Goal: Use online tool/utility: Utilize a website feature to perform a specific function

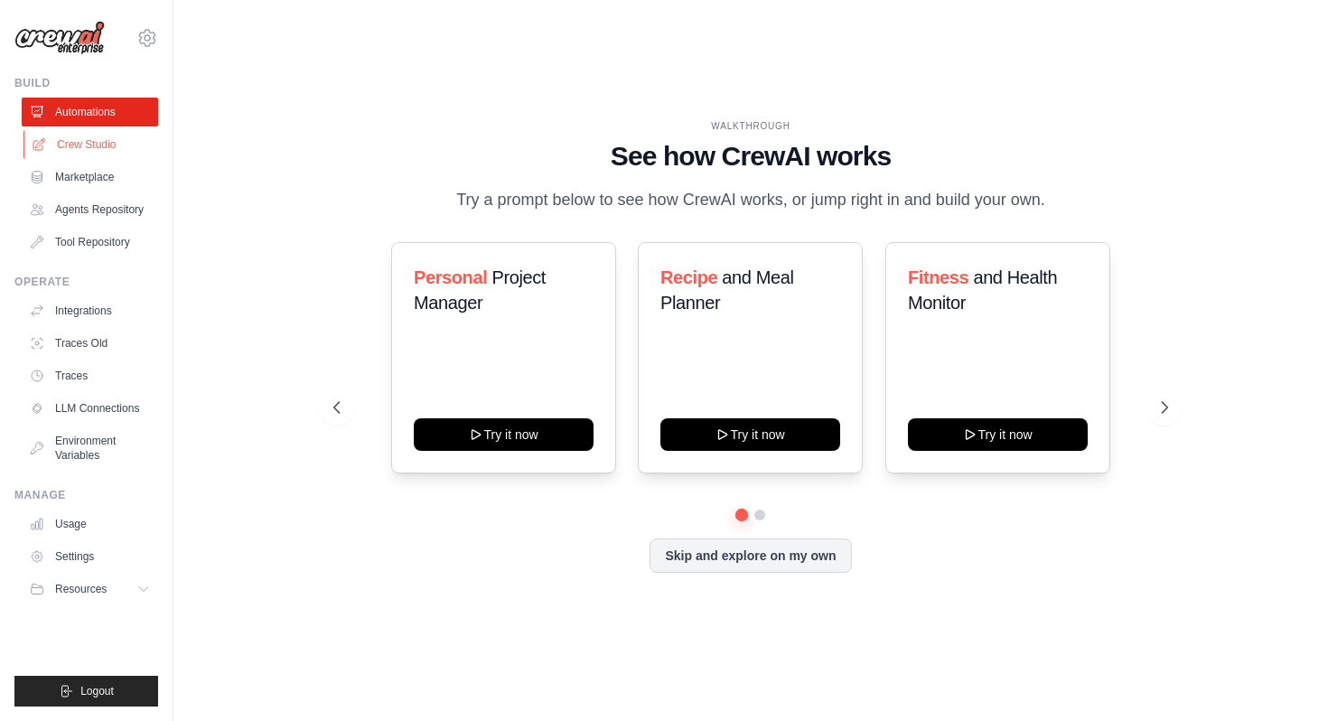
click at [61, 151] on link "Crew Studio" at bounding box center [91, 144] width 136 height 29
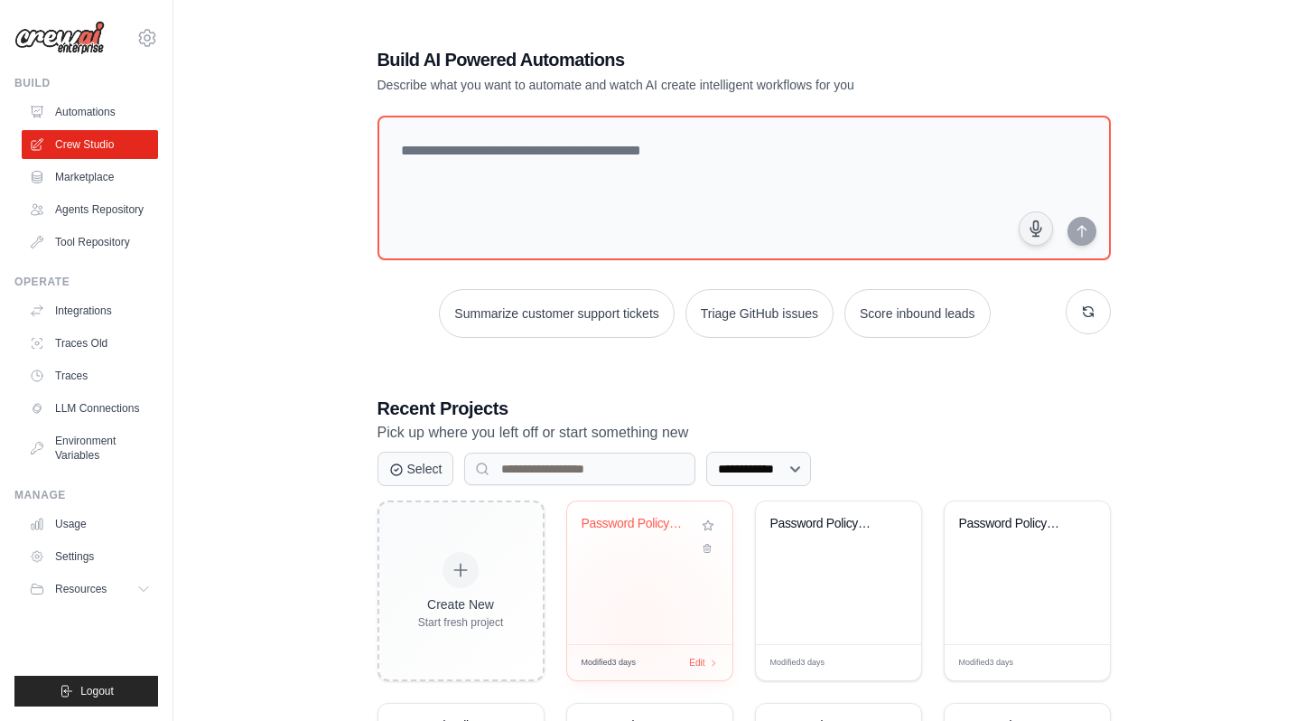
click at [630, 569] on div "Password Policy Security Analyzer" at bounding box center [649, 572] width 165 height 143
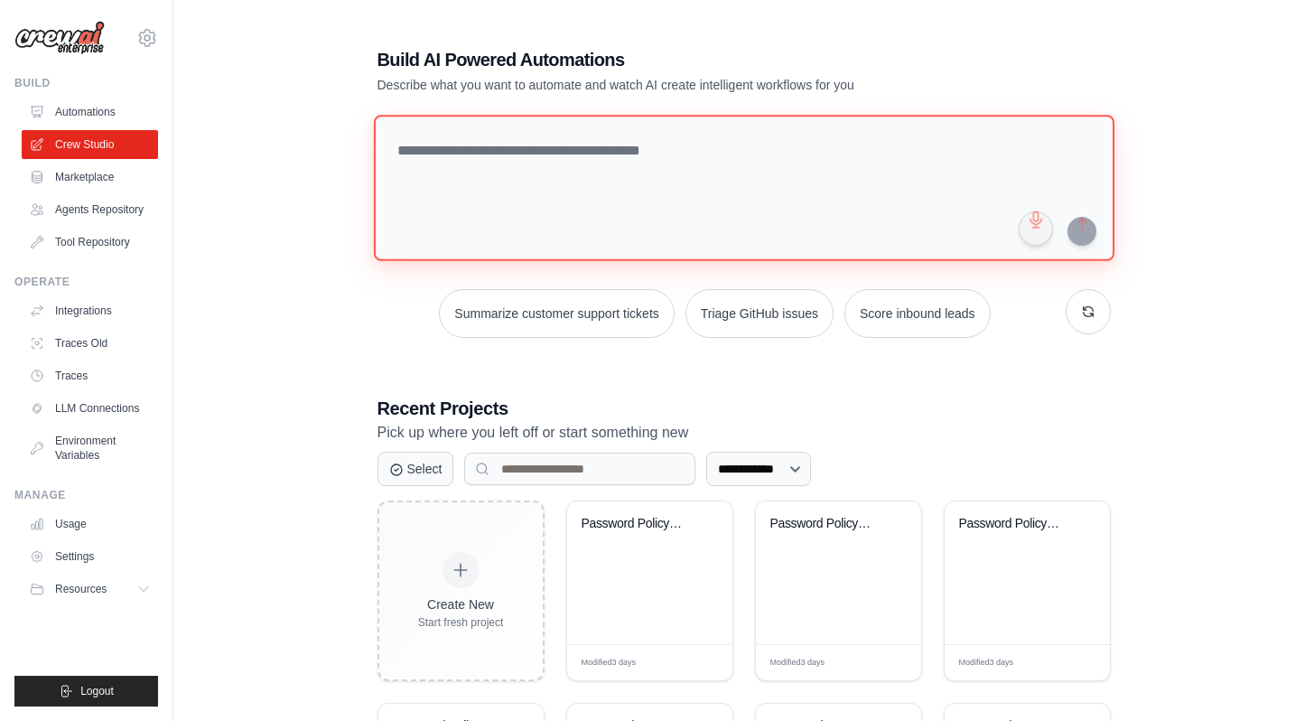
click at [630, 153] on textarea at bounding box center [743, 188] width 741 height 146
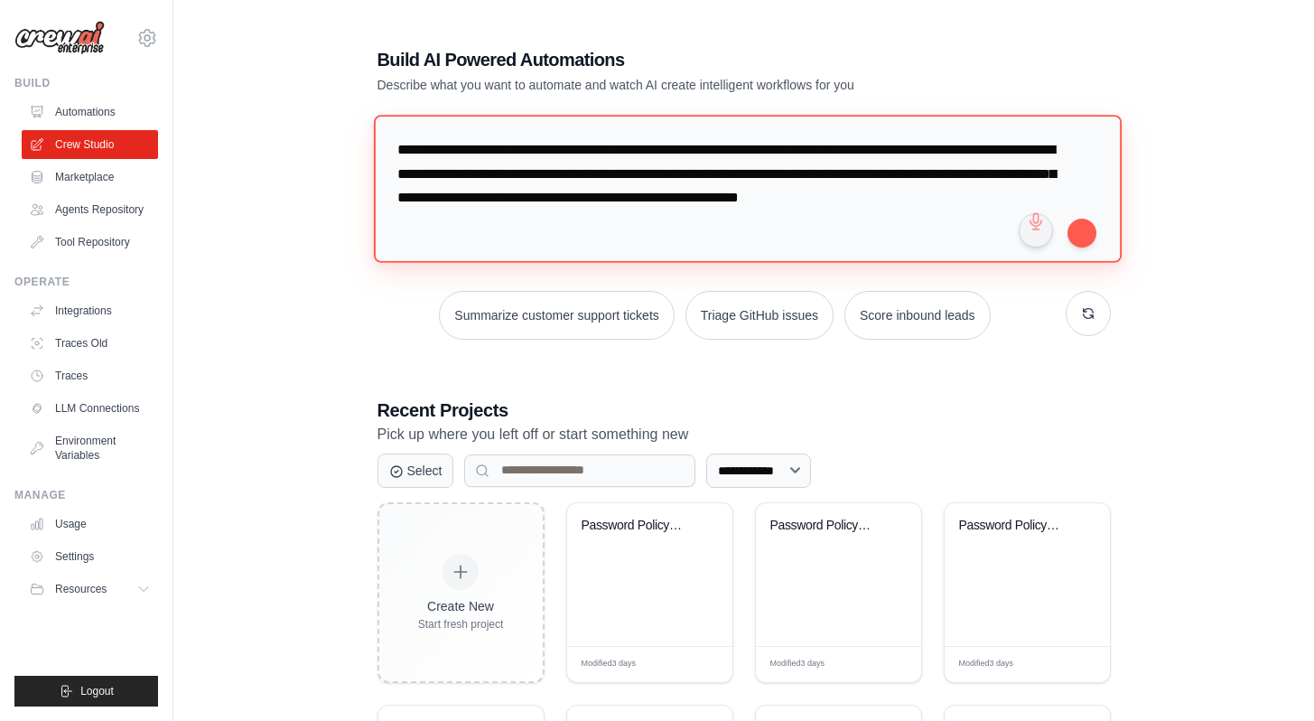
click at [850, 197] on textarea "**********" at bounding box center [747, 188] width 748 height 147
click at [551, 215] on textarea "**********" at bounding box center [747, 188] width 748 height 147
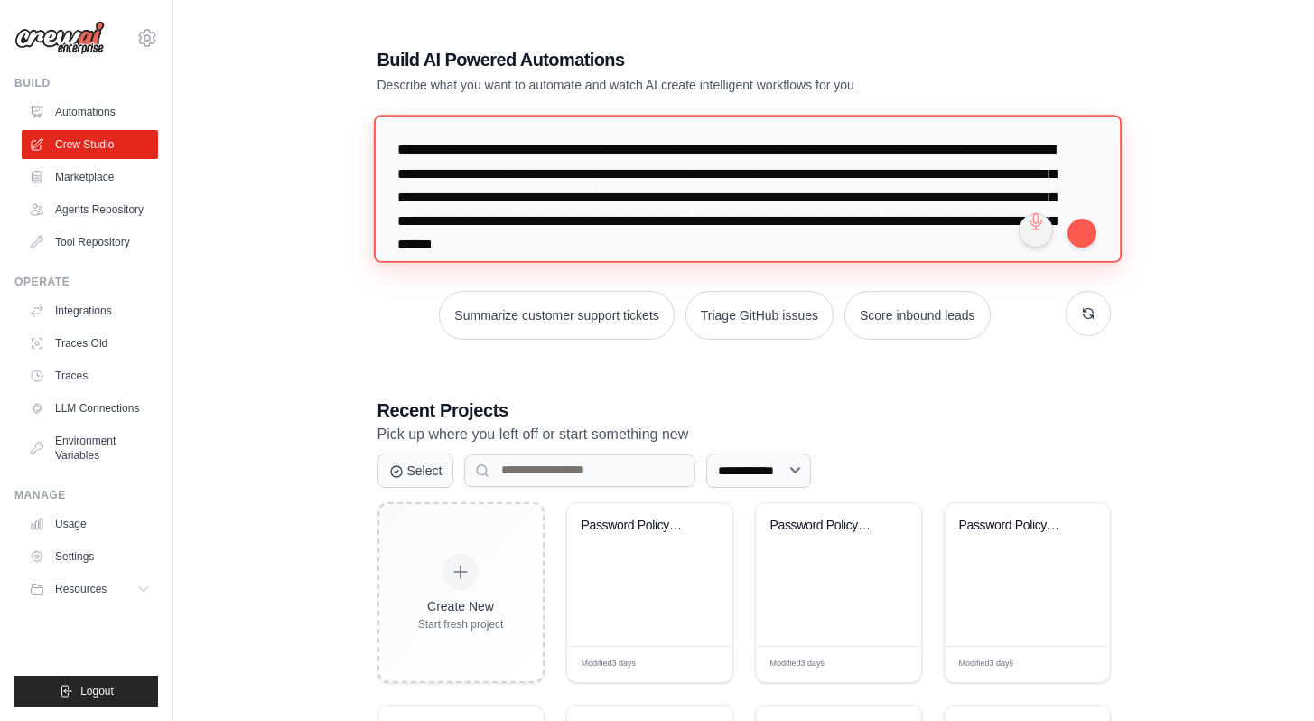
scroll to position [18, 0]
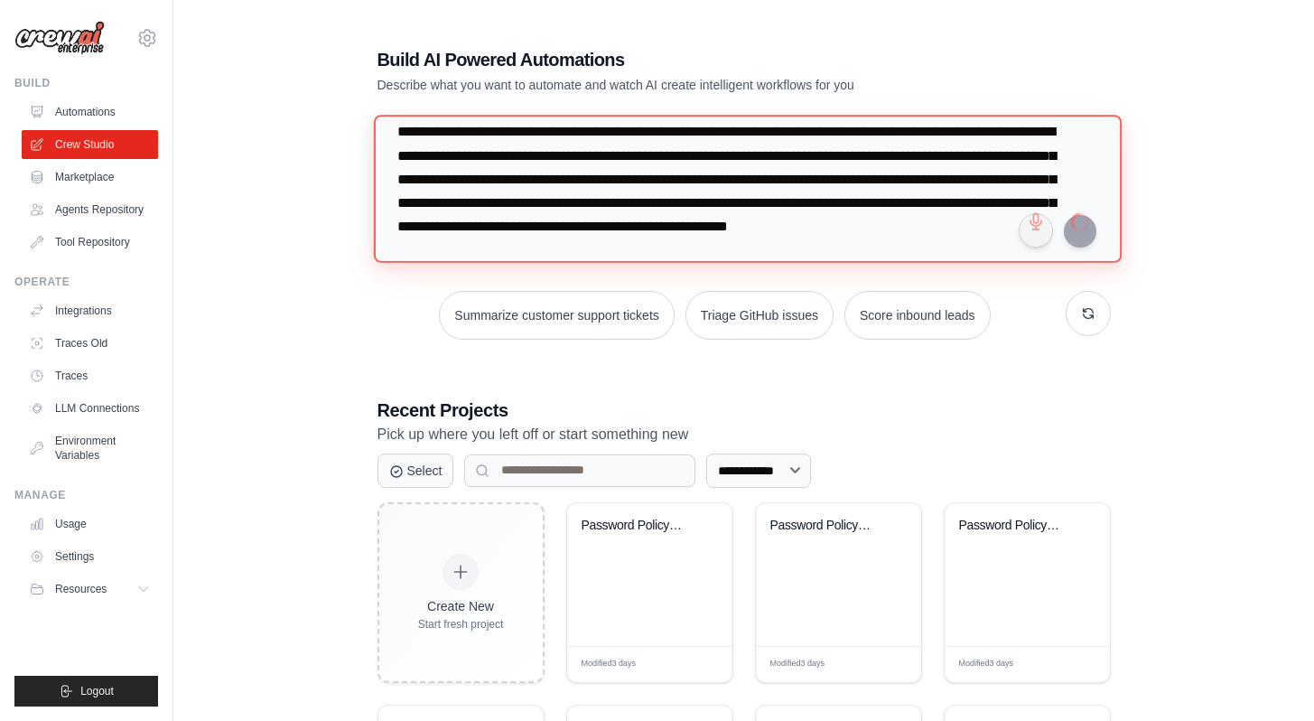
type textarea "**********"
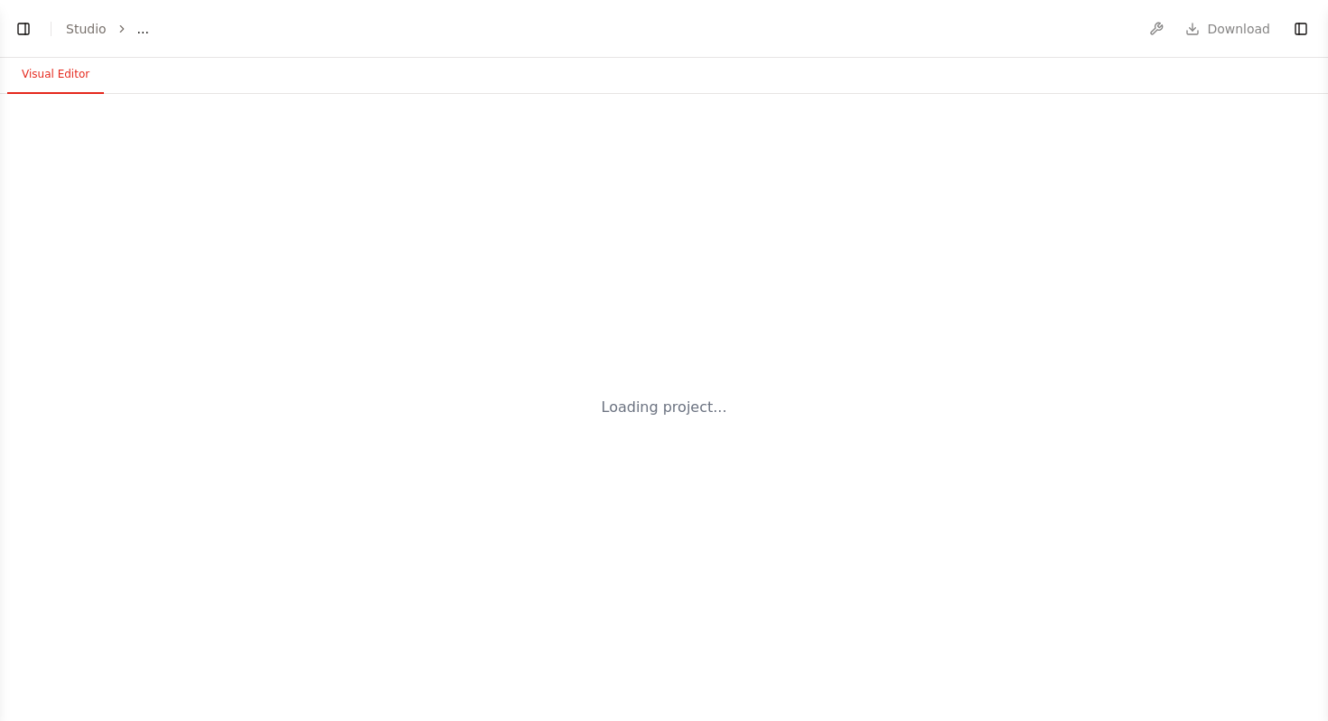
select select "****"
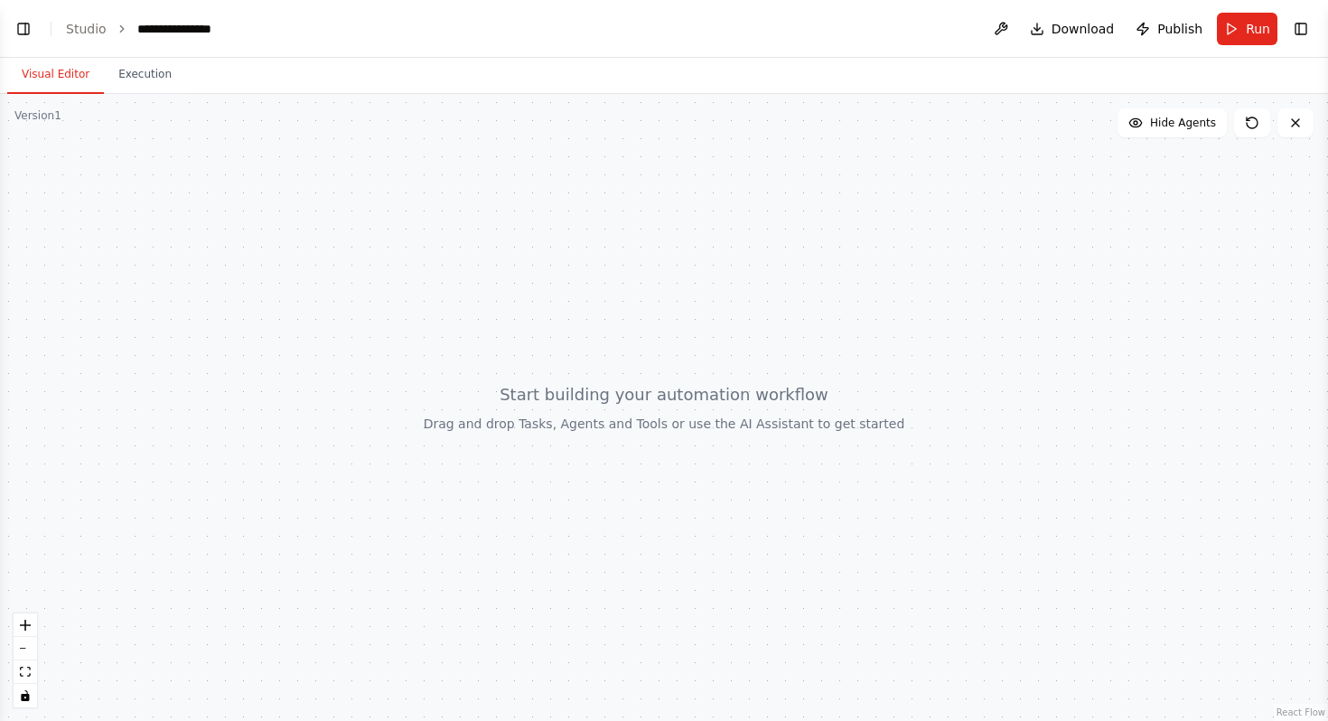
scroll to position [115, 0]
click at [23, 21] on button "Toggle Left Sidebar" at bounding box center [23, 28] width 25 height 25
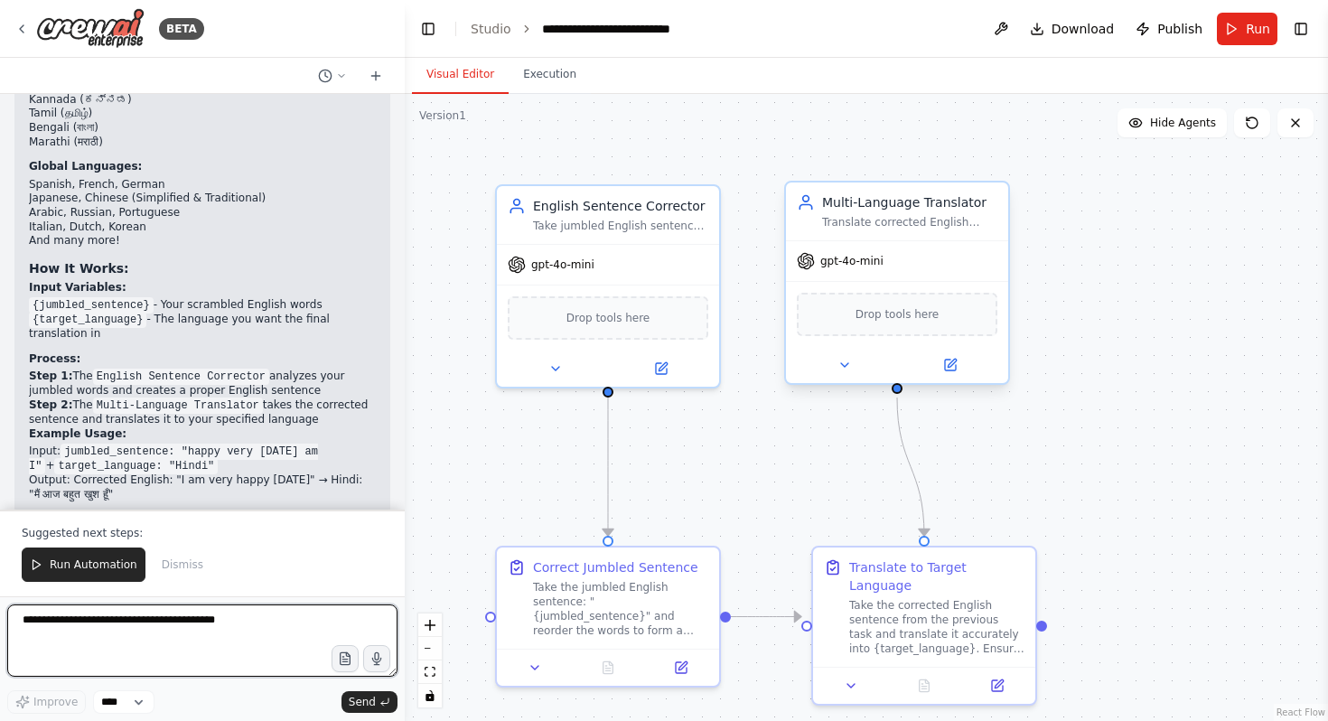
scroll to position [1588, 0]
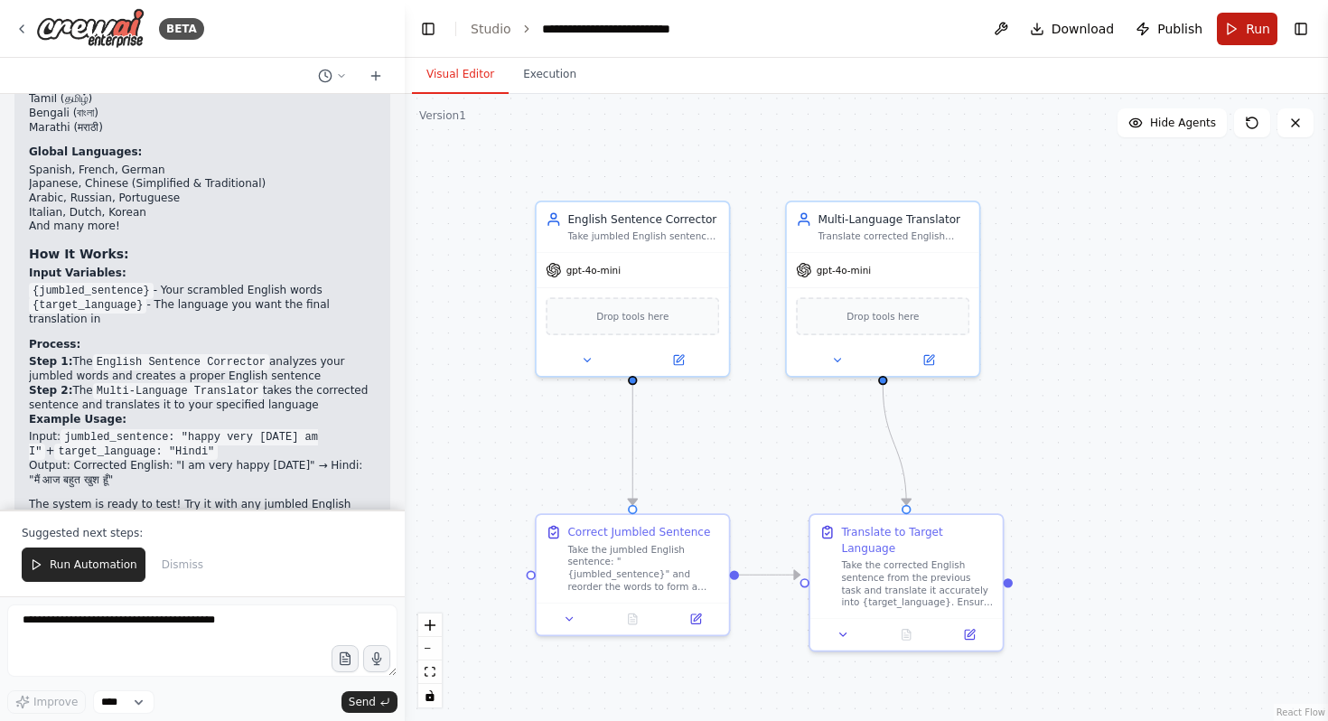
click at [1226, 37] on button "Run" at bounding box center [1247, 29] width 61 height 33
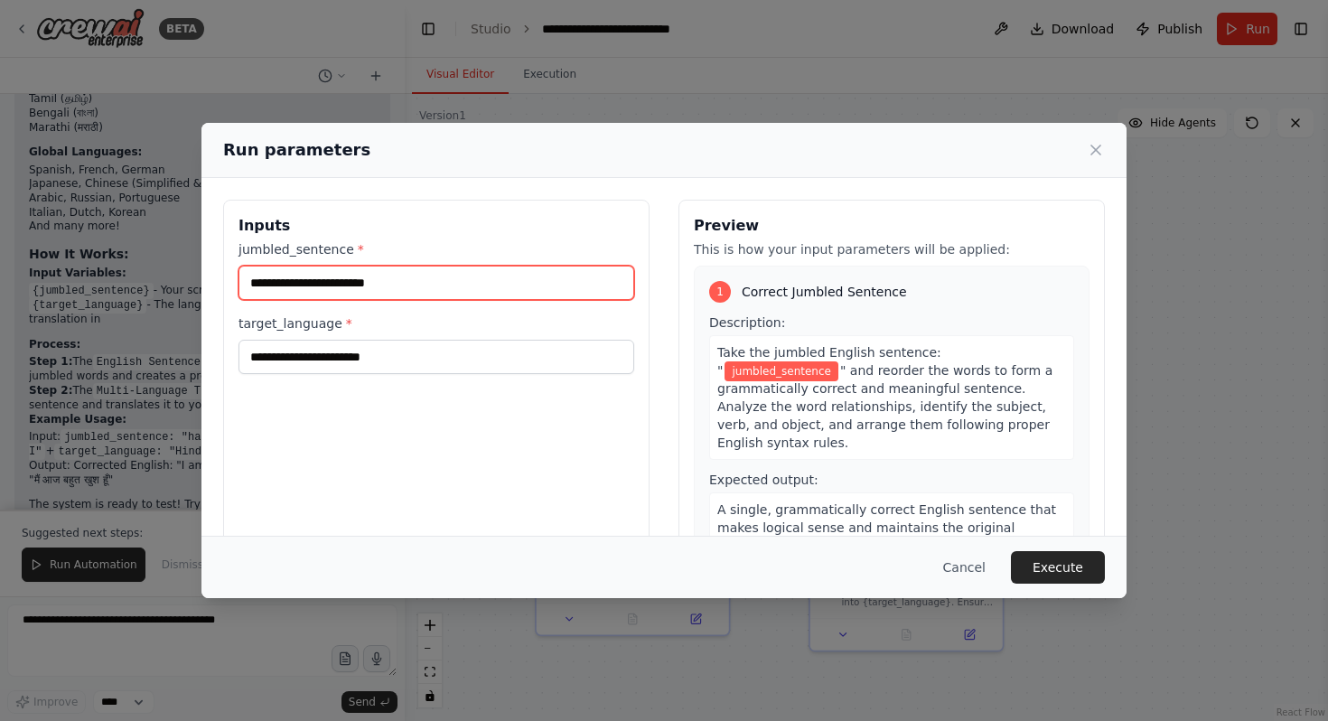
click at [325, 289] on input "jumbled_sentence *" at bounding box center [436, 283] width 396 height 34
type input "**********"
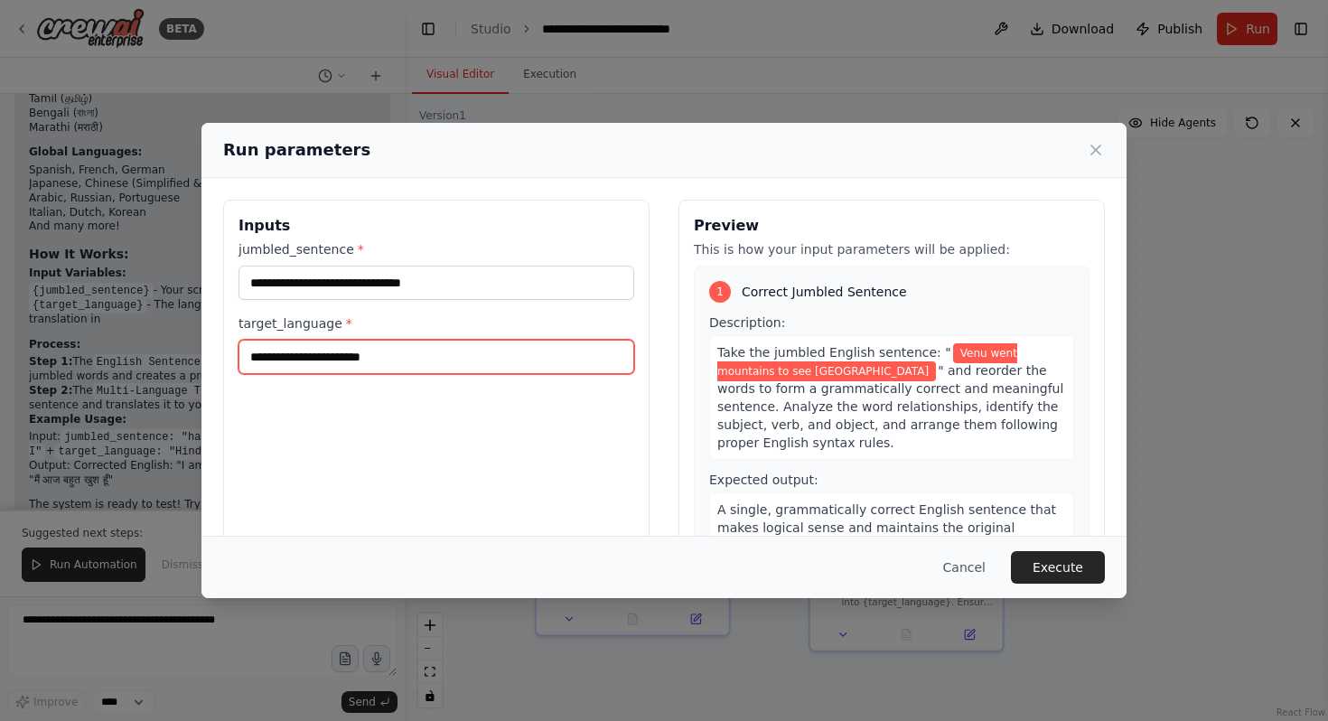
click at [374, 364] on input "target_language *" at bounding box center [436, 357] width 396 height 34
type input "*******"
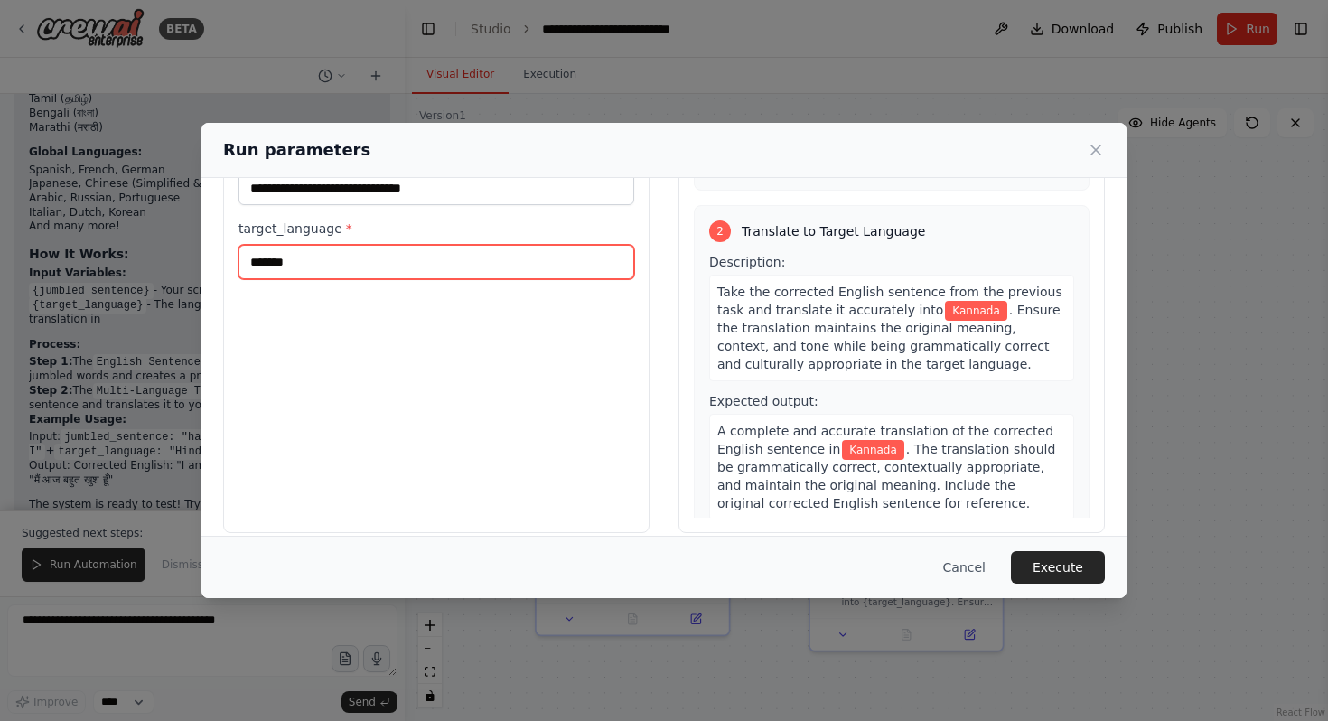
scroll to position [113, 0]
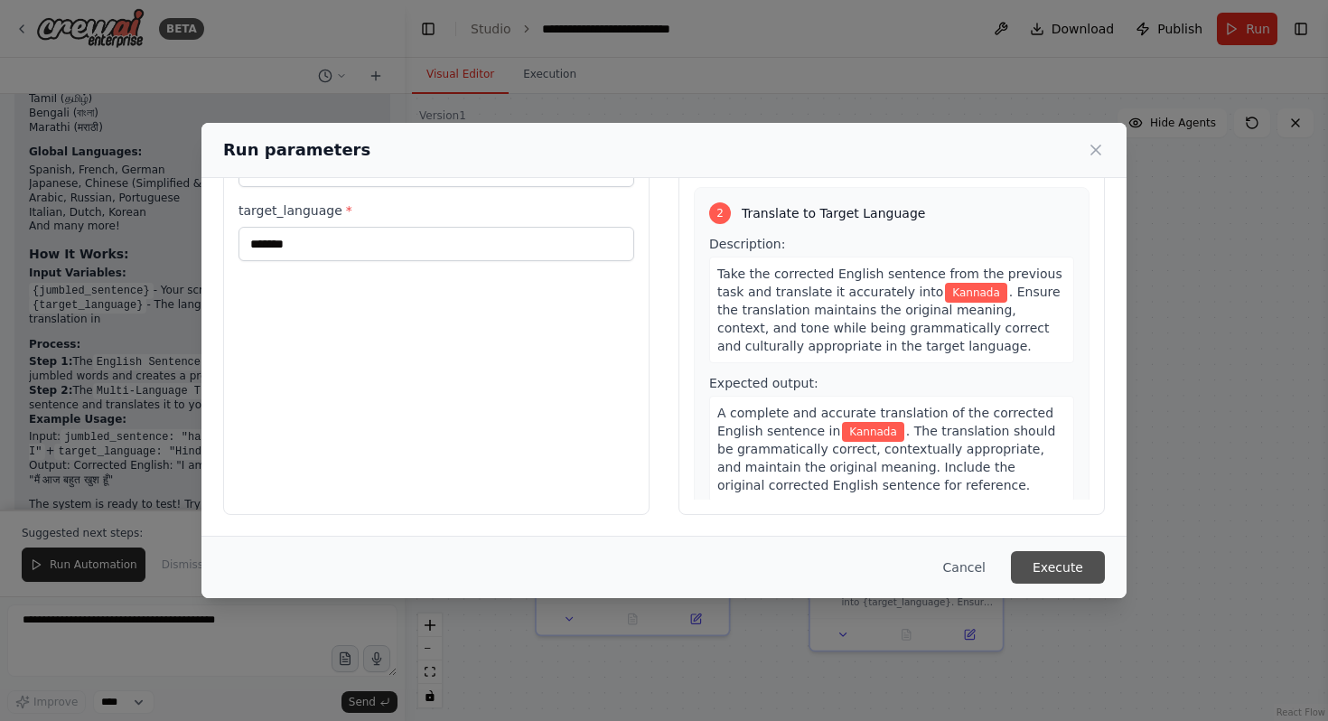
click at [1046, 558] on button "Execute" at bounding box center [1058, 567] width 94 height 33
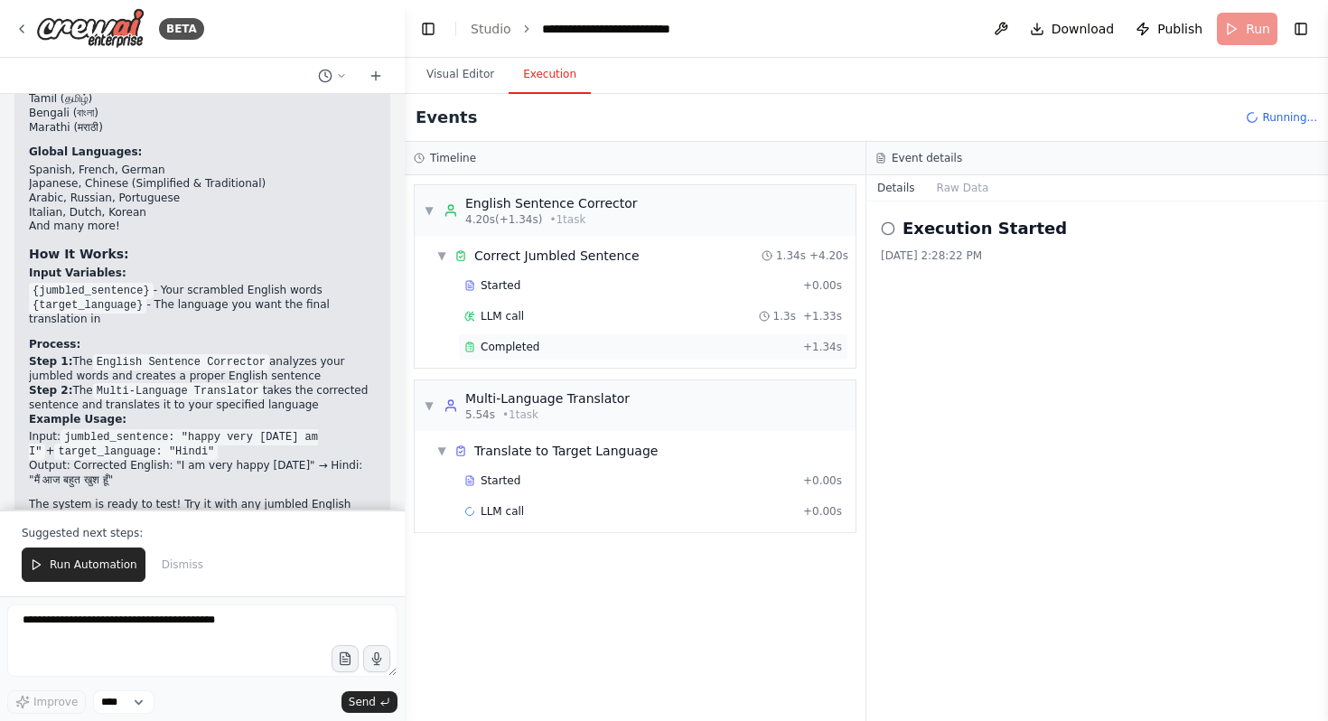
click at [612, 351] on div "Completed" at bounding box center [629, 347] width 331 height 14
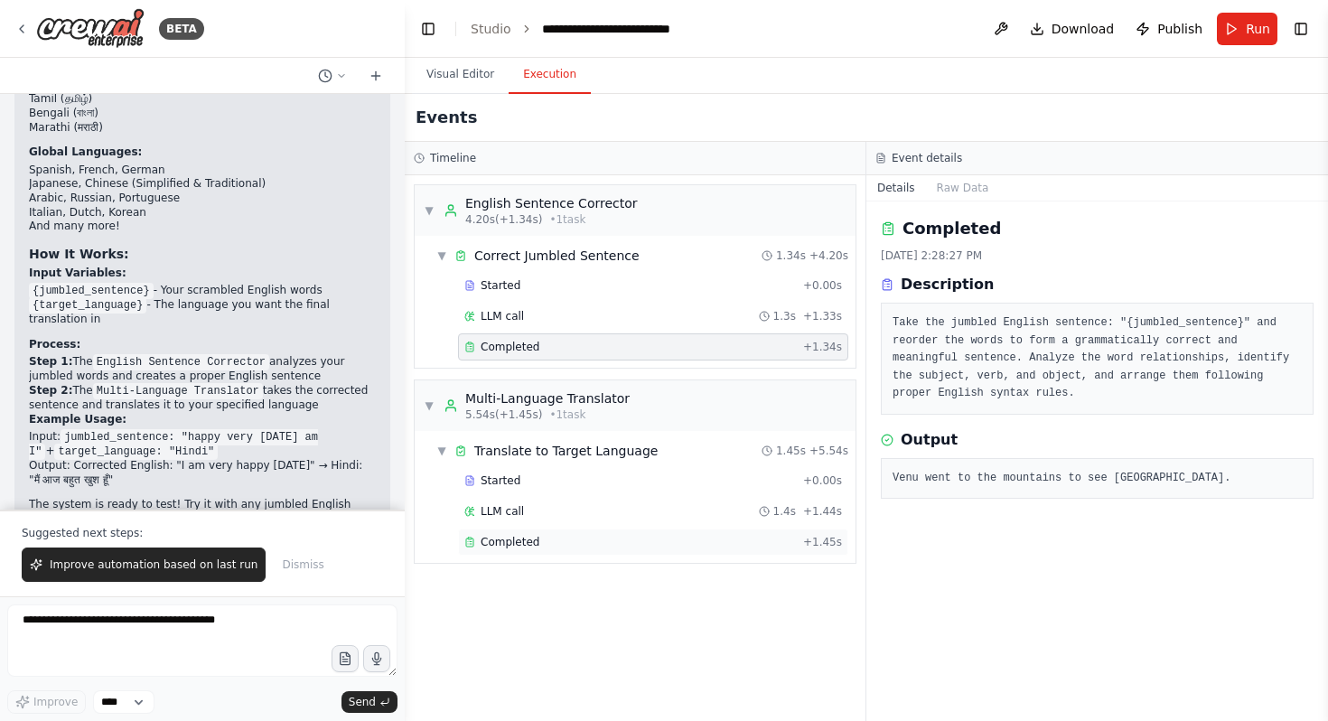
click at [645, 541] on div "Completed" at bounding box center [629, 542] width 331 height 14
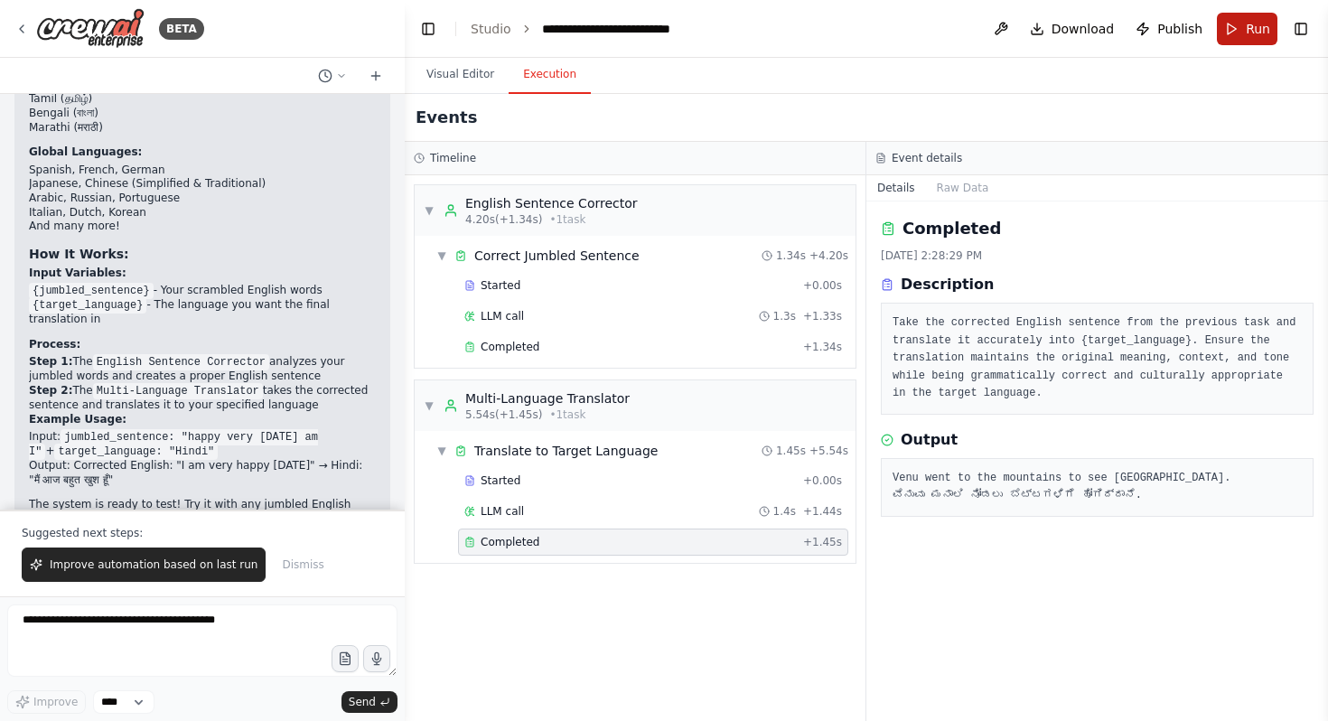
click at [1238, 40] on button "Run" at bounding box center [1247, 29] width 61 height 33
click at [1238, 38] on header "**********" at bounding box center [866, 29] width 923 height 58
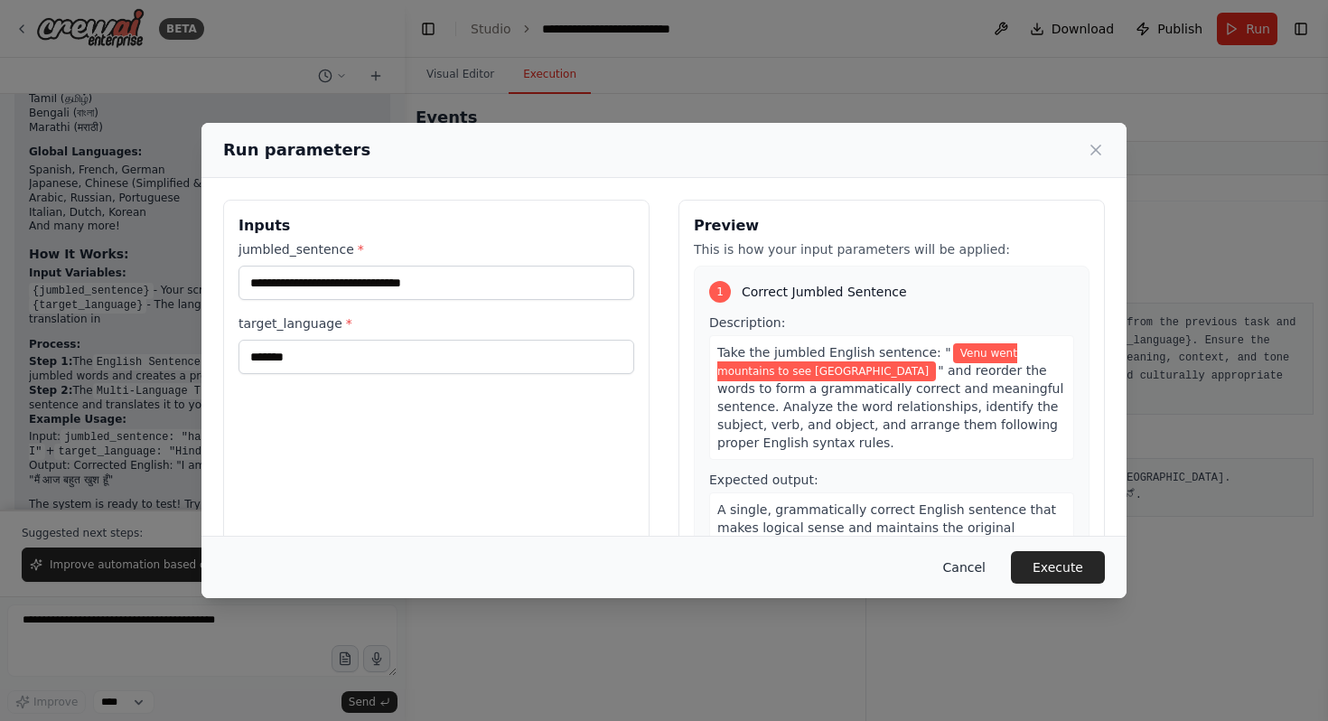
click at [951, 571] on button "Cancel" at bounding box center [963, 567] width 71 height 33
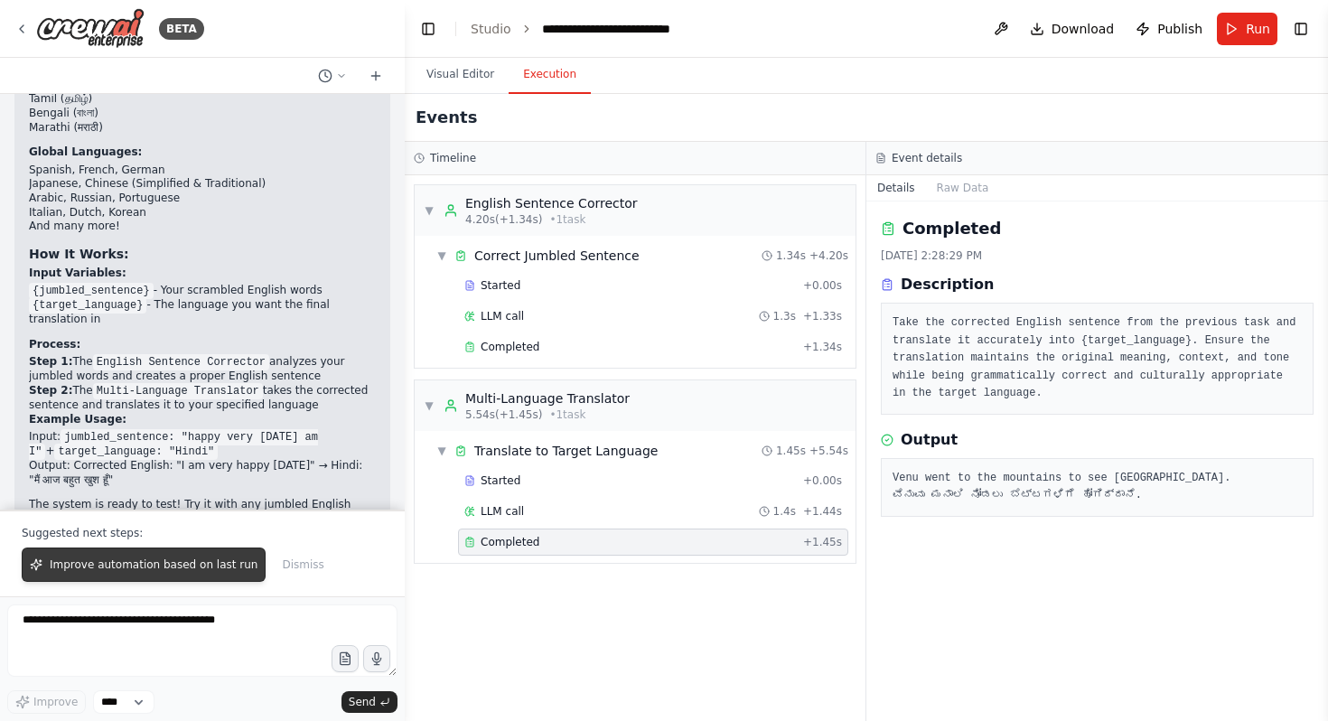
click at [185, 566] on span "Improve automation based on last run" at bounding box center [154, 564] width 208 height 14
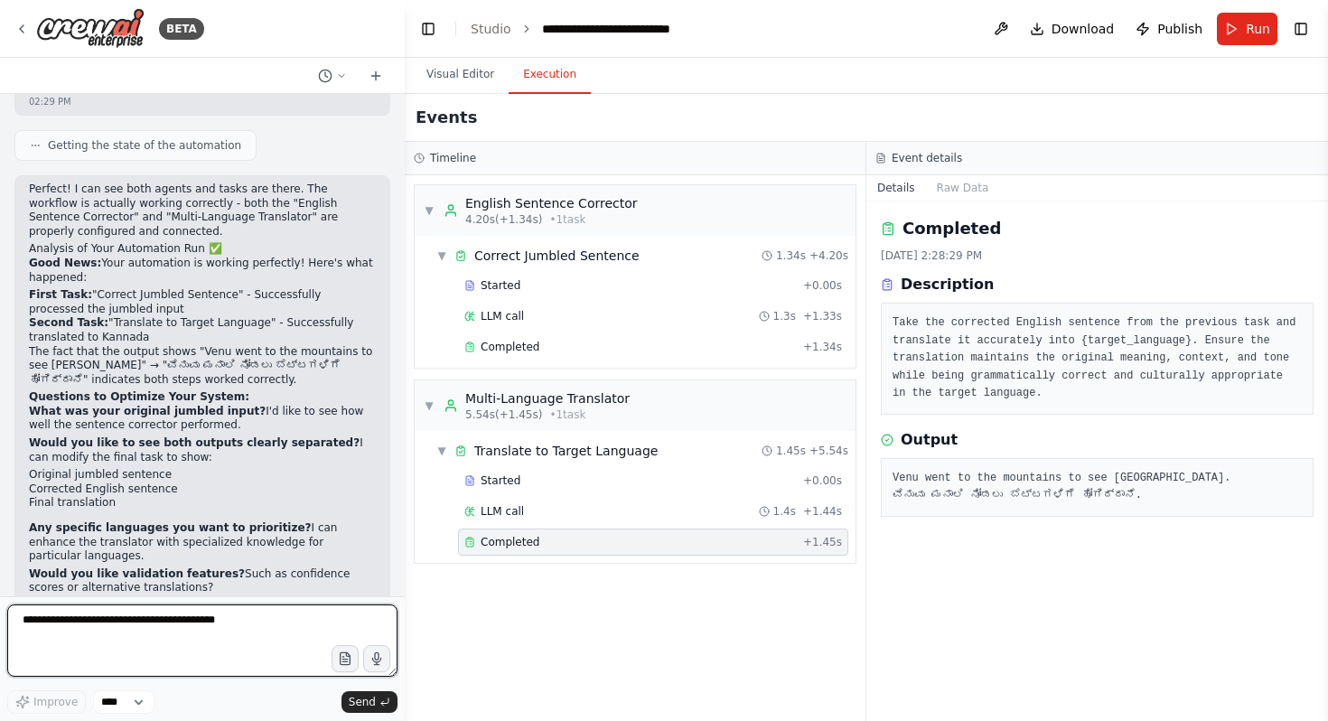
scroll to position [2253, 0]
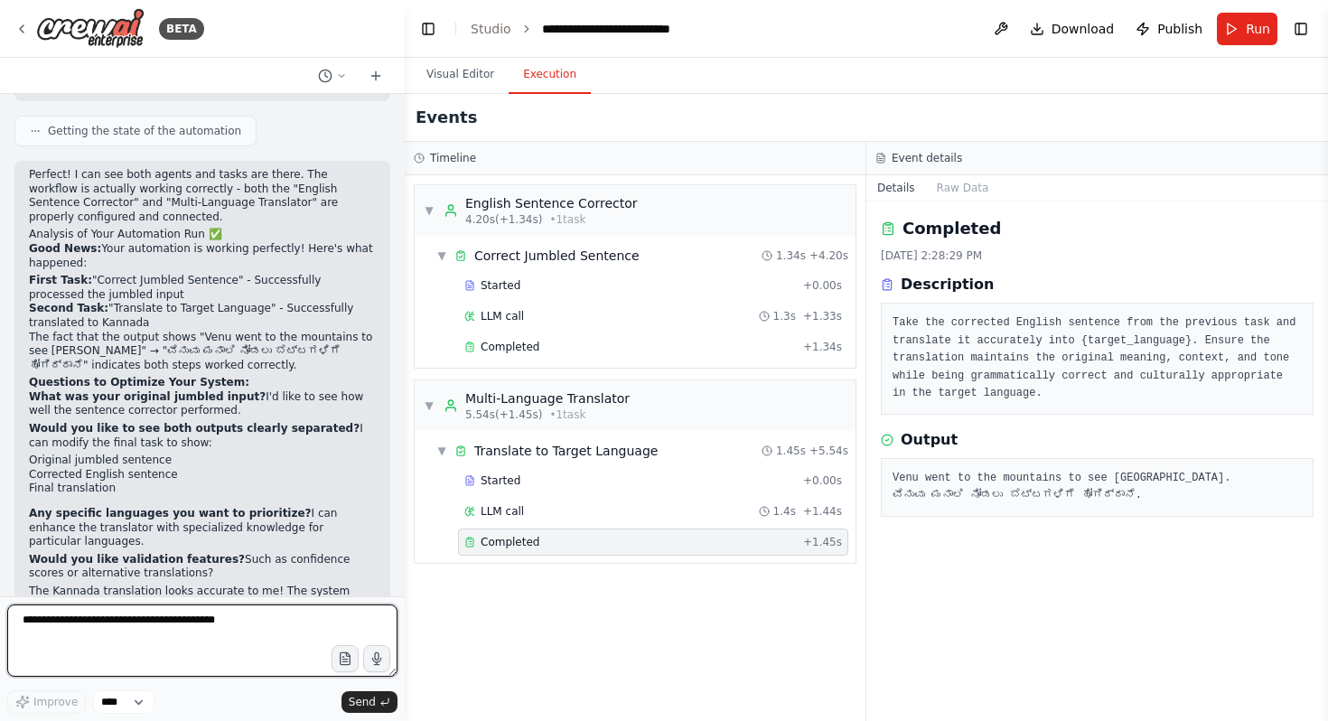
click at [134, 613] on textarea at bounding box center [202, 640] width 390 height 72
type textarea "**********"
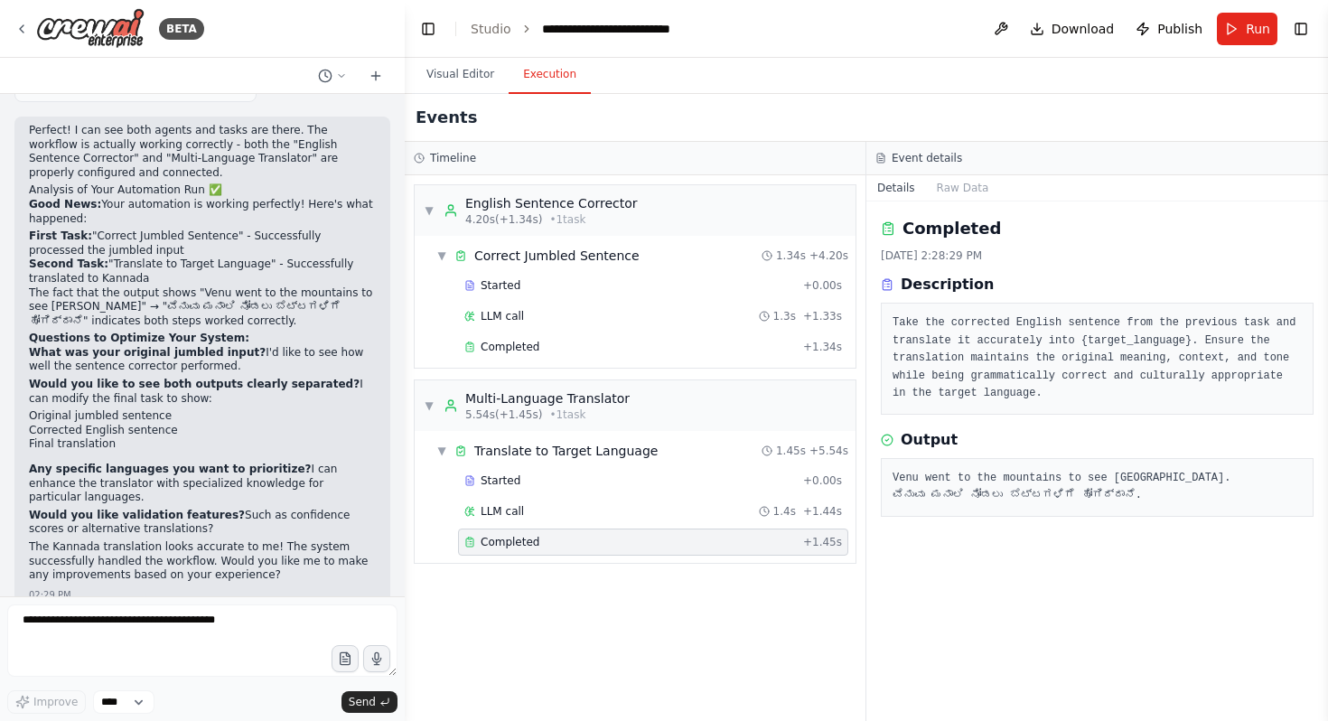
scroll to position [2390, 0]
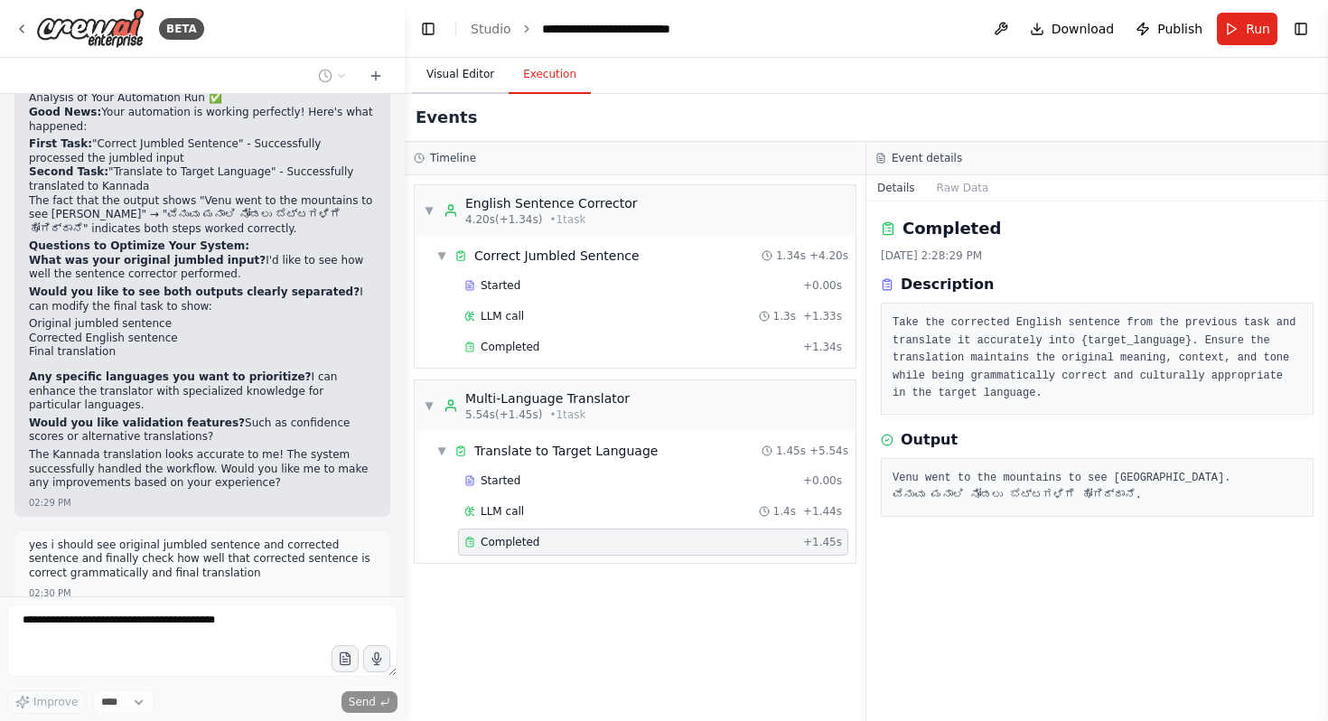
click at [474, 84] on button "Visual Editor" at bounding box center [460, 75] width 97 height 38
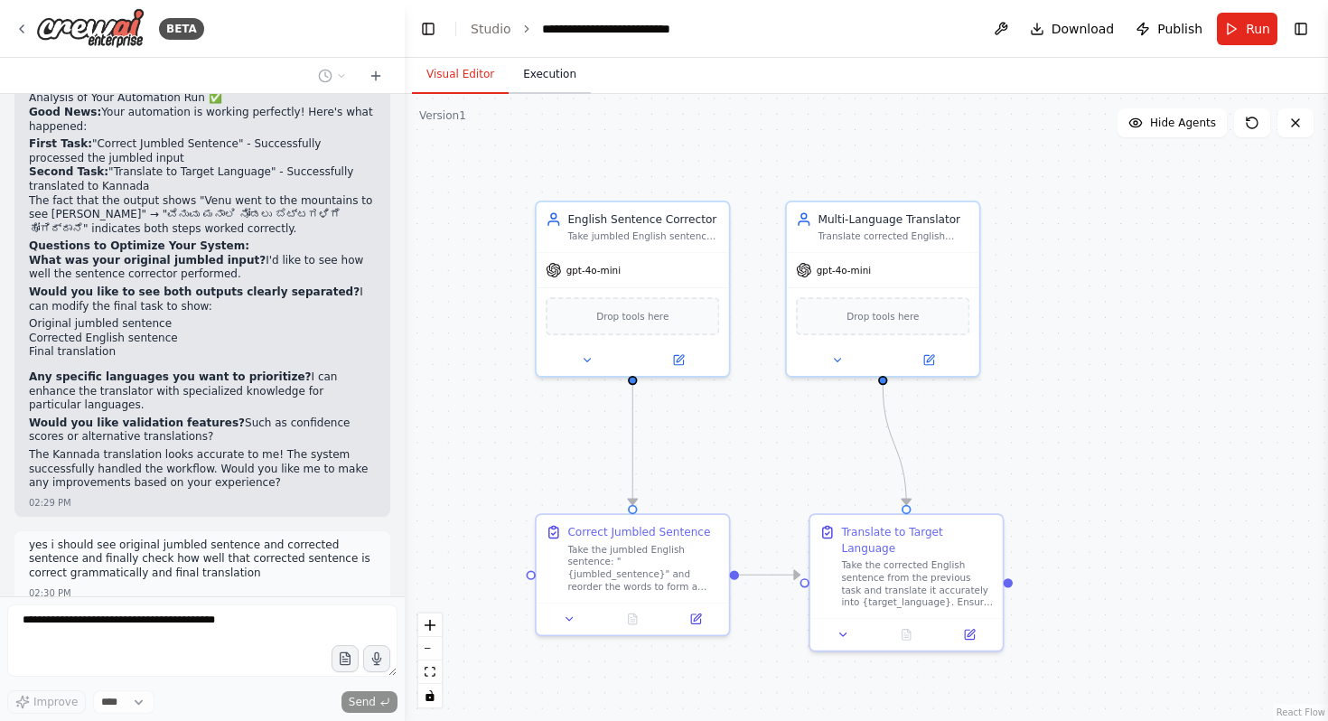
click at [541, 85] on button "Execution" at bounding box center [549, 75] width 82 height 38
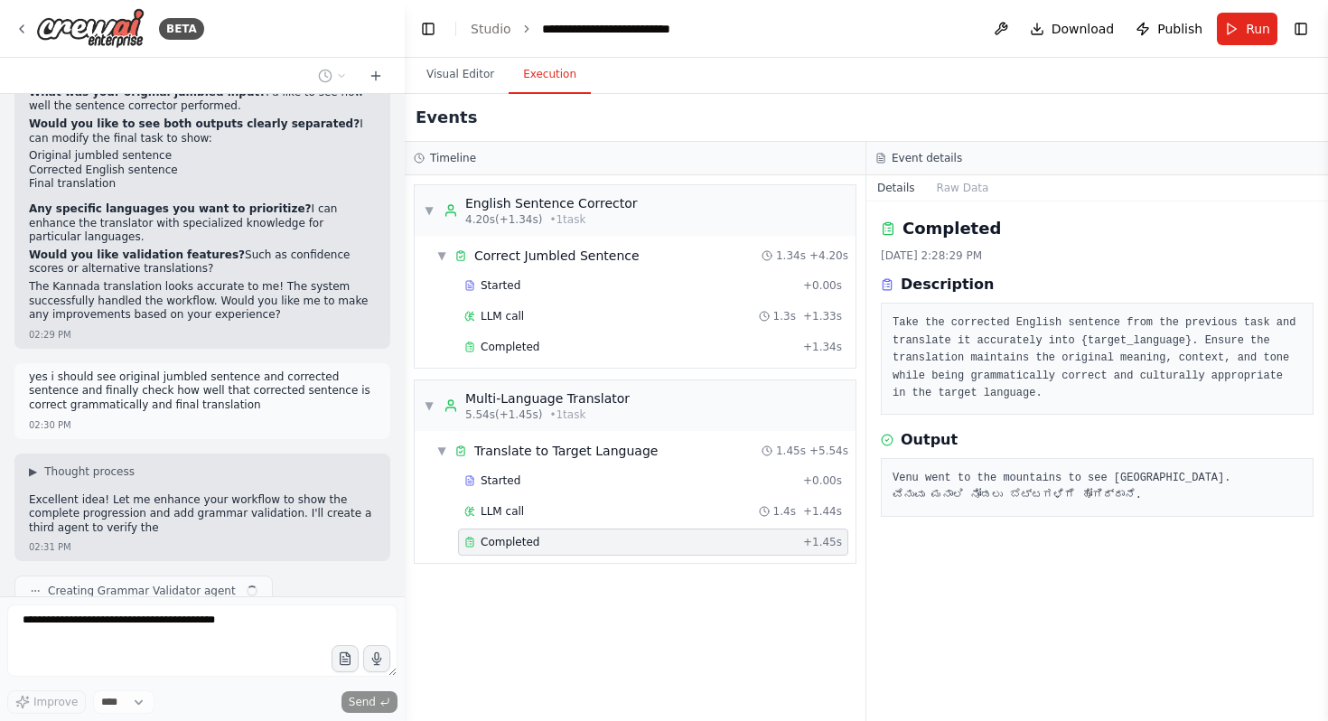
scroll to position [2572, 0]
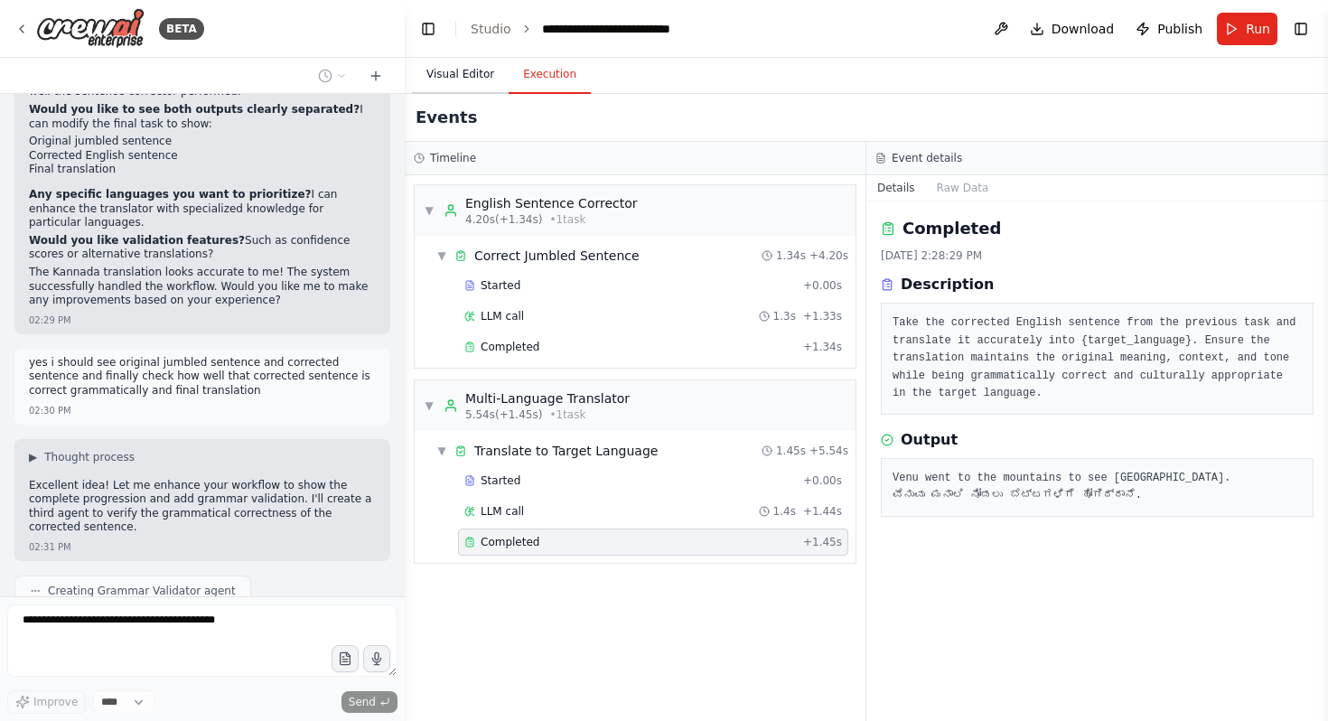
click at [488, 87] on button "Visual Editor" at bounding box center [460, 75] width 97 height 38
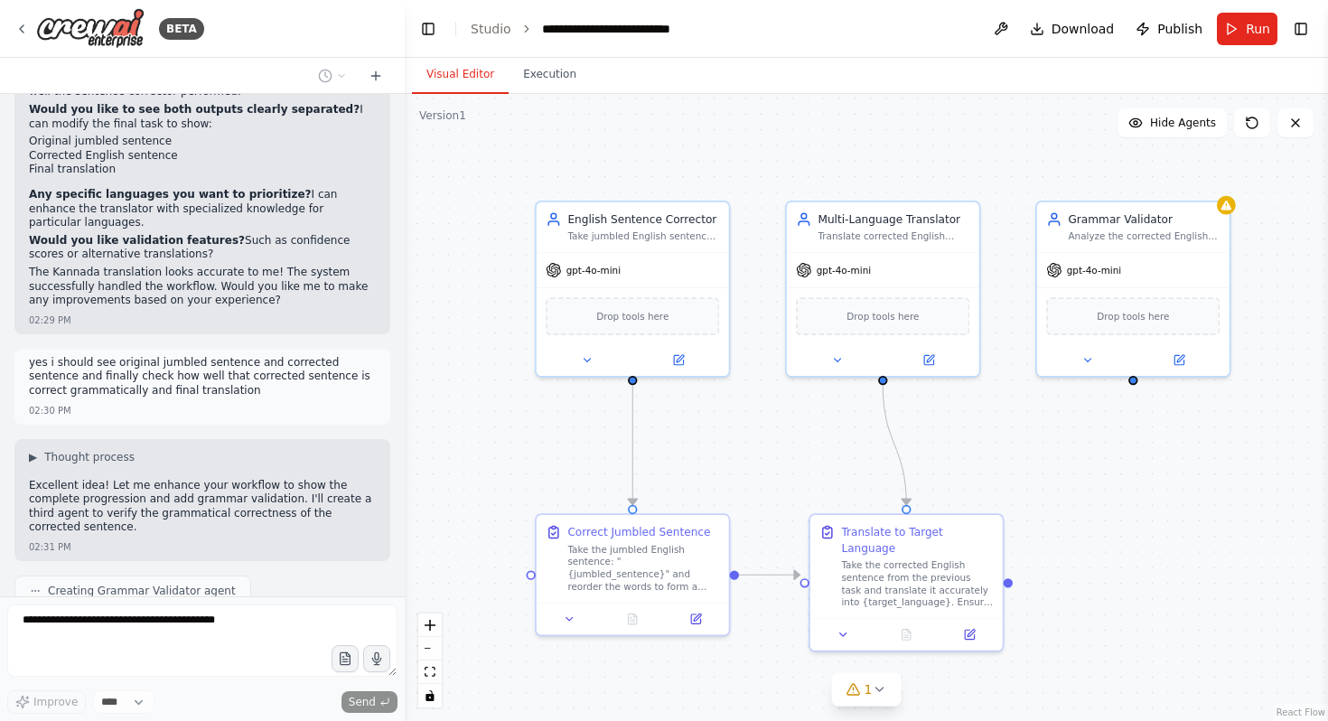
scroll to position [2679, 0]
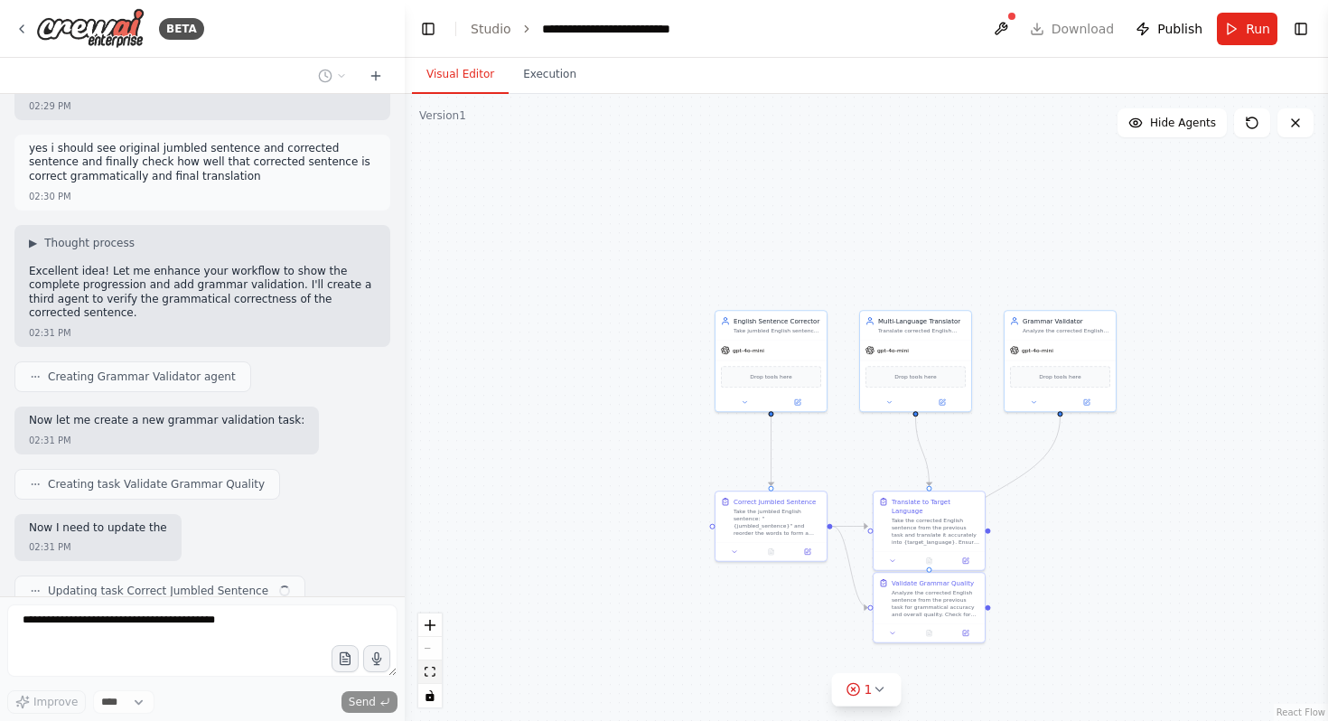
click at [424, 677] on button "fit view" at bounding box center [429, 671] width 23 height 23
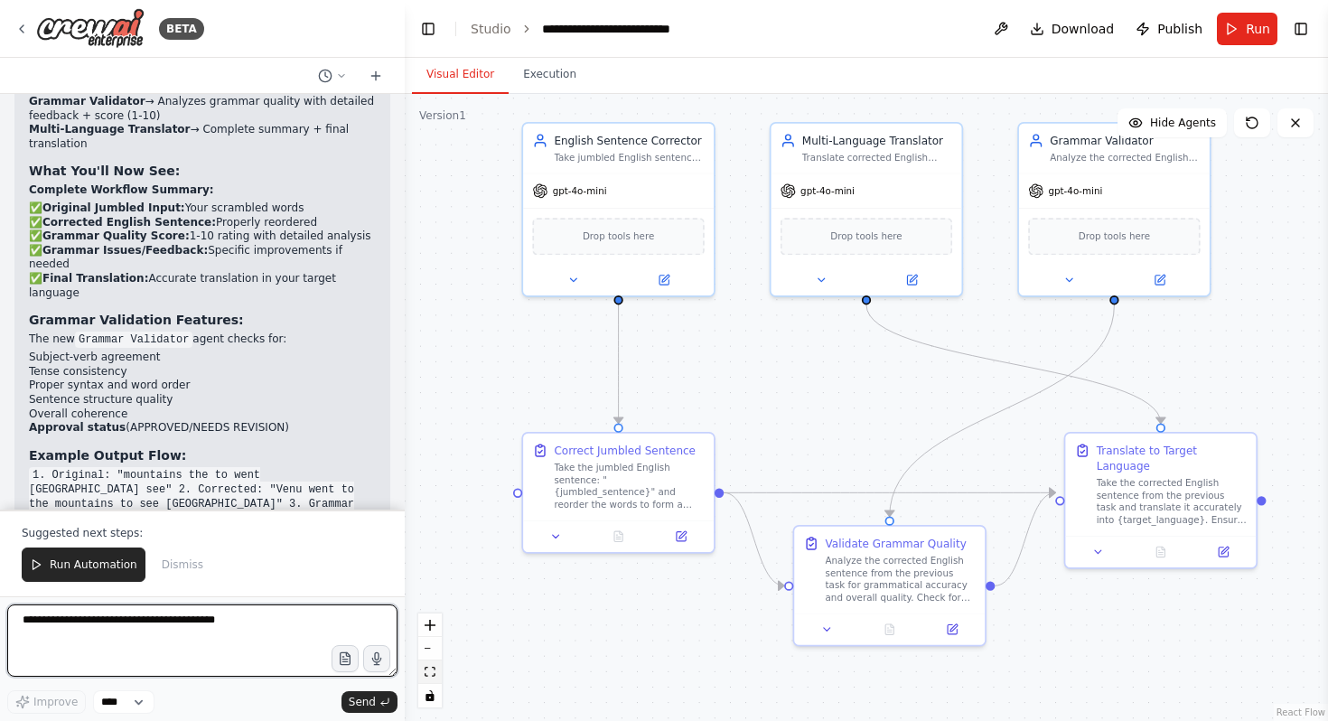
scroll to position [3707, 0]
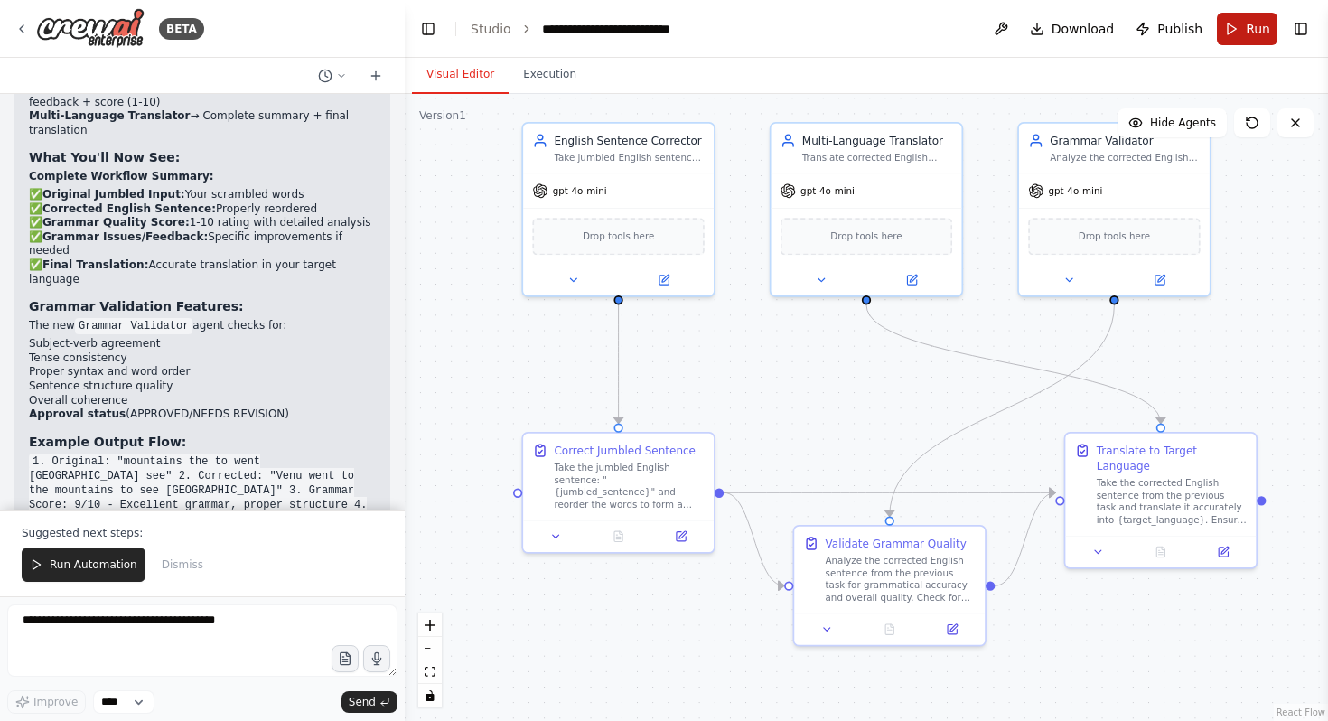
click at [1245, 31] on button "Run" at bounding box center [1247, 29] width 61 height 33
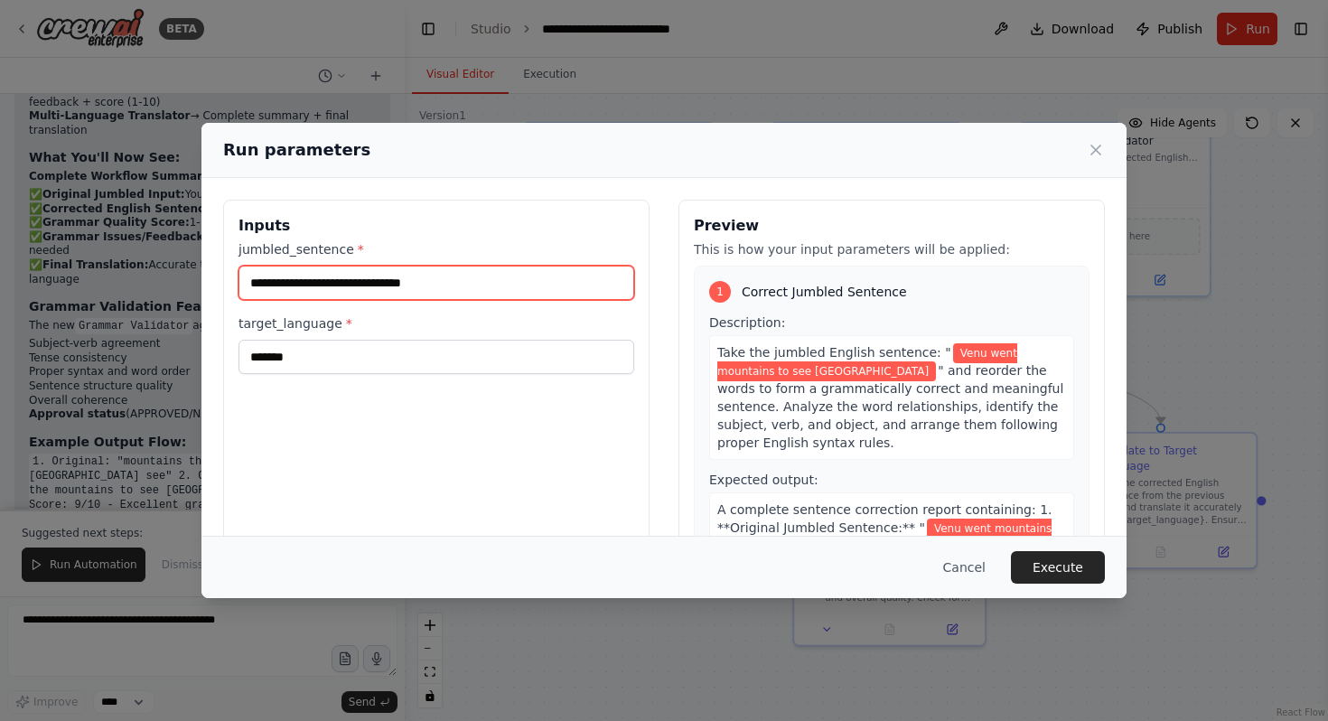
click at [502, 271] on input "**********" at bounding box center [436, 283] width 396 height 34
click at [503, 284] on input "**********" at bounding box center [436, 283] width 396 height 34
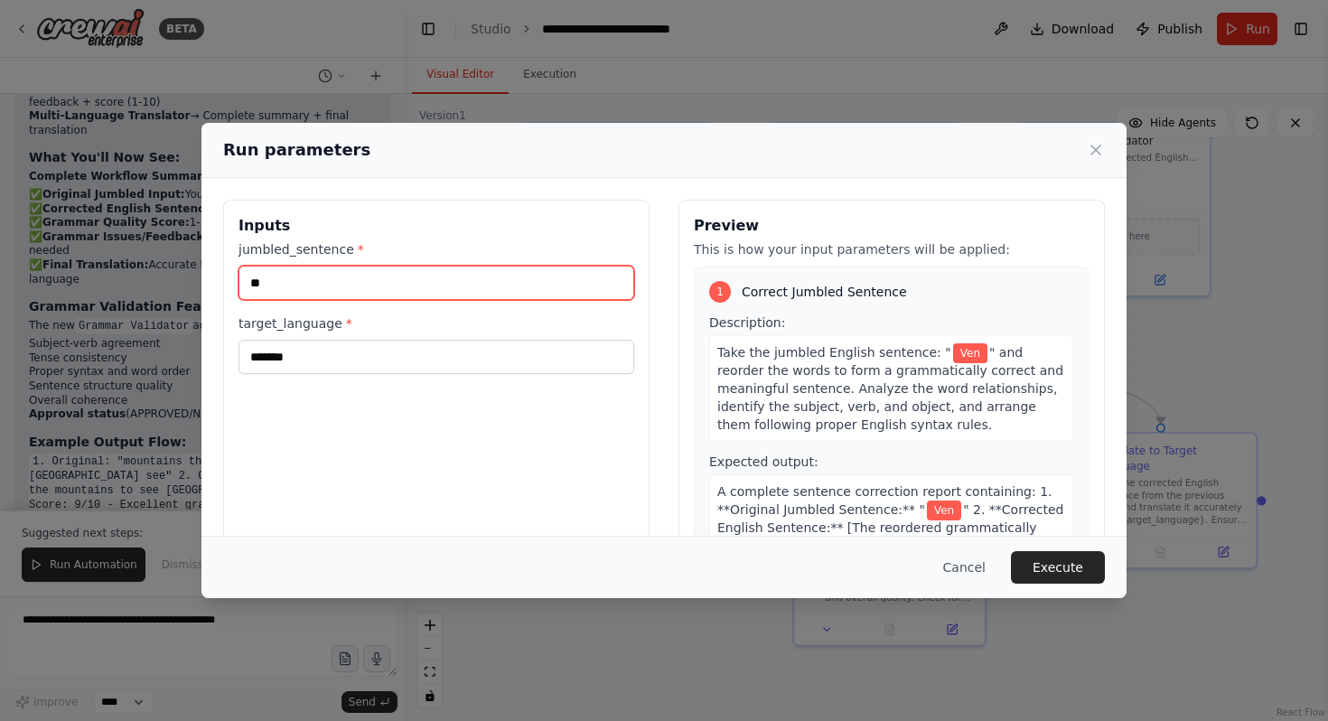
type input "*"
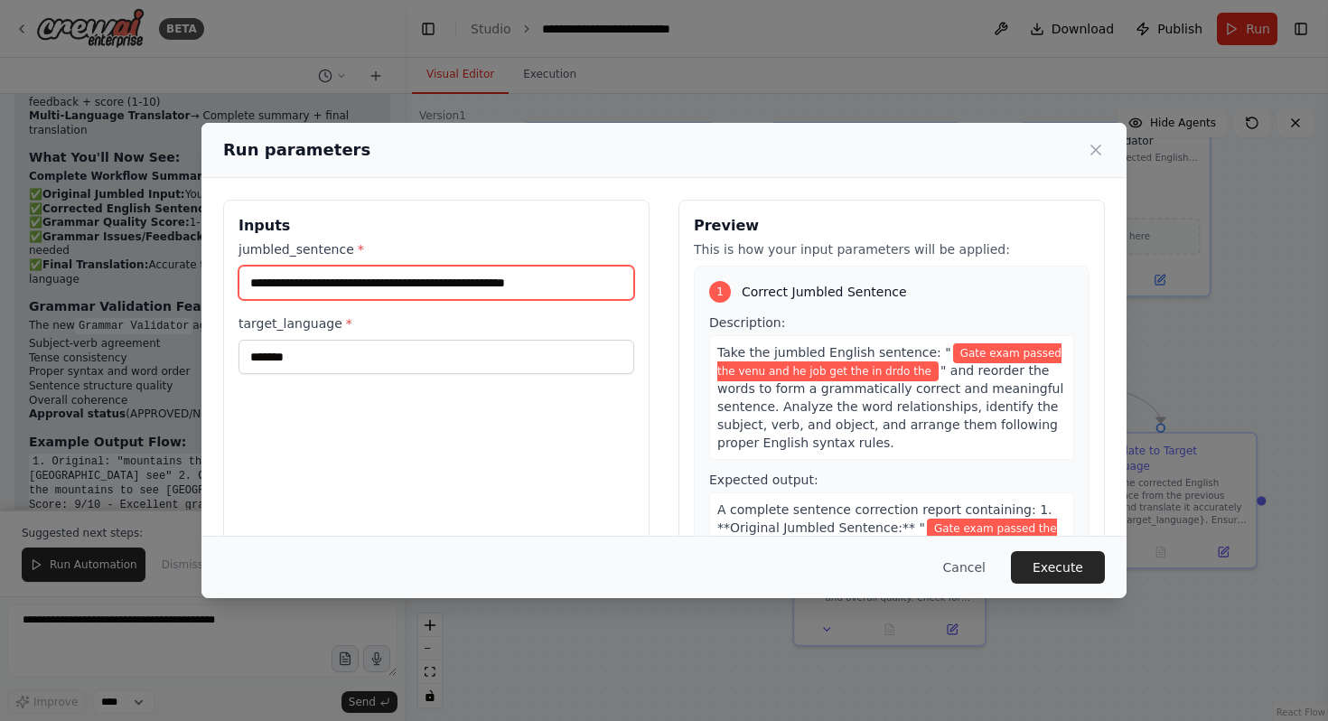
type input "**********"
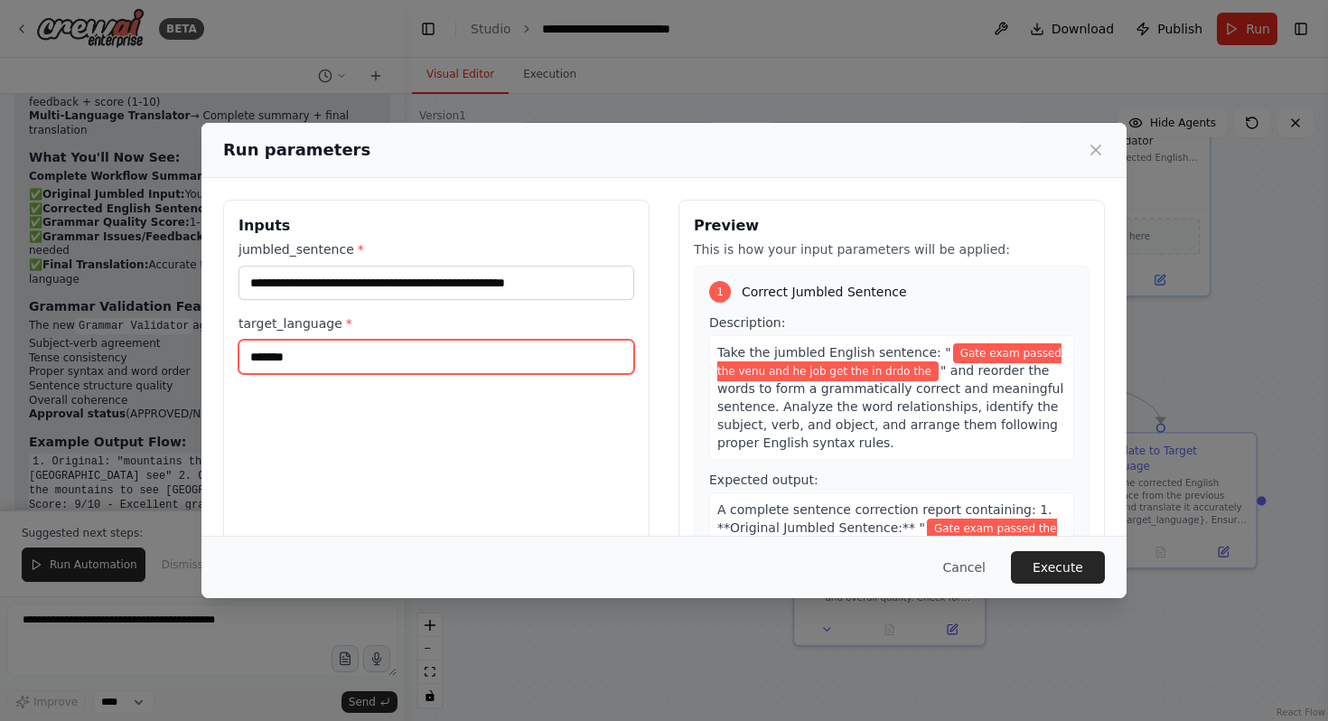
click at [391, 352] on input "*******" at bounding box center [436, 357] width 396 height 34
type input "*"
type input "******"
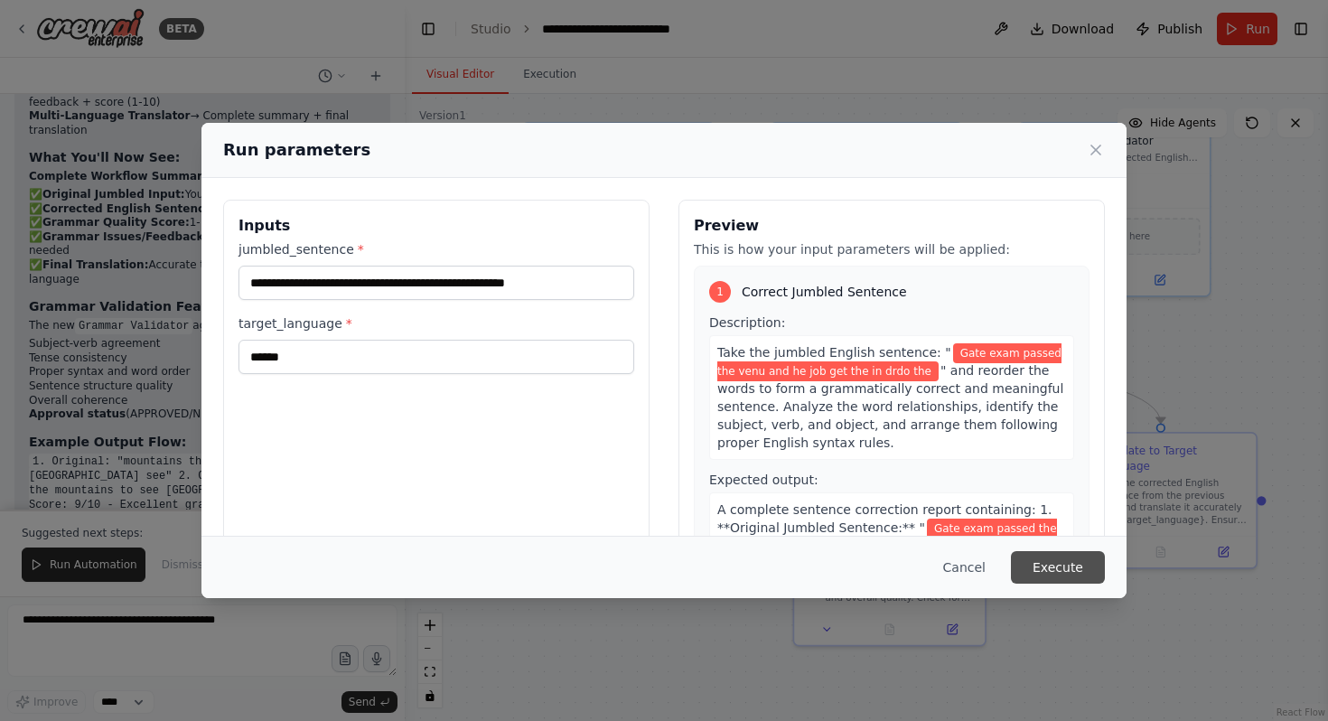
click at [1058, 571] on button "Execute" at bounding box center [1058, 567] width 94 height 33
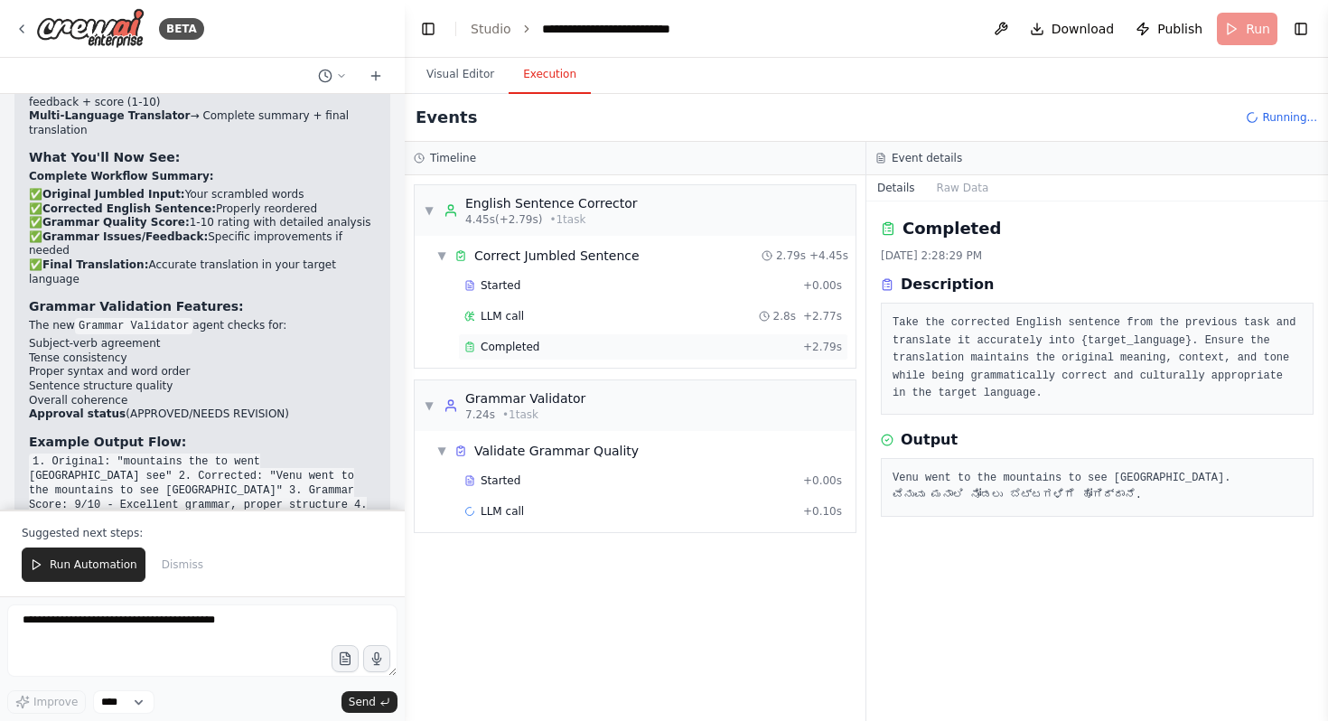
click at [667, 356] on div "Completed + 2.79s" at bounding box center [653, 346] width 390 height 27
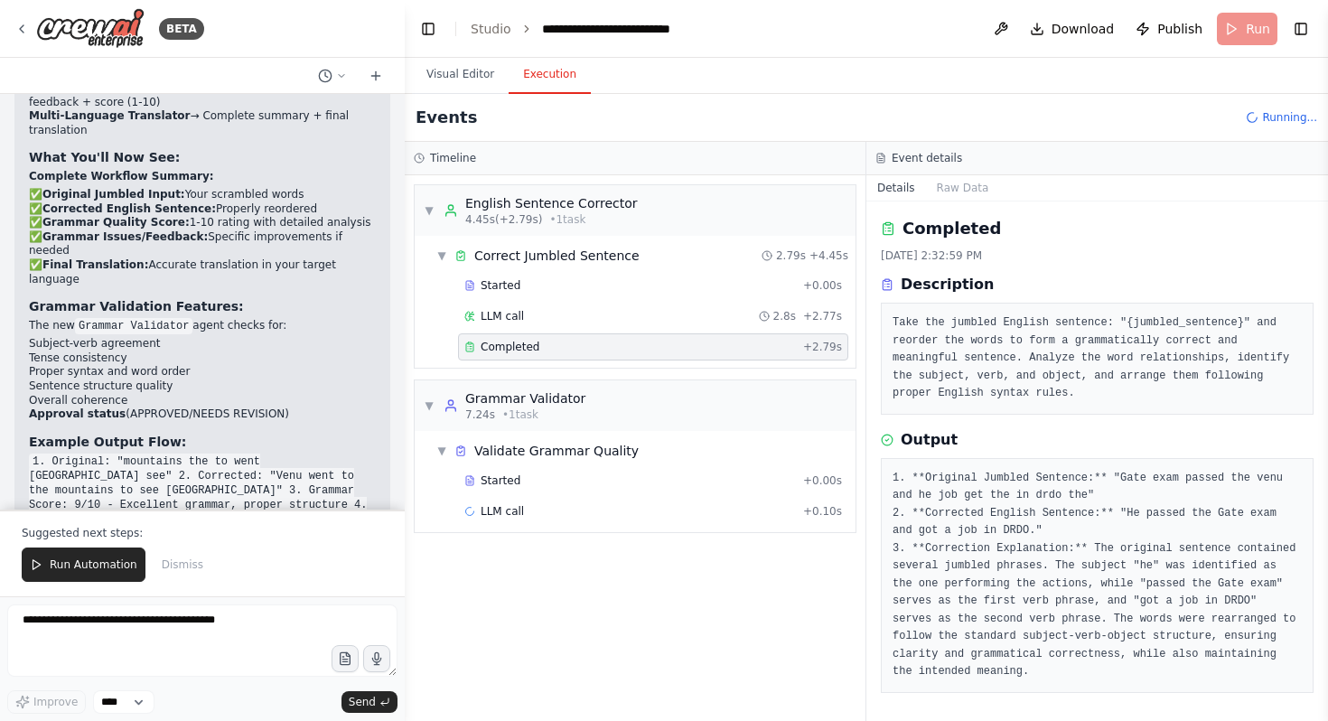
scroll to position [0, 0]
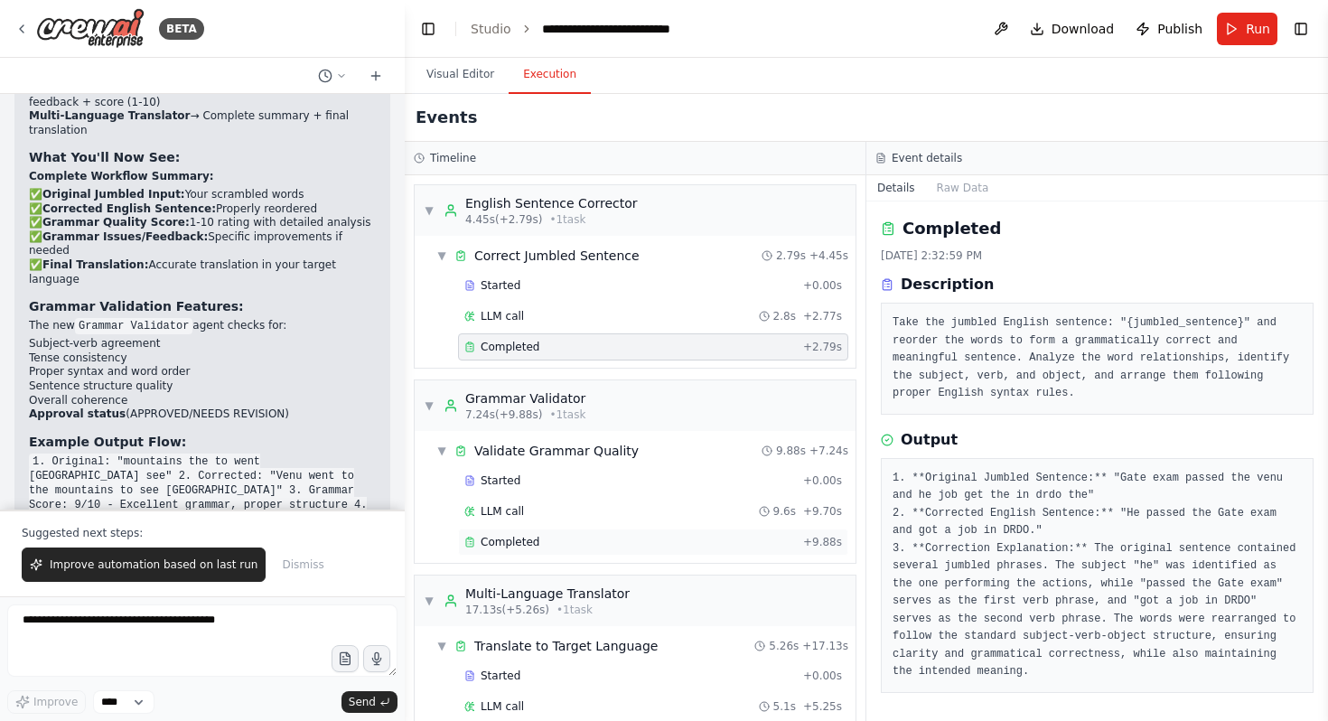
click at [594, 533] on div "Completed + 9.88s" at bounding box center [653, 541] width 390 height 27
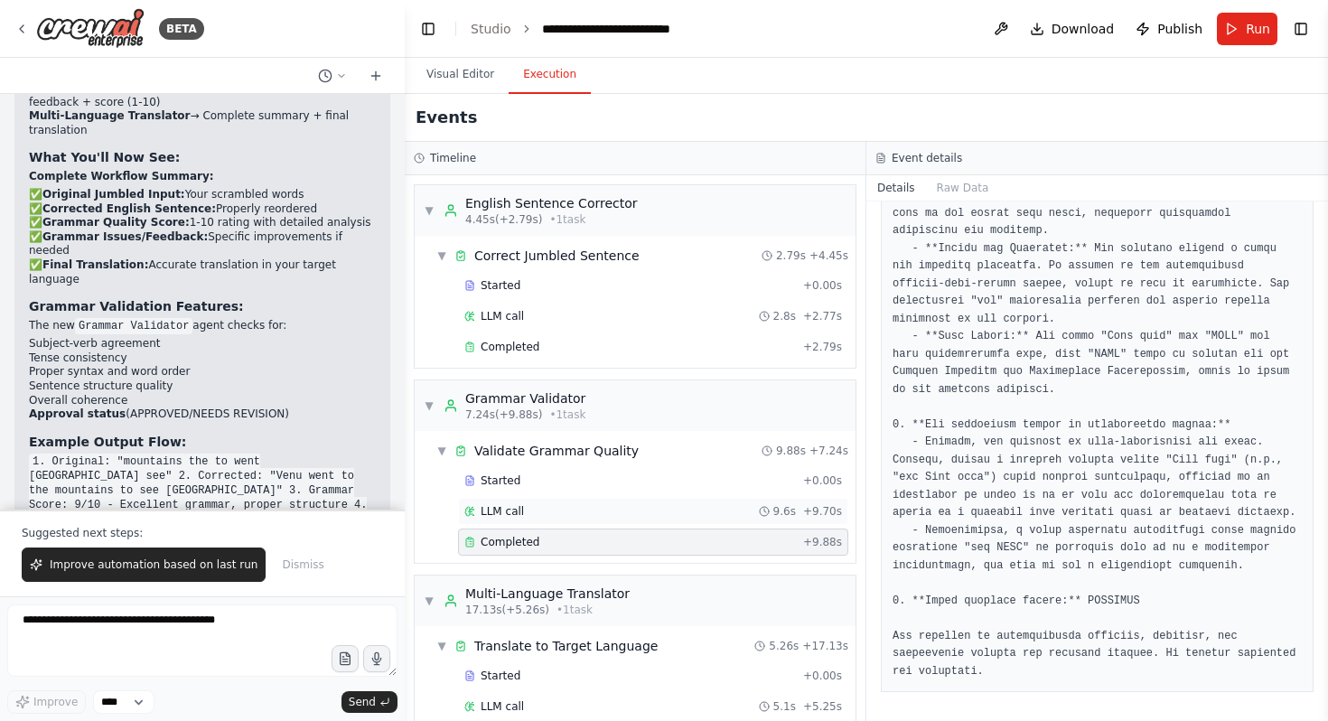
scroll to position [58, 0]
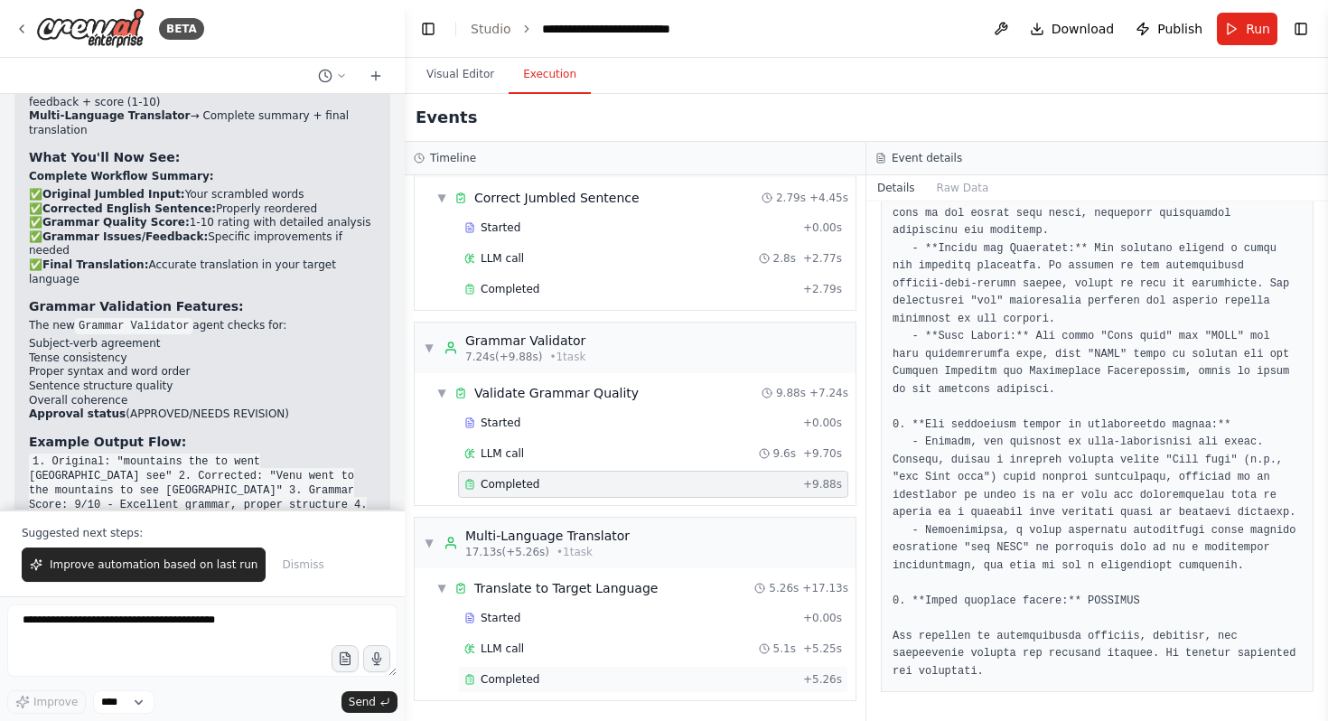
click at [585, 667] on div "Completed + 5.26s" at bounding box center [653, 679] width 390 height 27
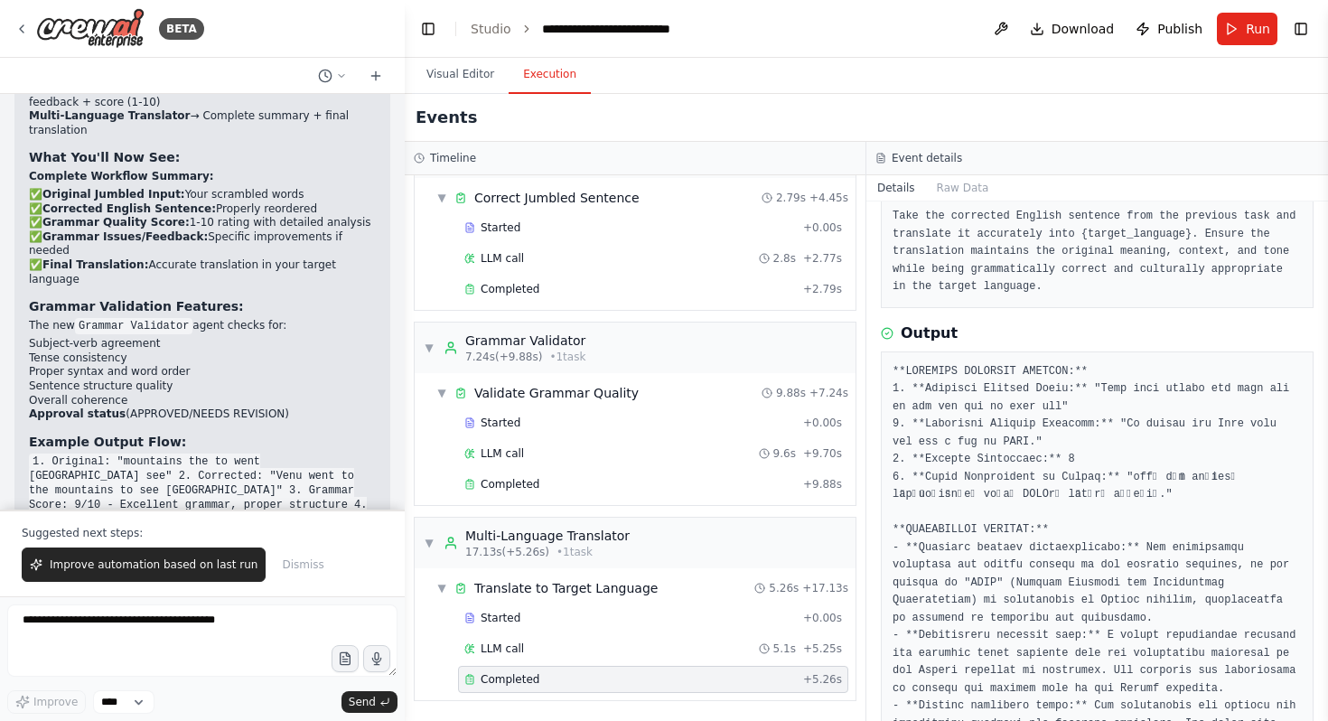
scroll to position [110, 0]
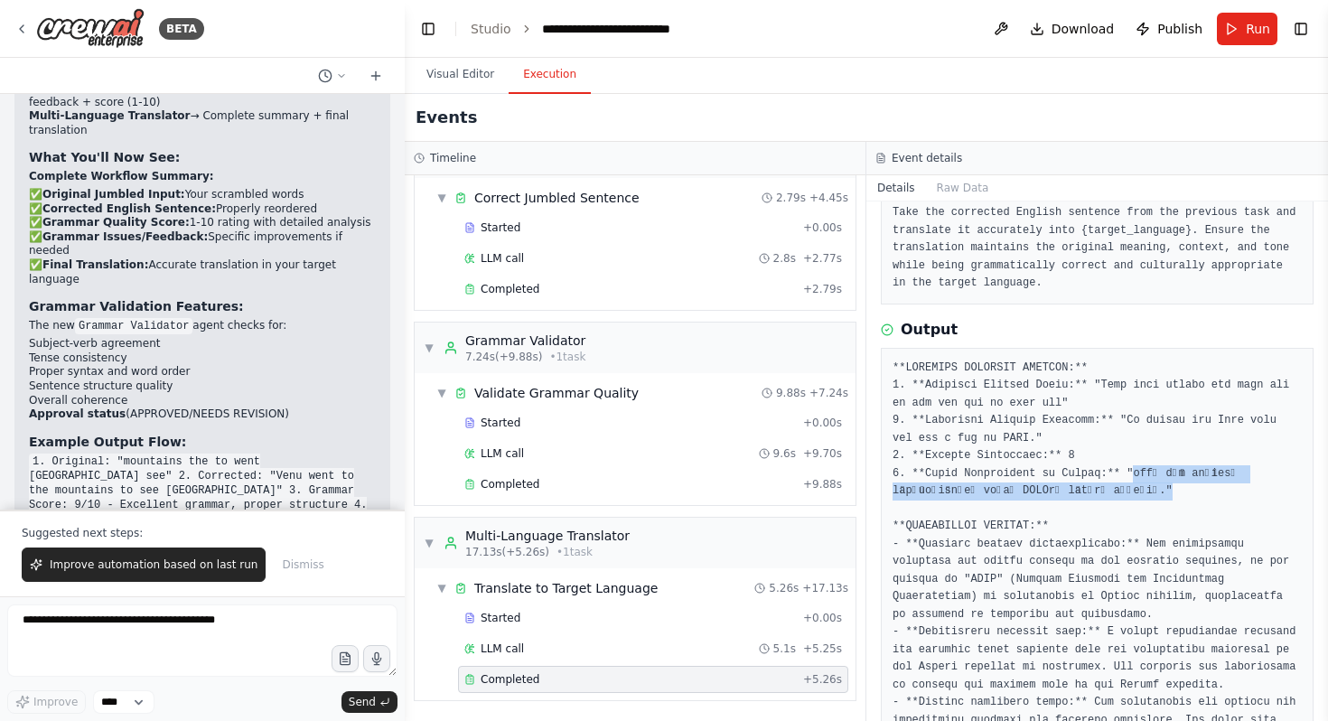
drag, startPoint x: 1133, startPoint y: 473, endPoint x: 1172, endPoint y: 491, distance: 43.7
click at [1172, 491] on pre at bounding box center [1096, 605] width 409 height 493
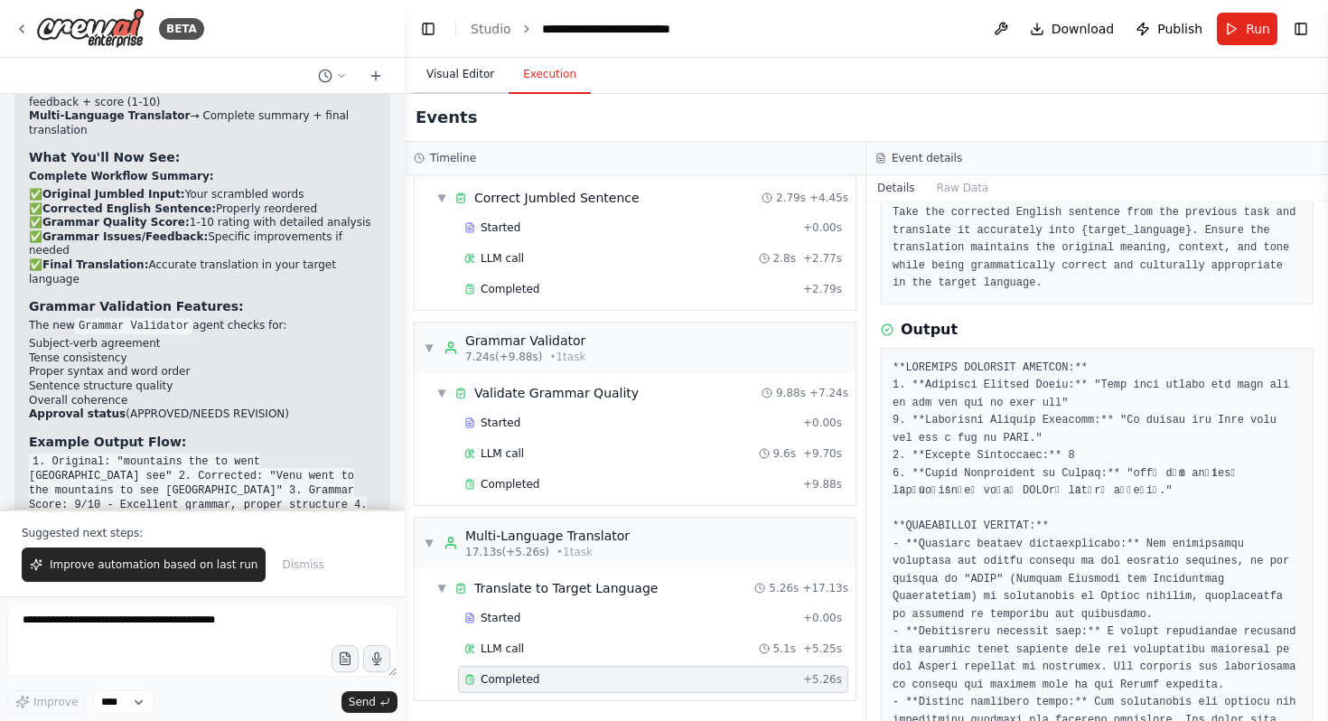
click at [452, 75] on button "Visual Editor" at bounding box center [460, 75] width 97 height 38
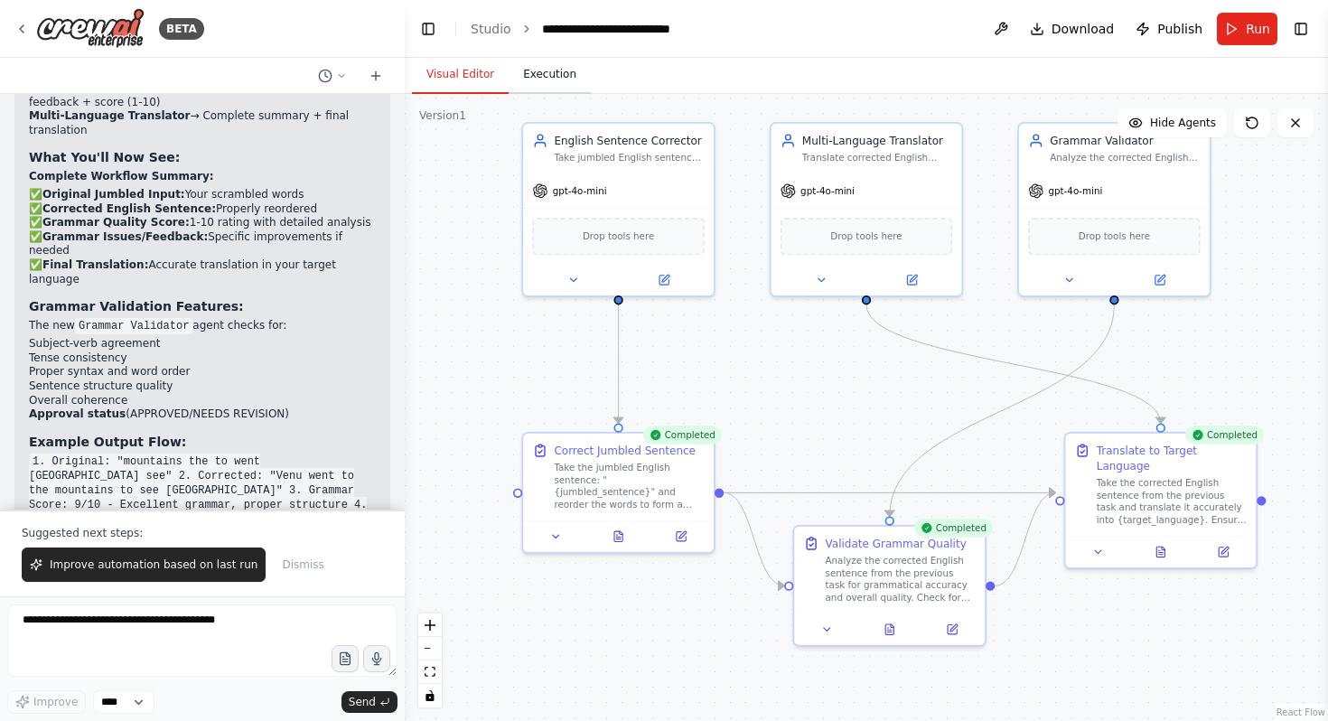
click at [574, 64] on button "Execution" at bounding box center [549, 75] width 82 height 38
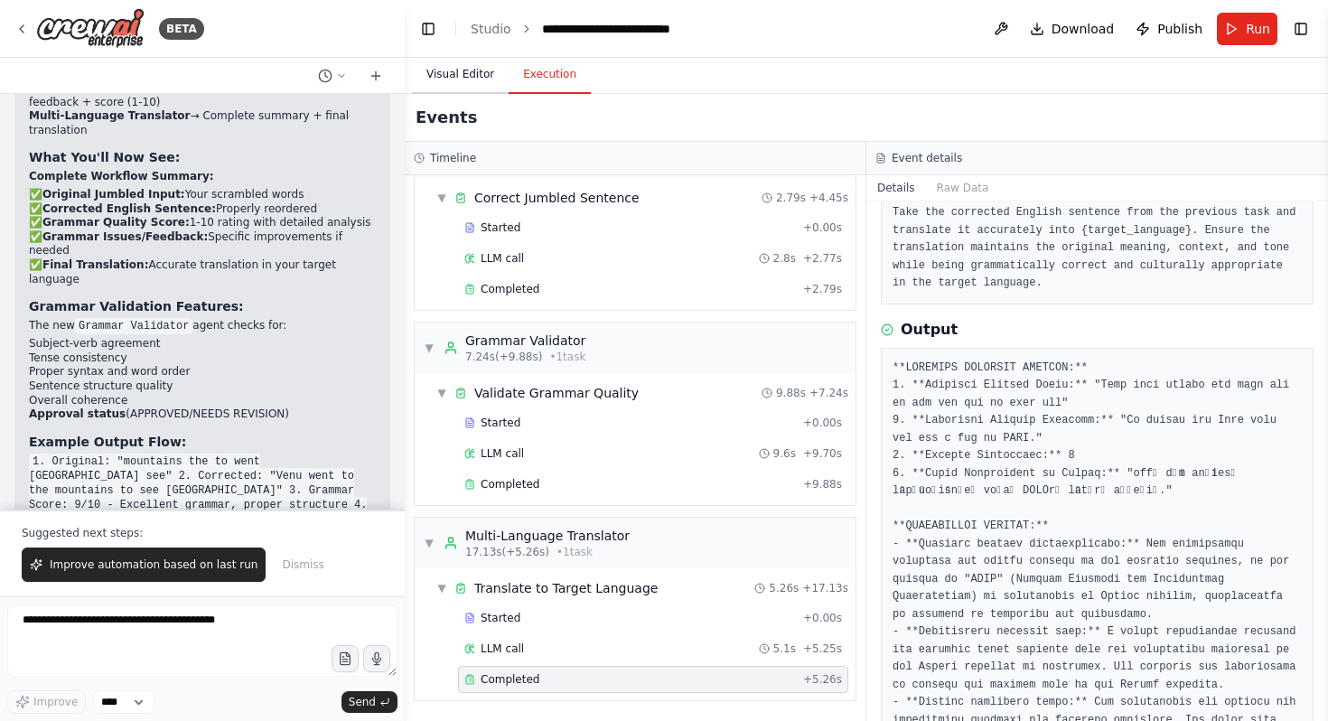
click at [480, 63] on button "Visual Editor" at bounding box center [460, 75] width 97 height 38
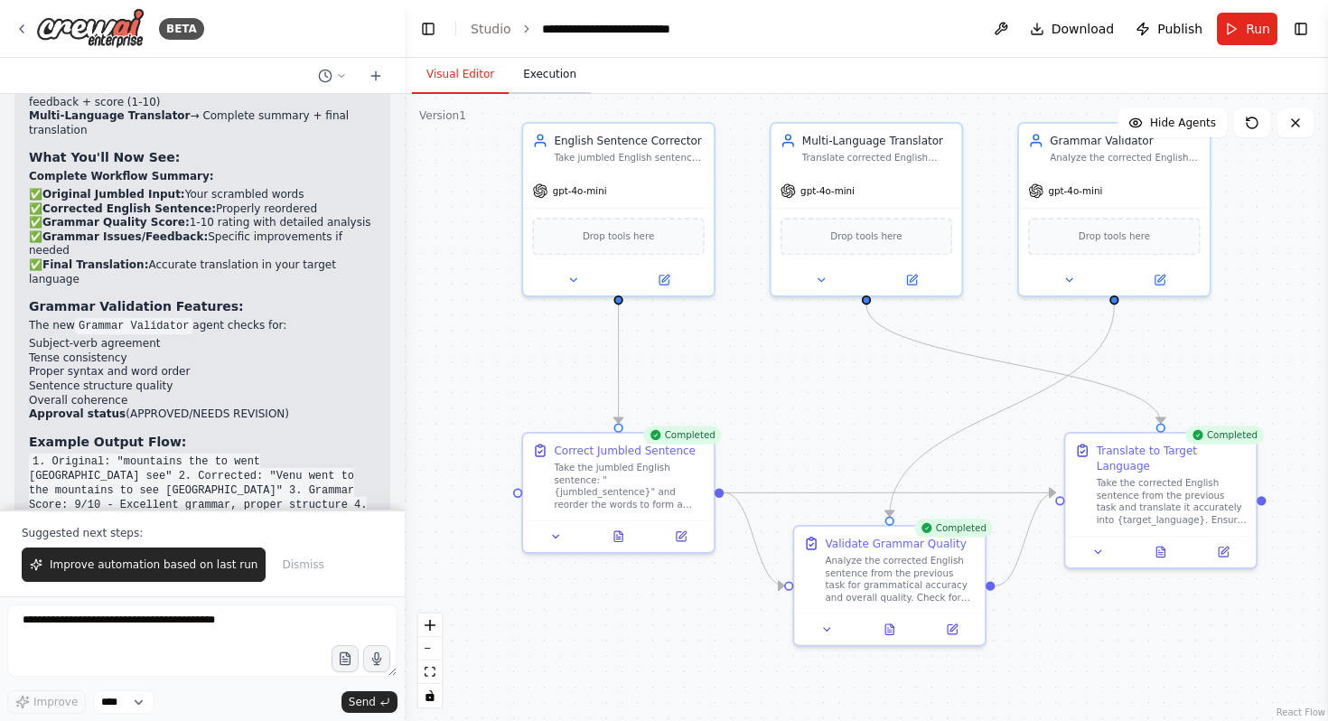
click at [561, 72] on button "Execution" at bounding box center [549, 75] width 82 height 38
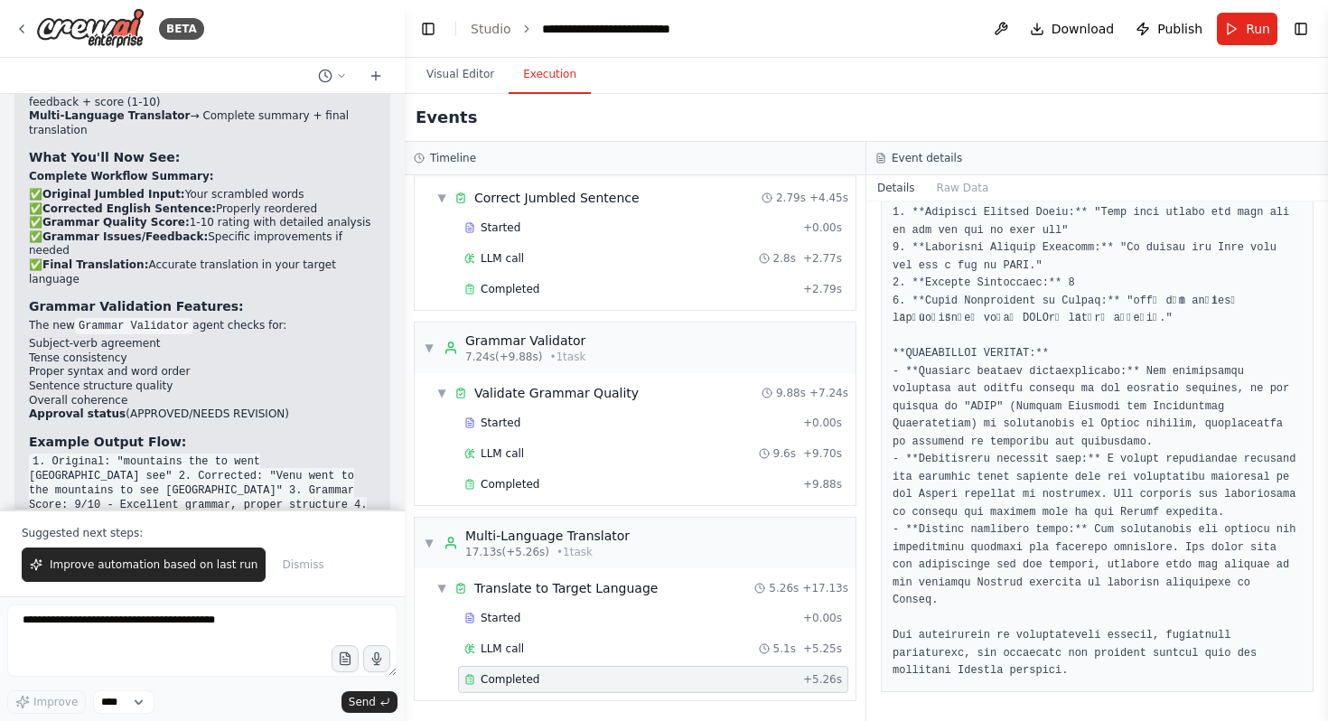
scroll to position [0, 0]
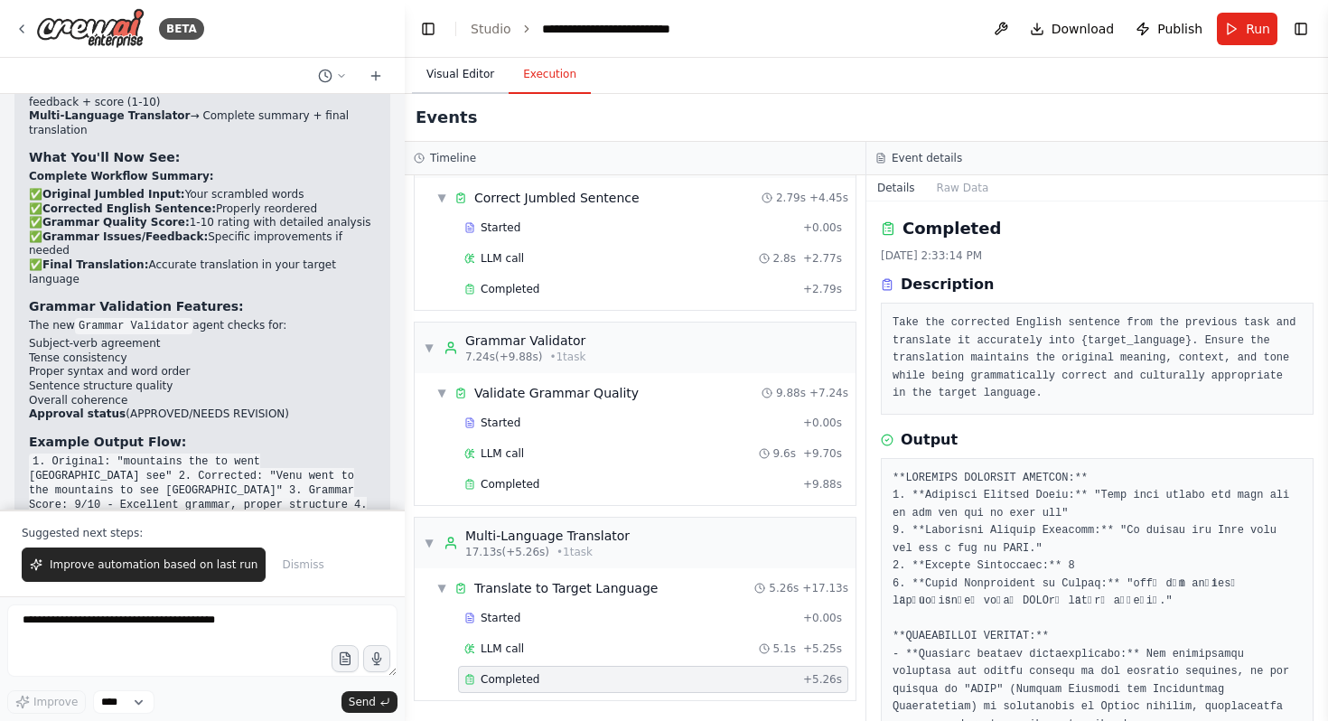
click at [470, 81] on button "Visual Editor" at bounding box center [460, 75] width 97 height 38
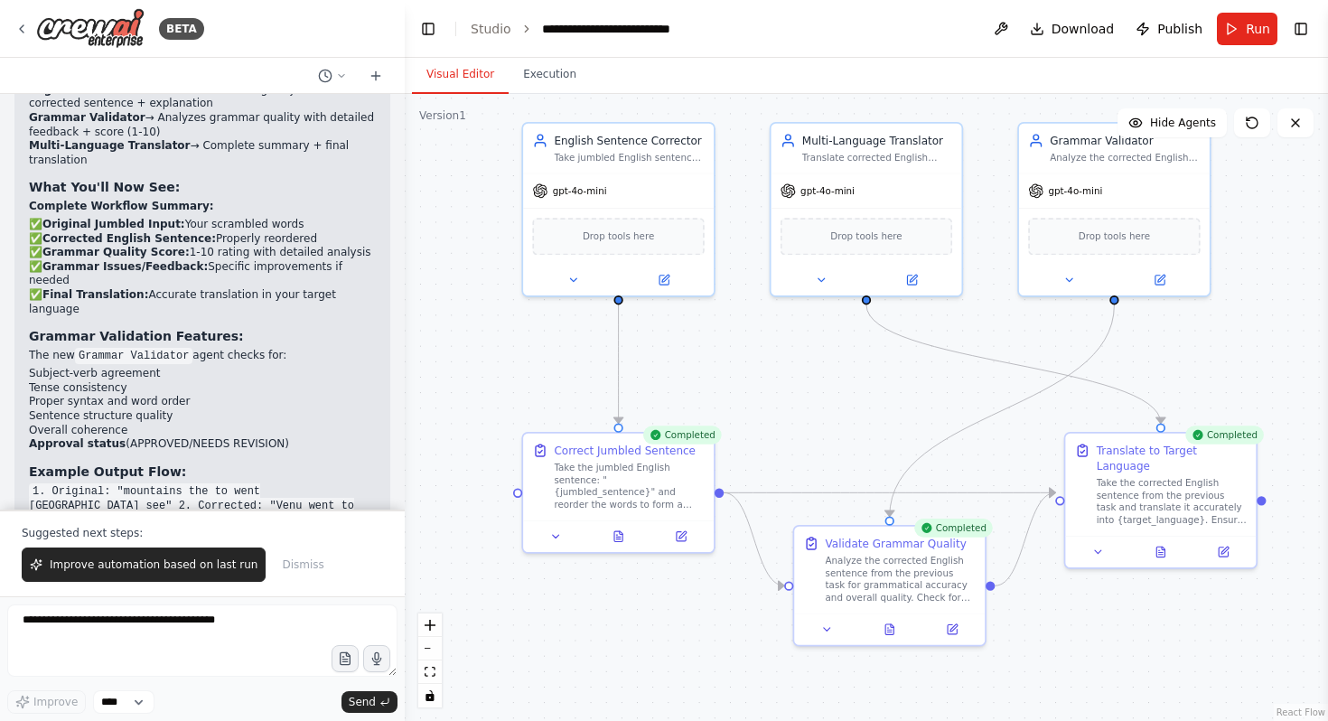
scroll to position [3707, 0]
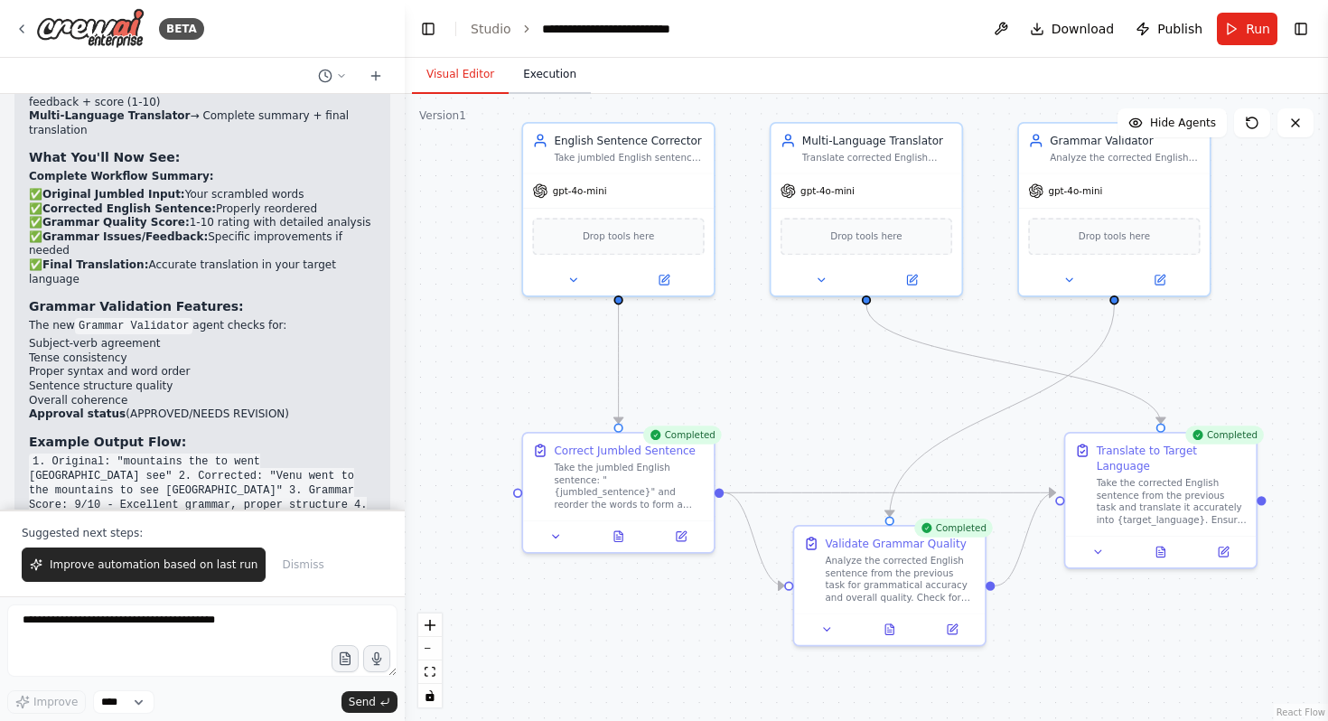
click at [549, 73] on button "Execution" at bounding box center [549, 75] width 82 height 38
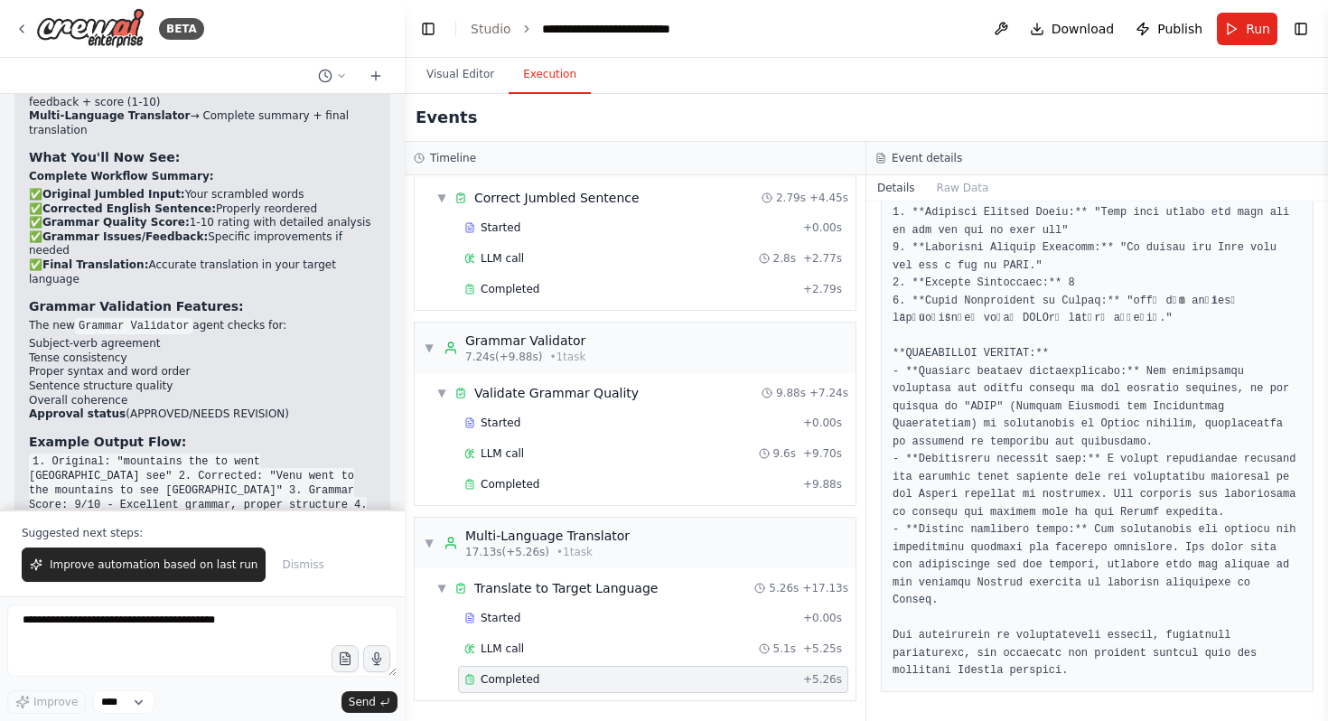
scroll to position [300, 0]
drag, startPoint x: 1143, startPoint y: 279, endPoint x: 1171, endPoint y: 297, distance: 33.3
click at [1171, 297] on pre at bounding box center [1096, 433] width 409 height 493
click at [1182, 330] on pre at bounding box center [1096, 433] width 409 height 493
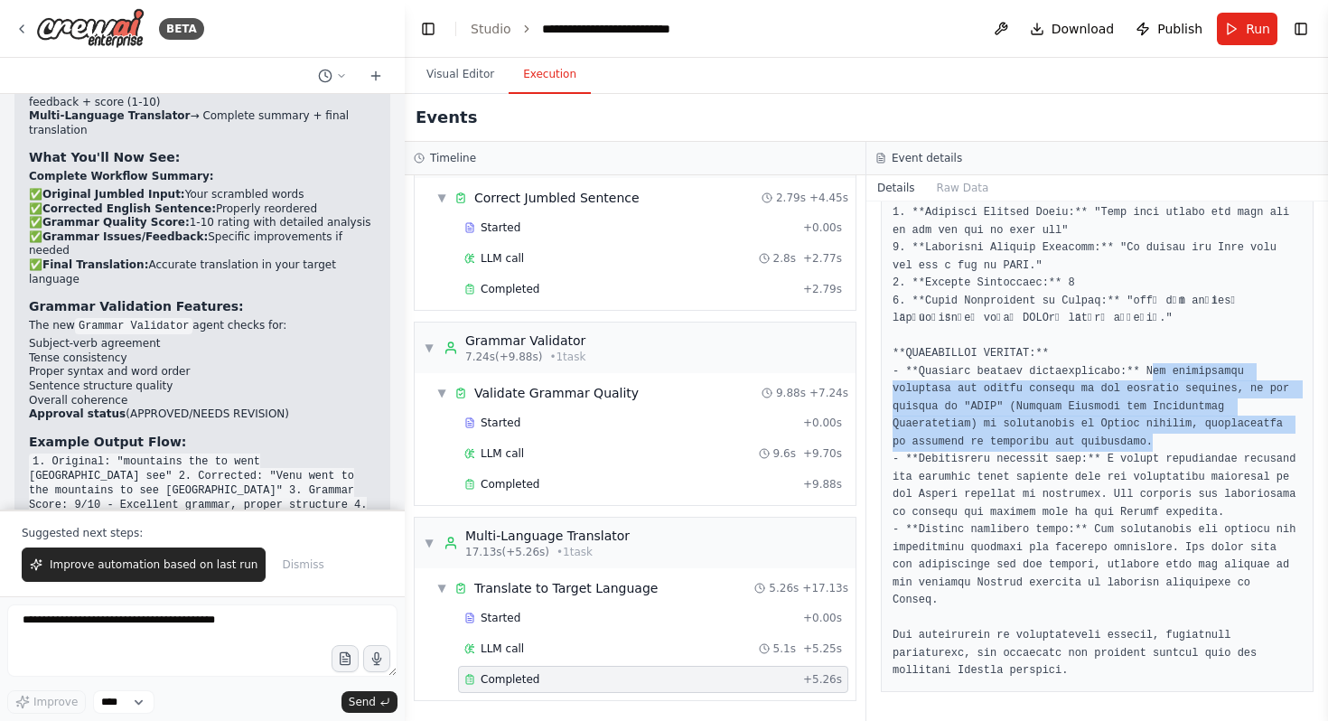
drag, startPoint x: 1156, startPoint y: 356, endPoint x: 1259, endPoint y: 421, distance: 121.8
click at [1259, 421] on pre at bounding box center [1096, 433] width 409 height 493
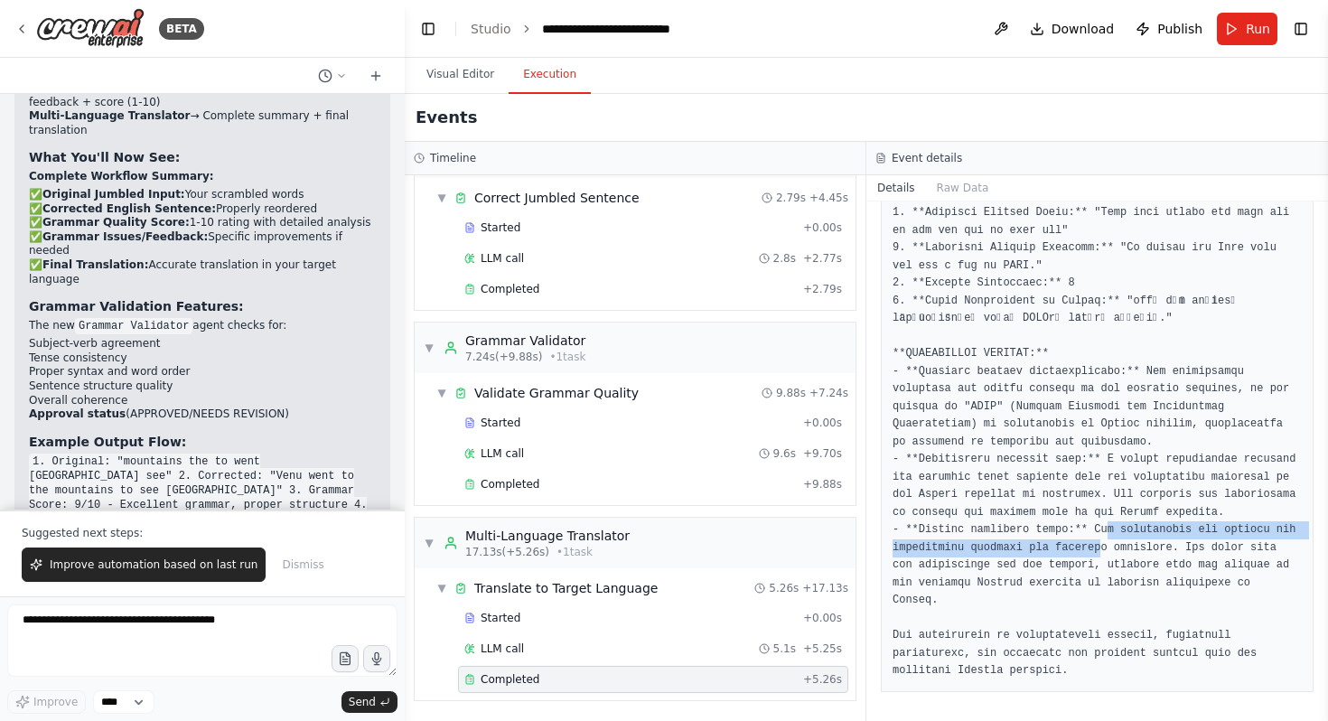
drag, startPoint x: 1110, startPoint y: 530, endPoint x: 1127, endPoint y: 551, distance: 26.9
click at [1127, 550] on pre at bounding box center [1096, 433] width 409 height 493
click at [1127, 555] on pre at bounding box center [1096, 433] width 409 height 493
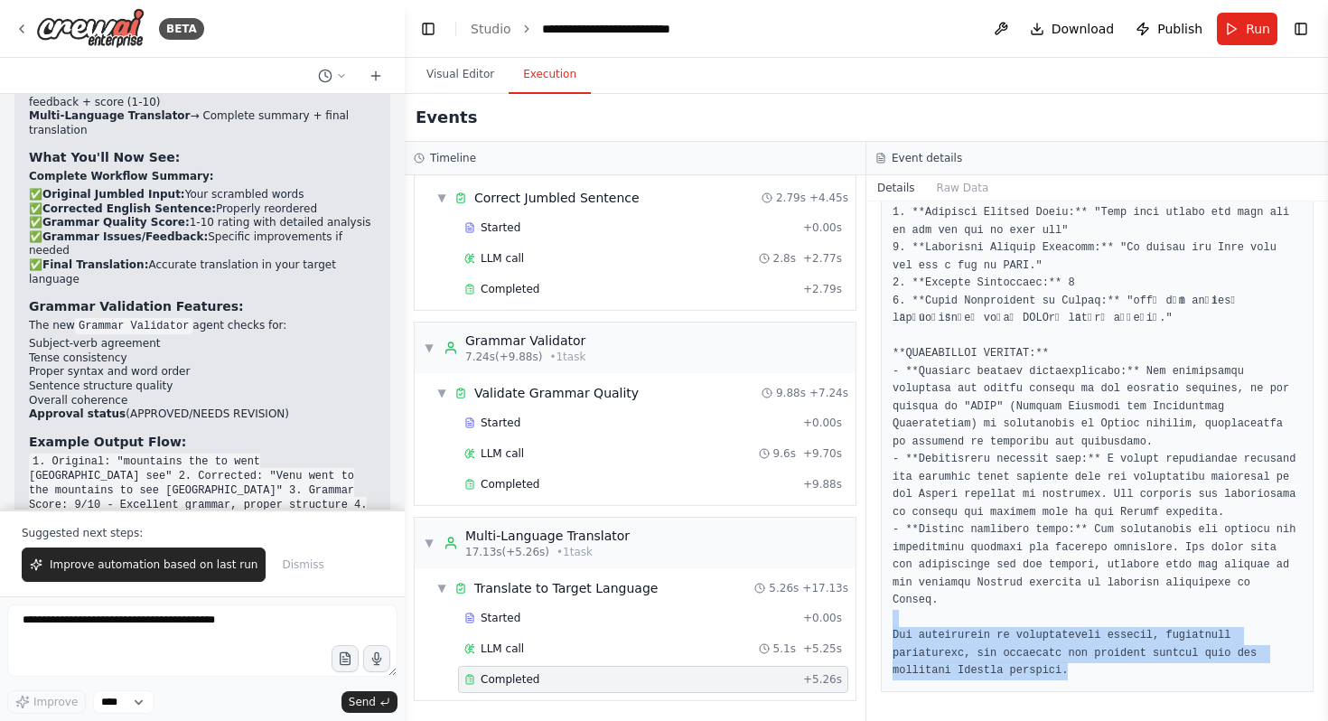
drag, startPoint x: 916, startPoint y: 622, endPoint x: 1092, endPoint y: 671, distance: 182.7
click at [1092, 671] on pre at bounding box center [1096, 433] width 409 height 493
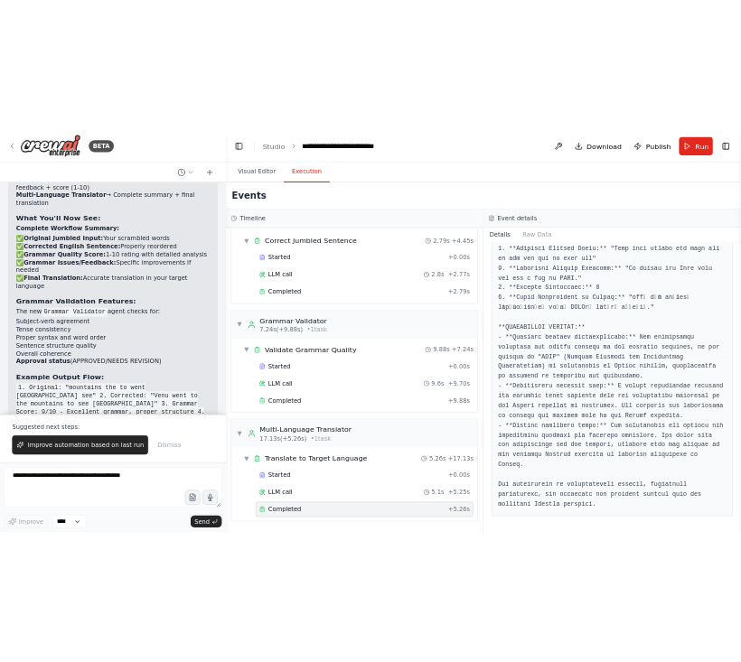
scroll to position [0, 0]
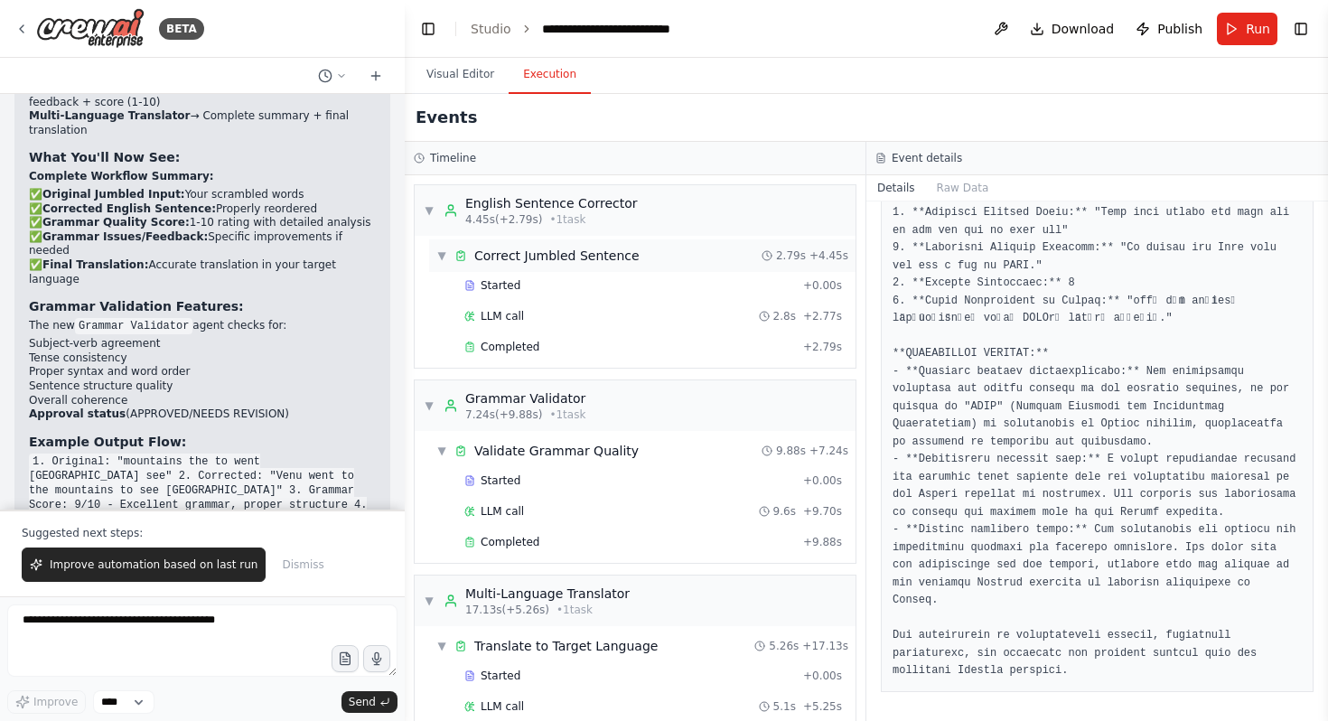
click at [776, 254] on span "2.79s" at bounding box center [791, 255] width 30 height 14
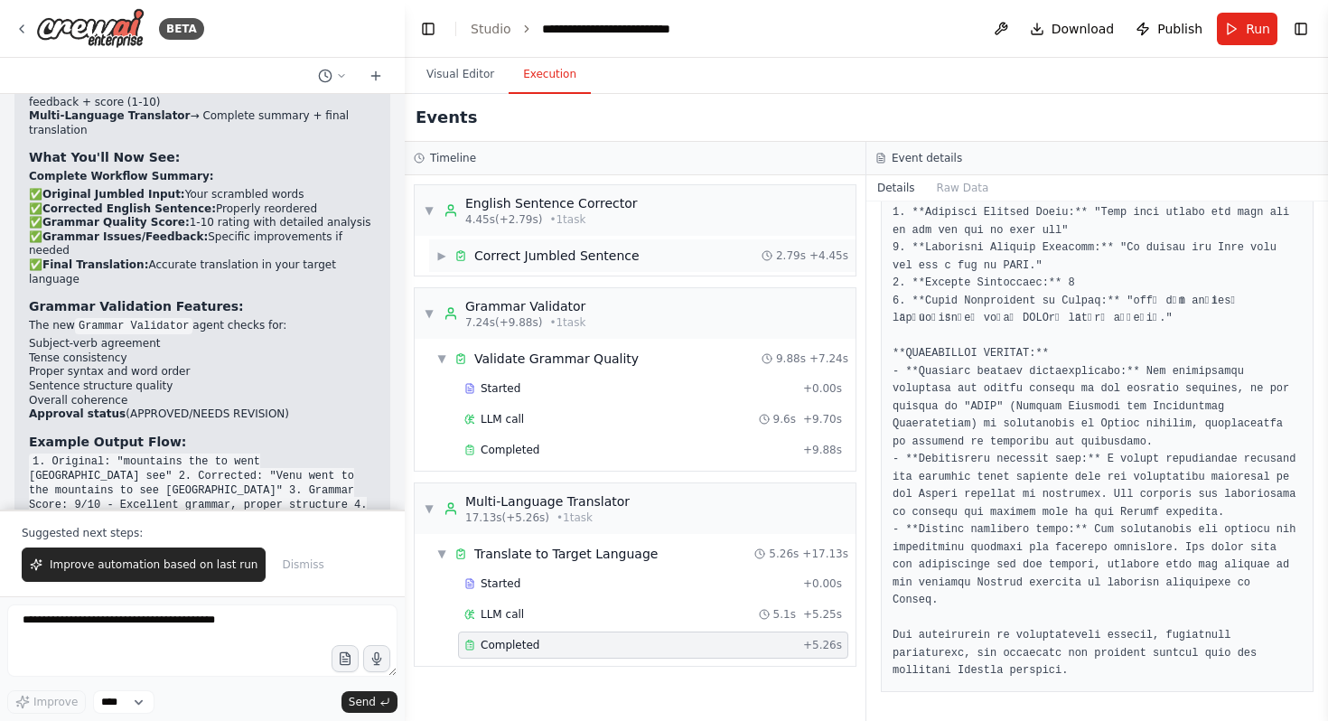
click at [769, 254] on icon at bounding box center [766, 255] width 11 height 11
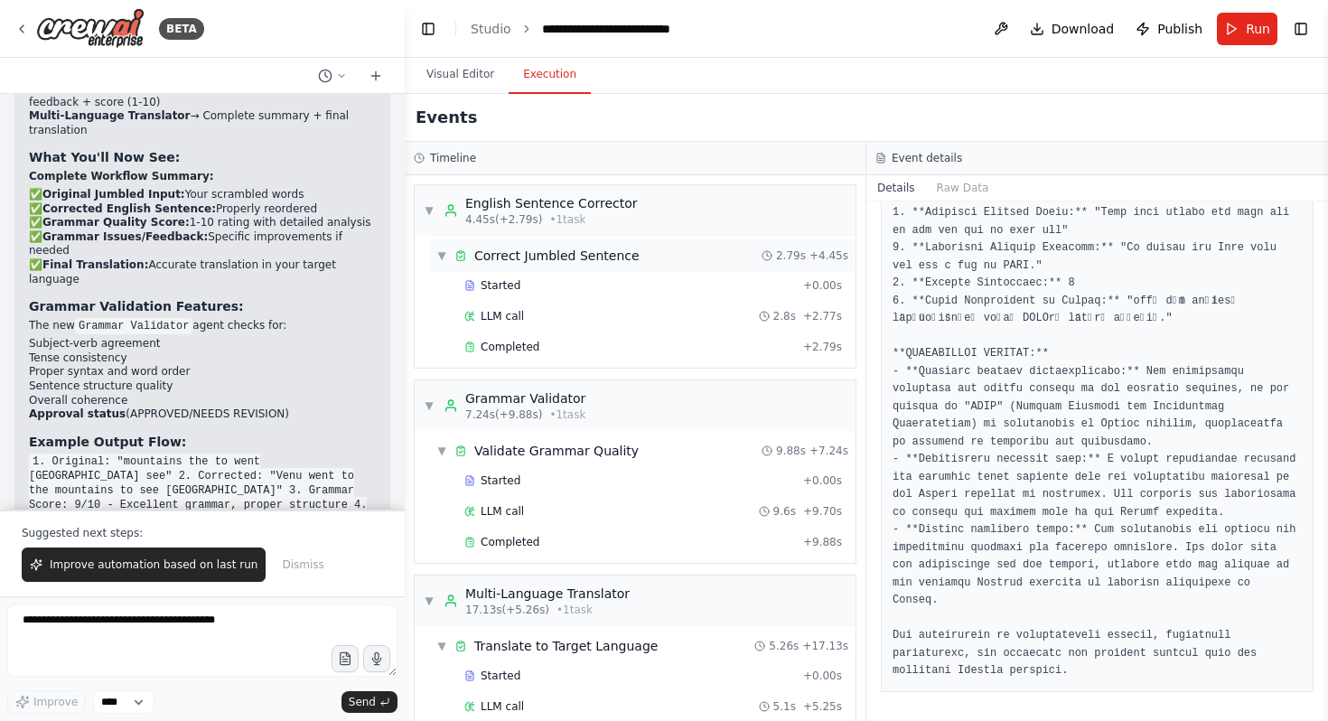
click at [823, 256] on span "+ 4.45s" at bounding box center [828, 255] width 39 height 14
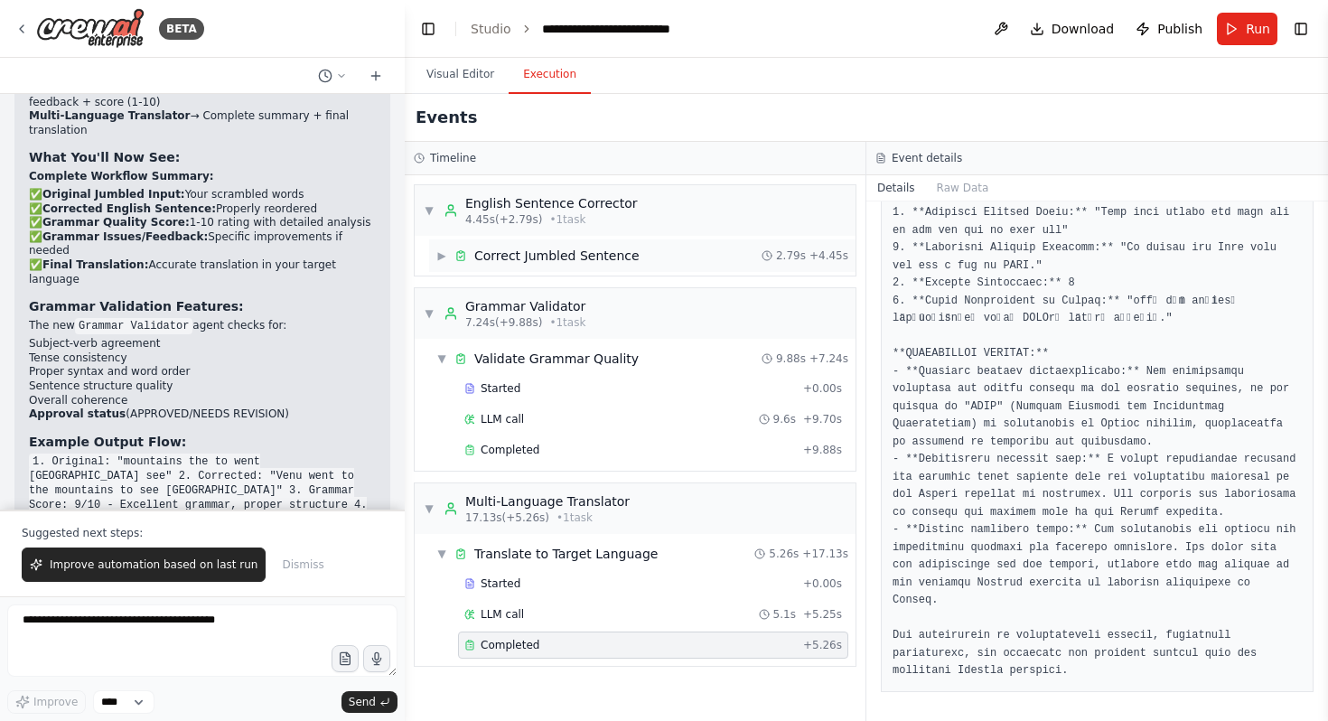
click at [823, 256] on span "+ 4.45s" at bounding box center [828, 255] width 39 height 14
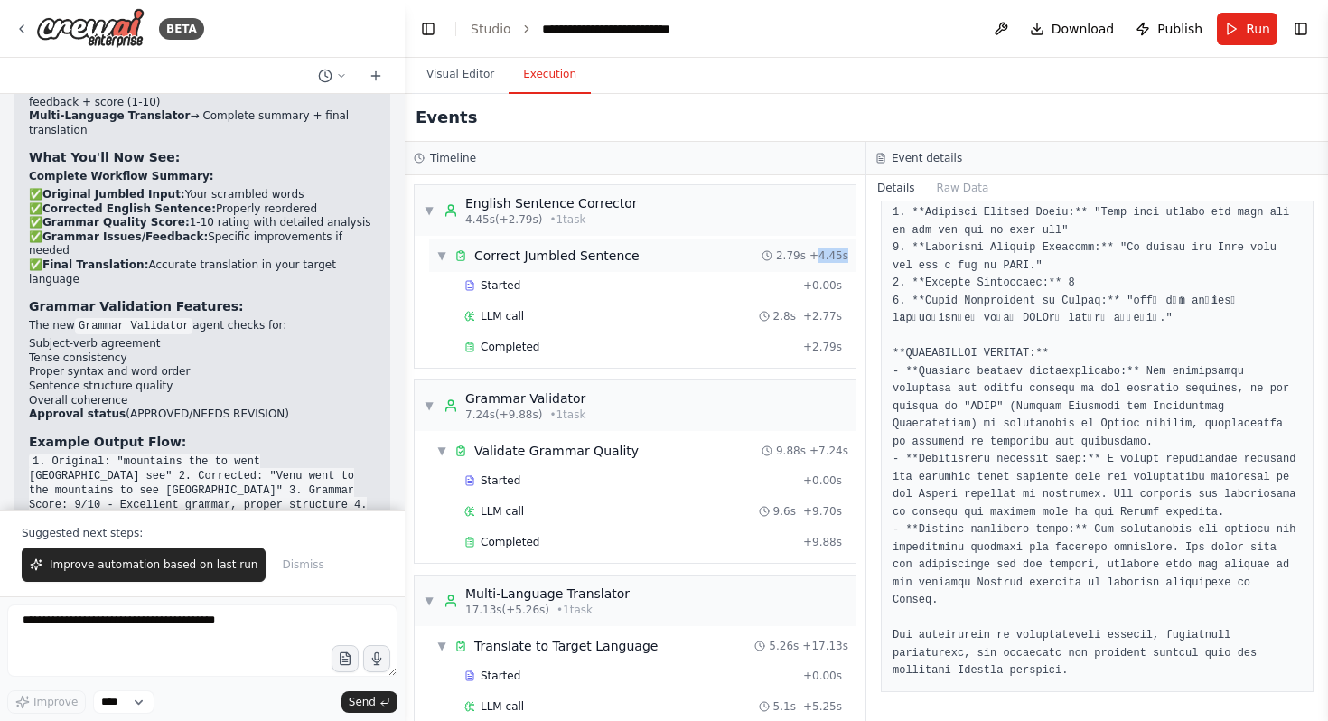
click at [793, 256] on span "2.79s" at bounding box center [791, 255] width 30 height 14
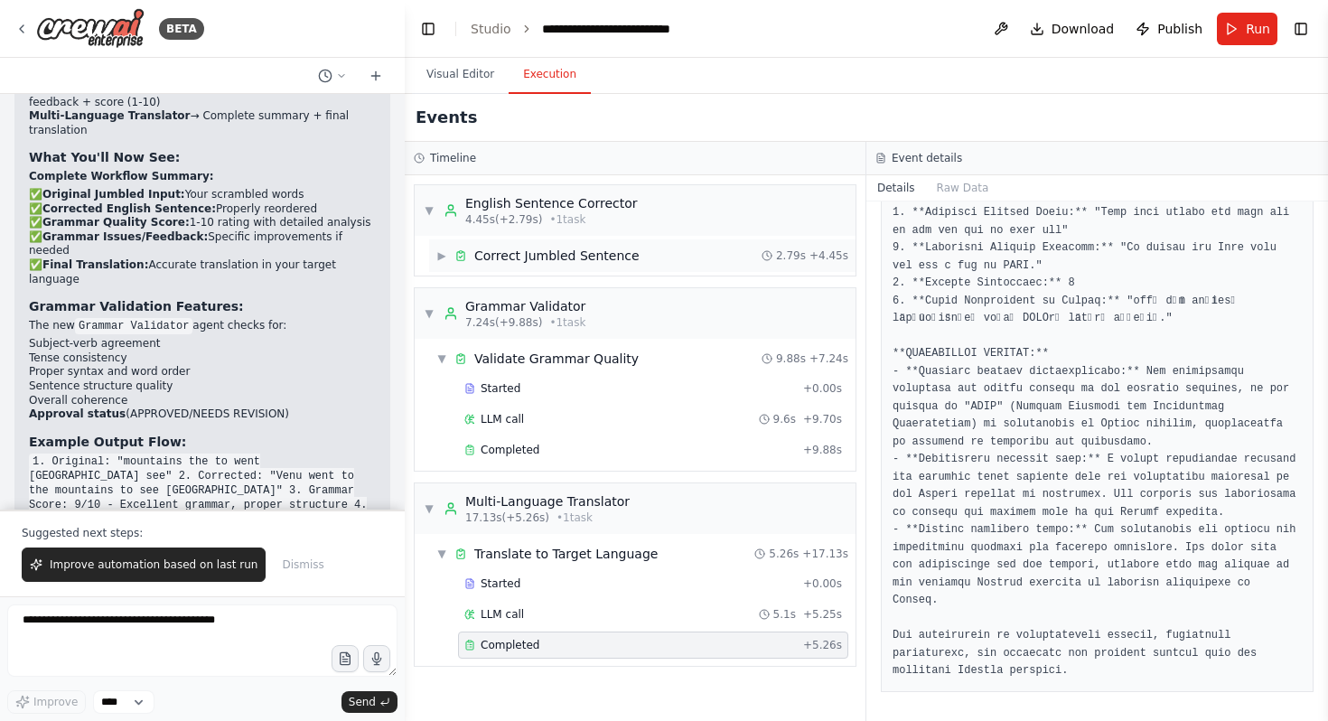
click at [817, 255] on span "+ 4.45s" at bounding box center [828, 255] width 39 height 14
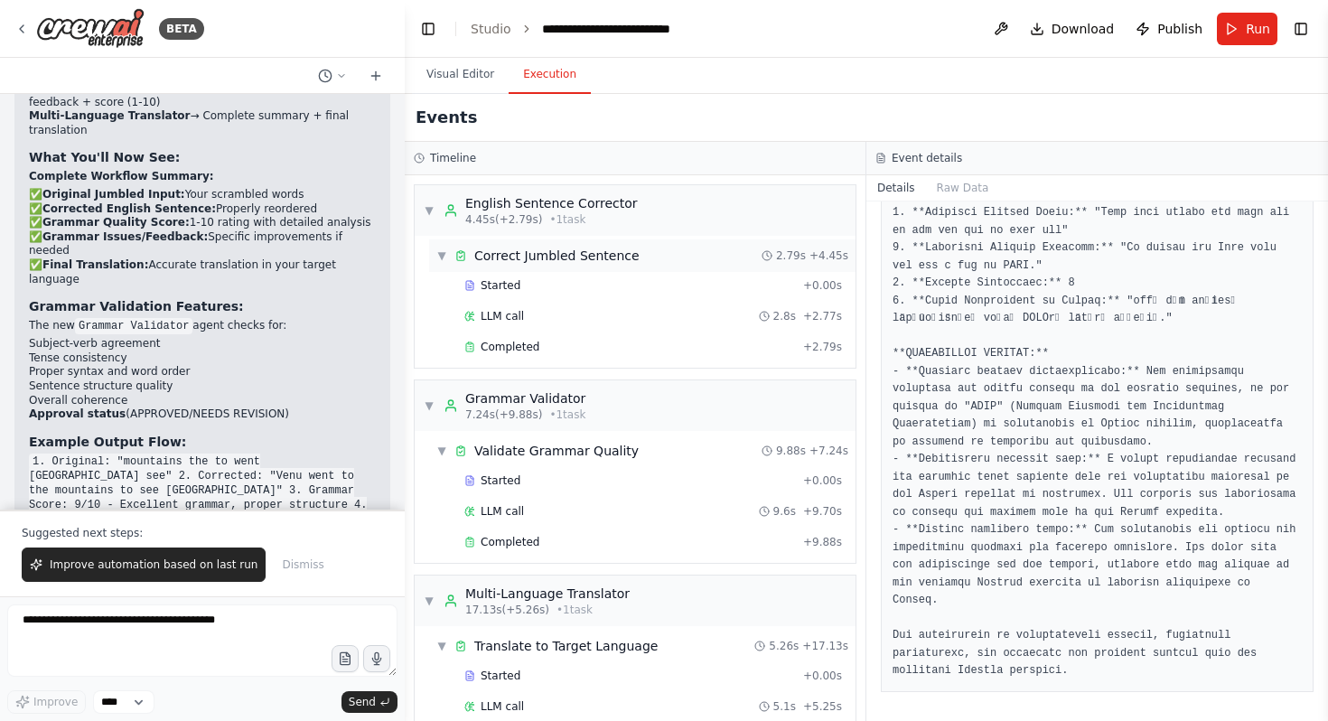
click at [817, 255] on span "+ 4.45s" at bounding box center [828, 255] width 39 height 14
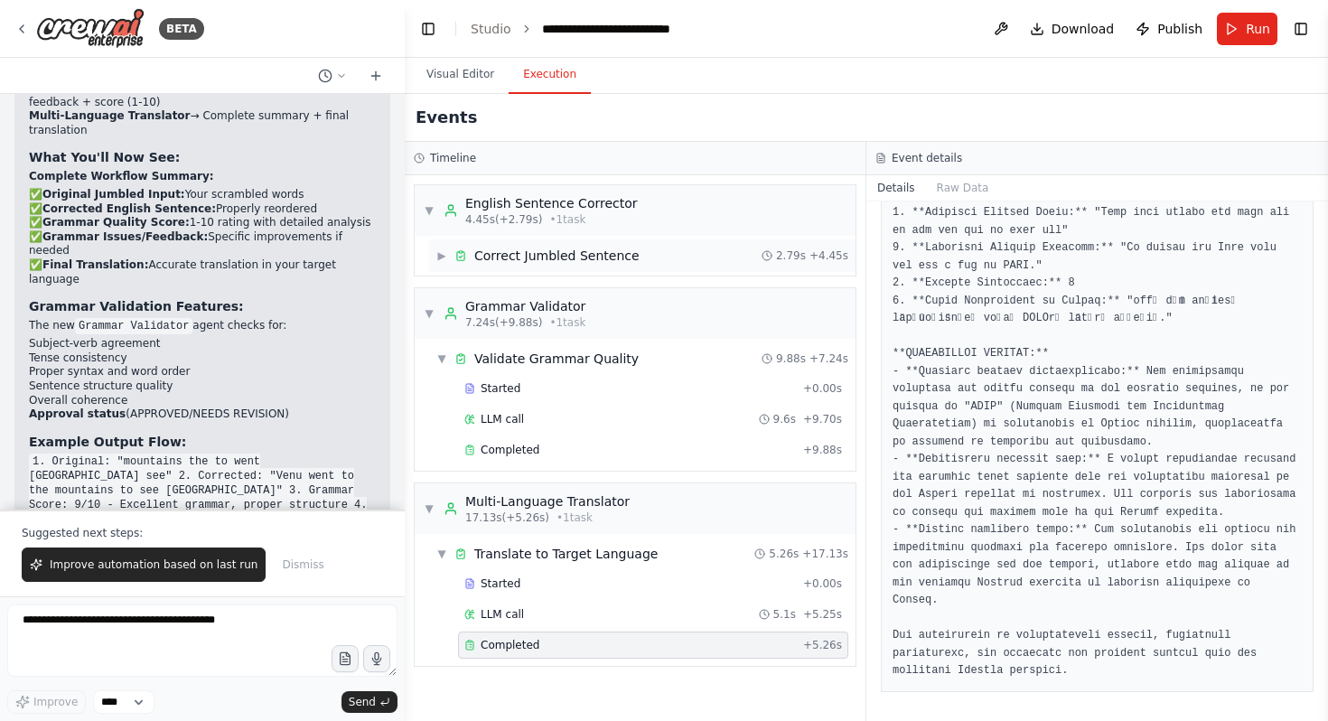
click at [809, 254] on div "2.79s + 4.45s" at bounding box center [804, 255] width 87 height 14
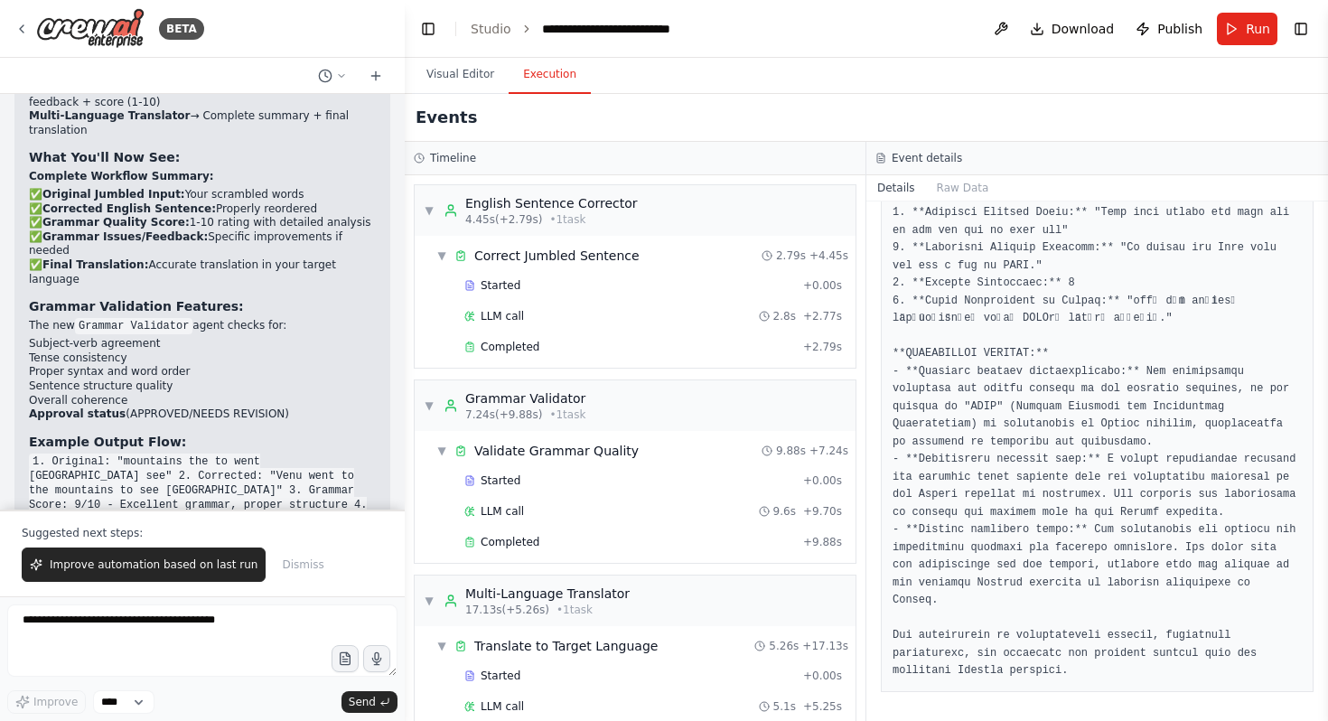
click at [546, 154] on div "Timeline" at bounding box center [635, 158] width 443 height 14
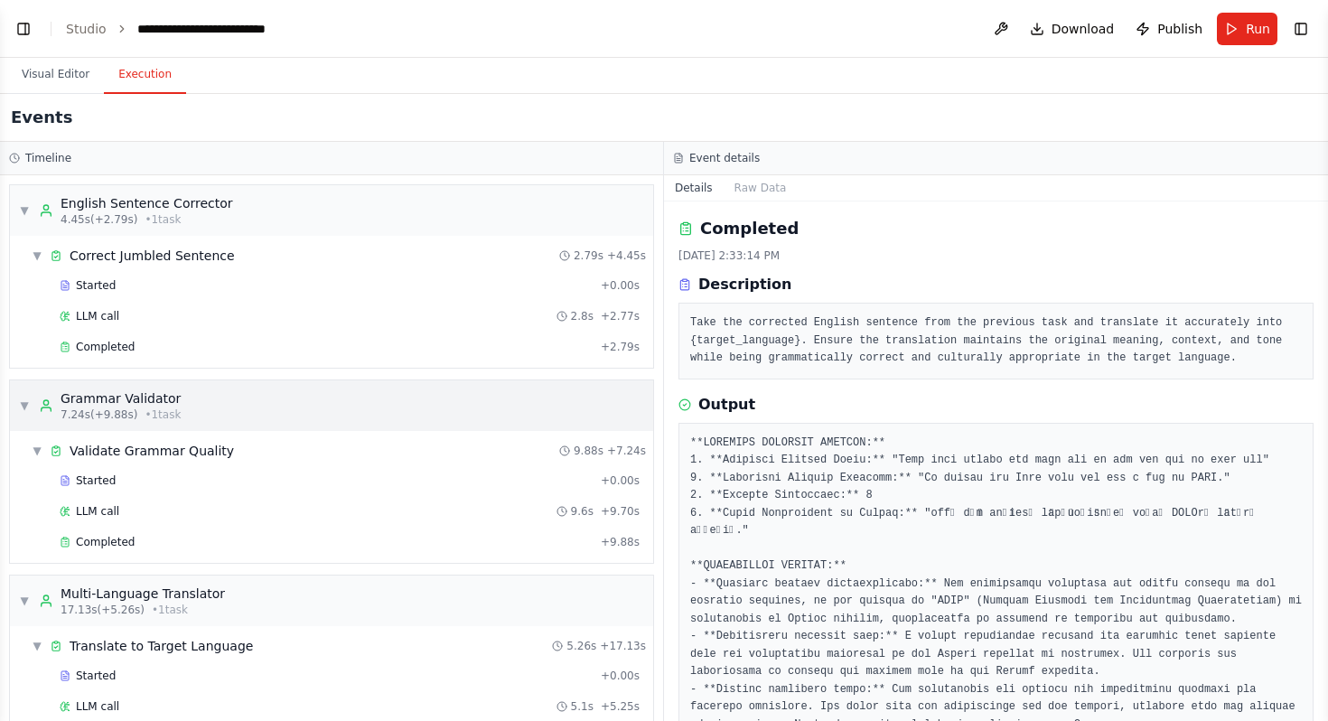
click at [25, 396] on div "▼ Grammar Validator 7.24s (+9.88s) • 1 task" at bounding box center [100, 405] width 162 height 33
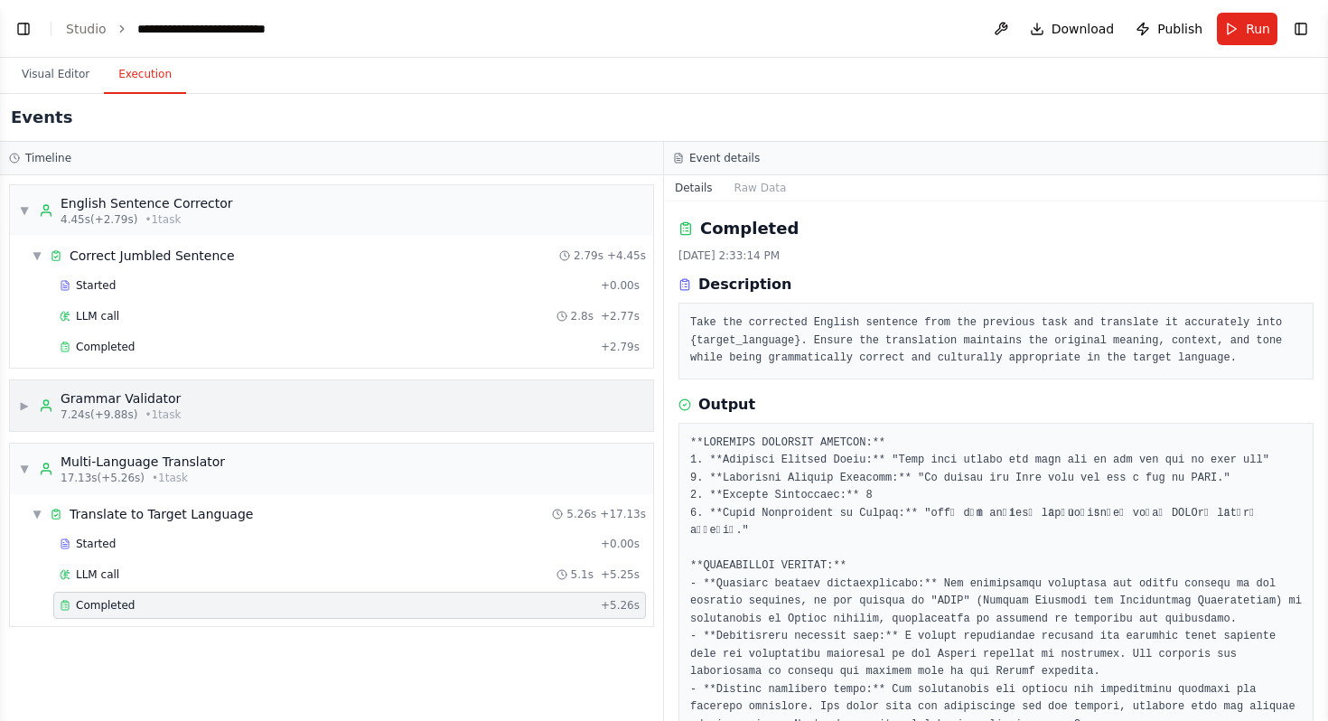
click at [25, 396] on div "▶ Grammar Validator 7.24s (+9.88s) • 1 task" at bounding box center [100, 405] width 162 height 33
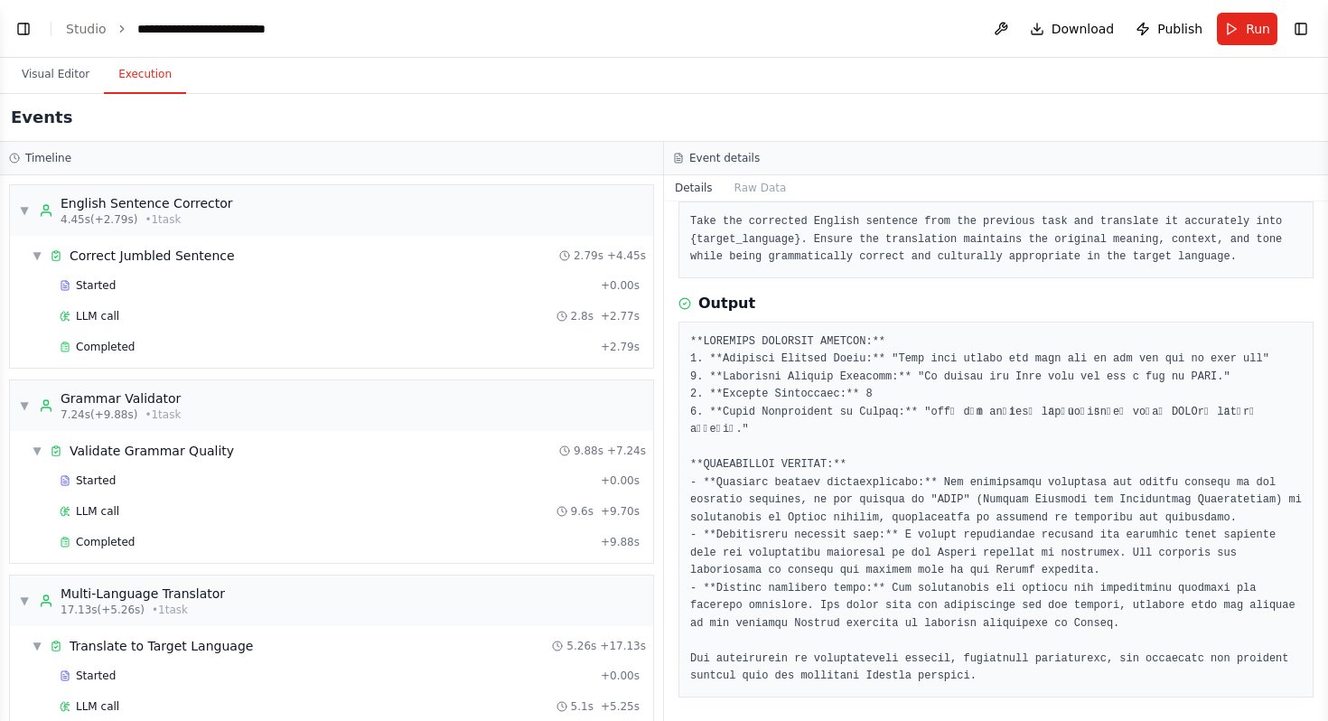
scroll to position [106, 0]
click at [20, 416] on div "▼ Grammar Validator 7.24s (+9.88s) • 1 task" at bounding box center [100, 405] width 162 height 33
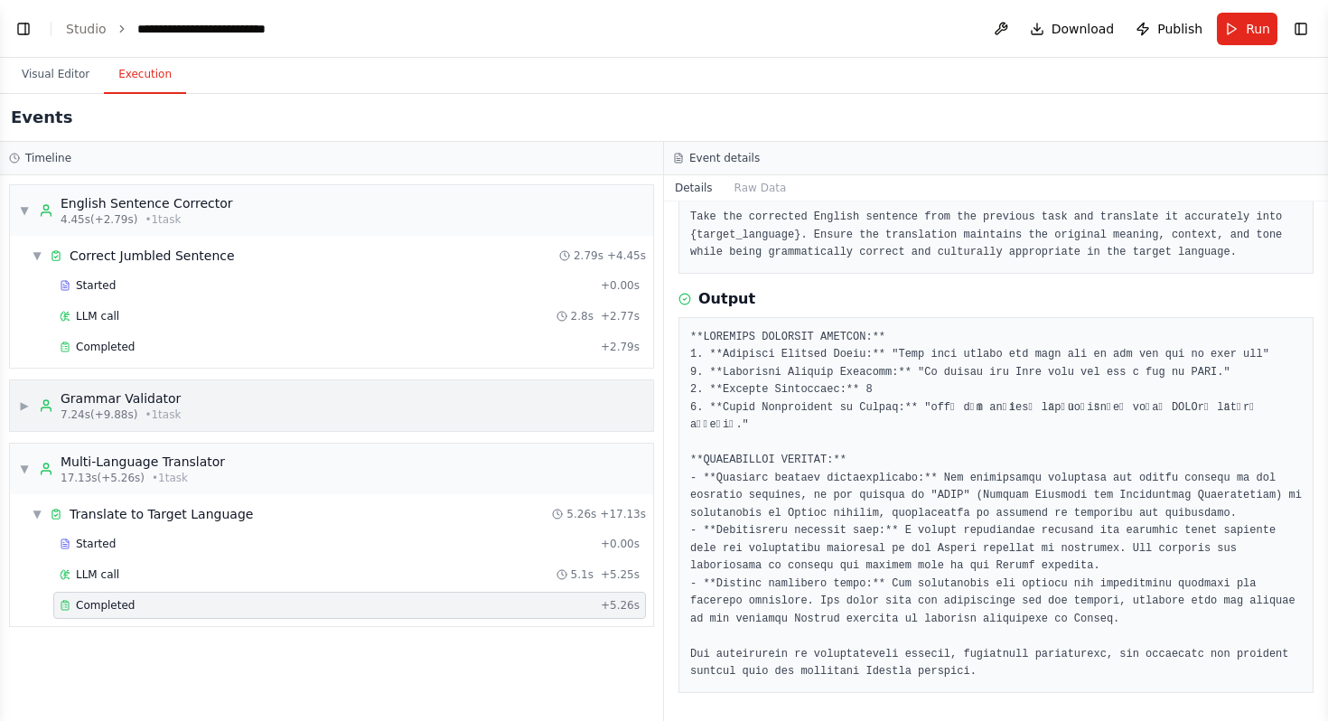
click at [20, 416] on div "▶ Grammar Validator 7.24s (+9.88s) • 1 task" at bounding box center [100, 405] width 162 height 33
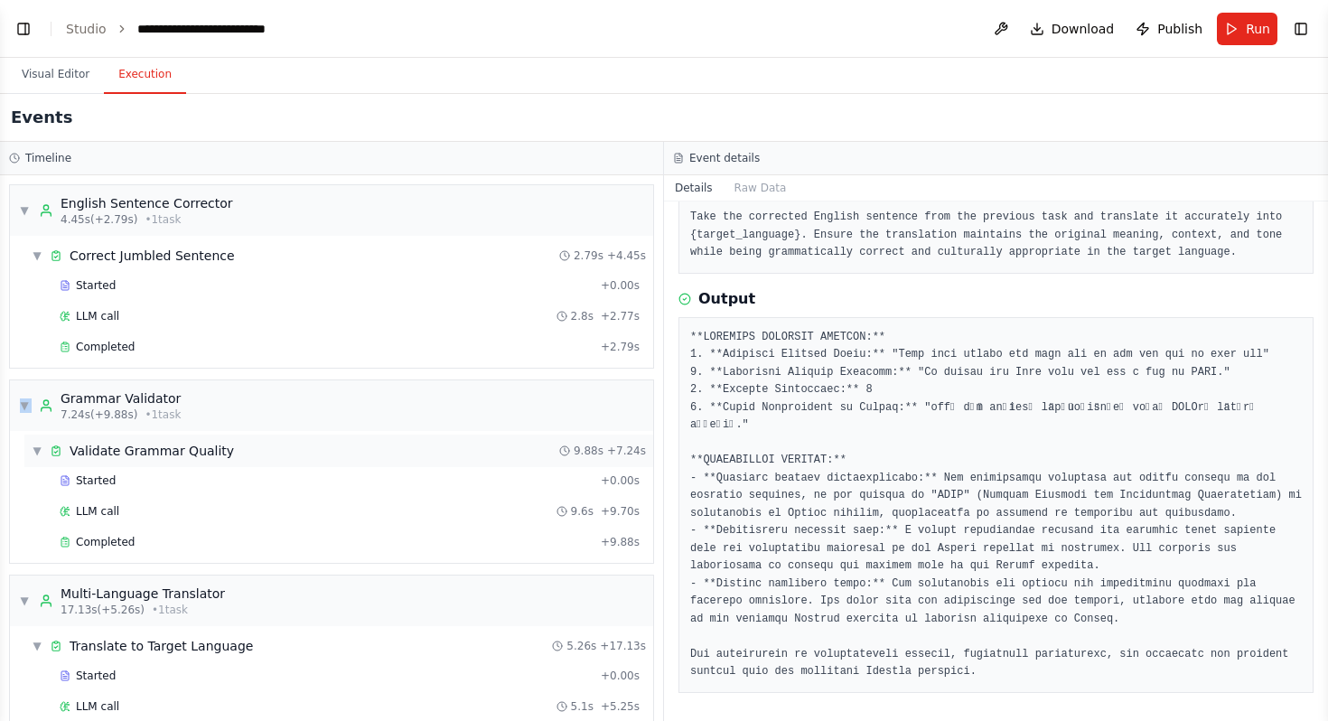
click at [41, 457] on span "▼" at bounding box center [37, 450] width 11 height 14
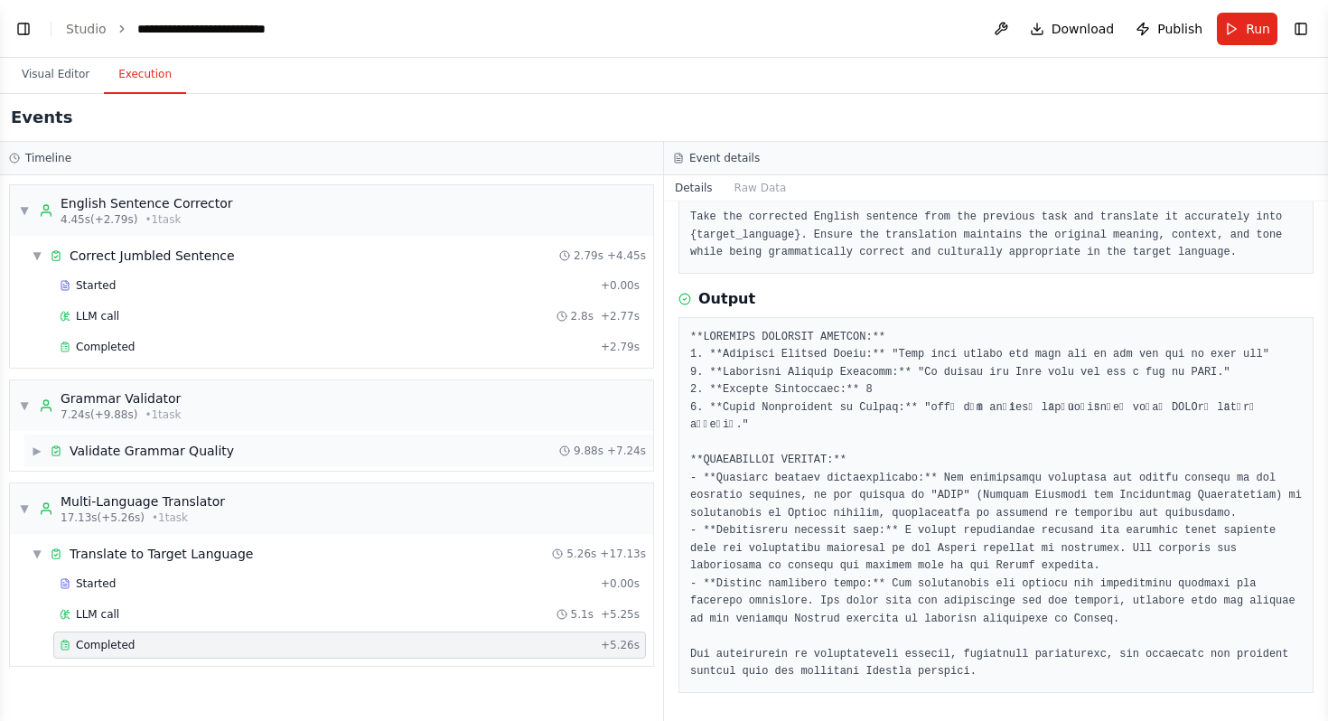
click at [41, 457] on span "▶" at bounding box center [37, 450] width 11 height 14
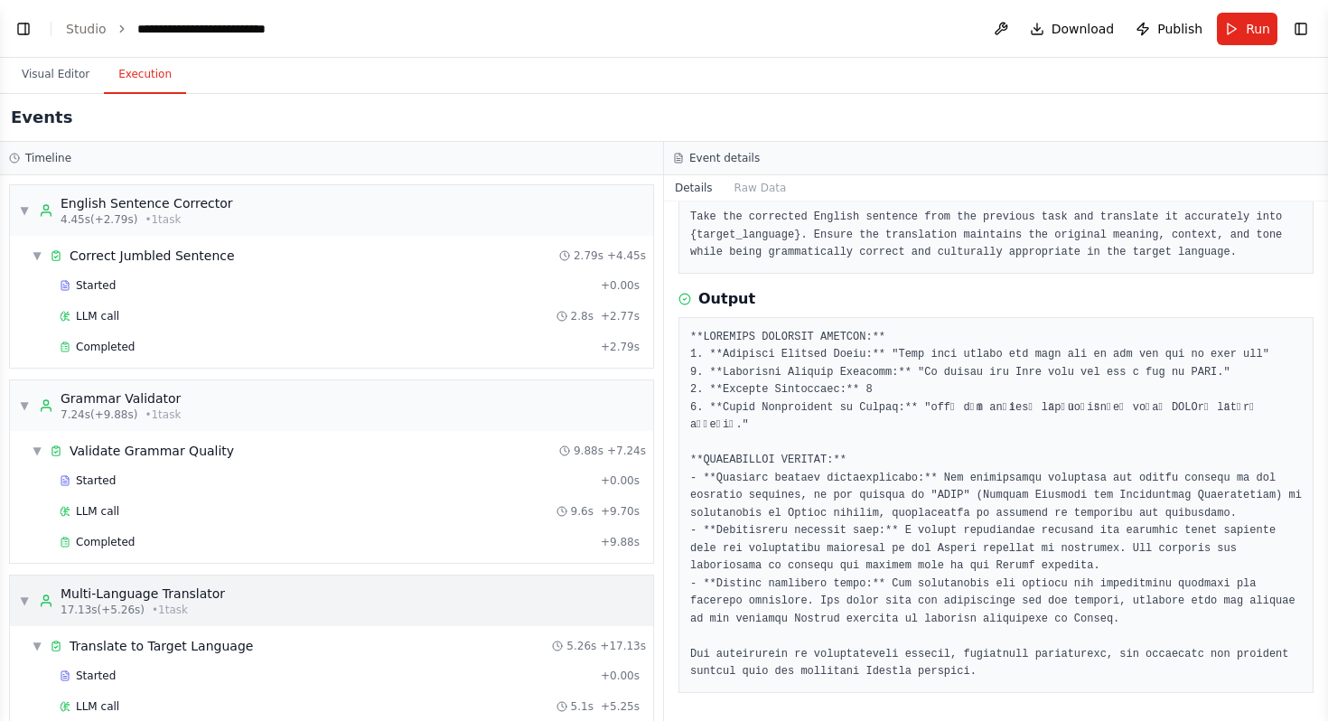
click at [33, 610] on div "▼ Multi-Language Translator 17.13s (+5.26s) • 1 task" at bounding box center [122, 600] width 206 height 33
click at [33, 610] on div "▶ Multi-Language Translator 17.13s (+5.26s) • 1 task" at bounding box center [122, 600] width 206 height 33
click at [46, 645] on div "▼ Translate to Target Language" at bounding box center [142, 646] width 221 height 18
click at [46, 645] on div "▶ Translate to Target Language" at bounding box center [142, 646] width 221 height 18
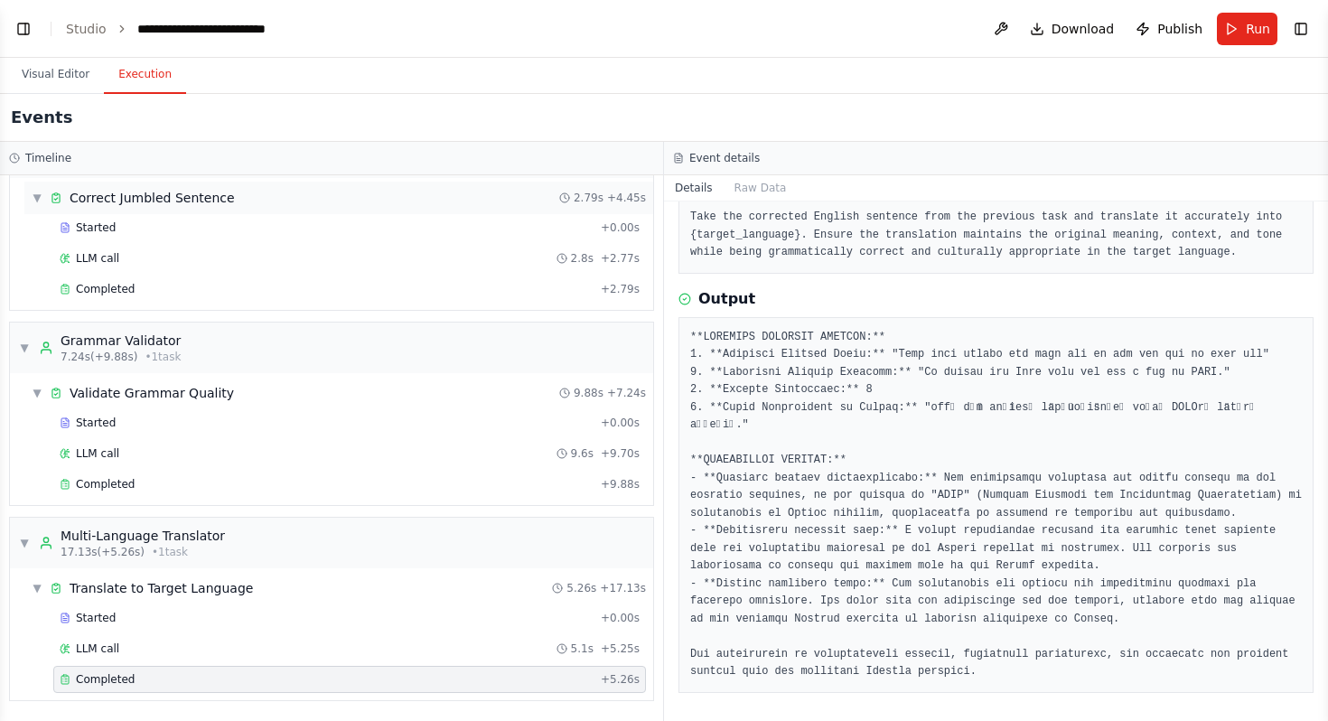
click at [64, 206] on div "Correct Jumbled Sentence" at bounding box center [142, 198] width 185 height 18
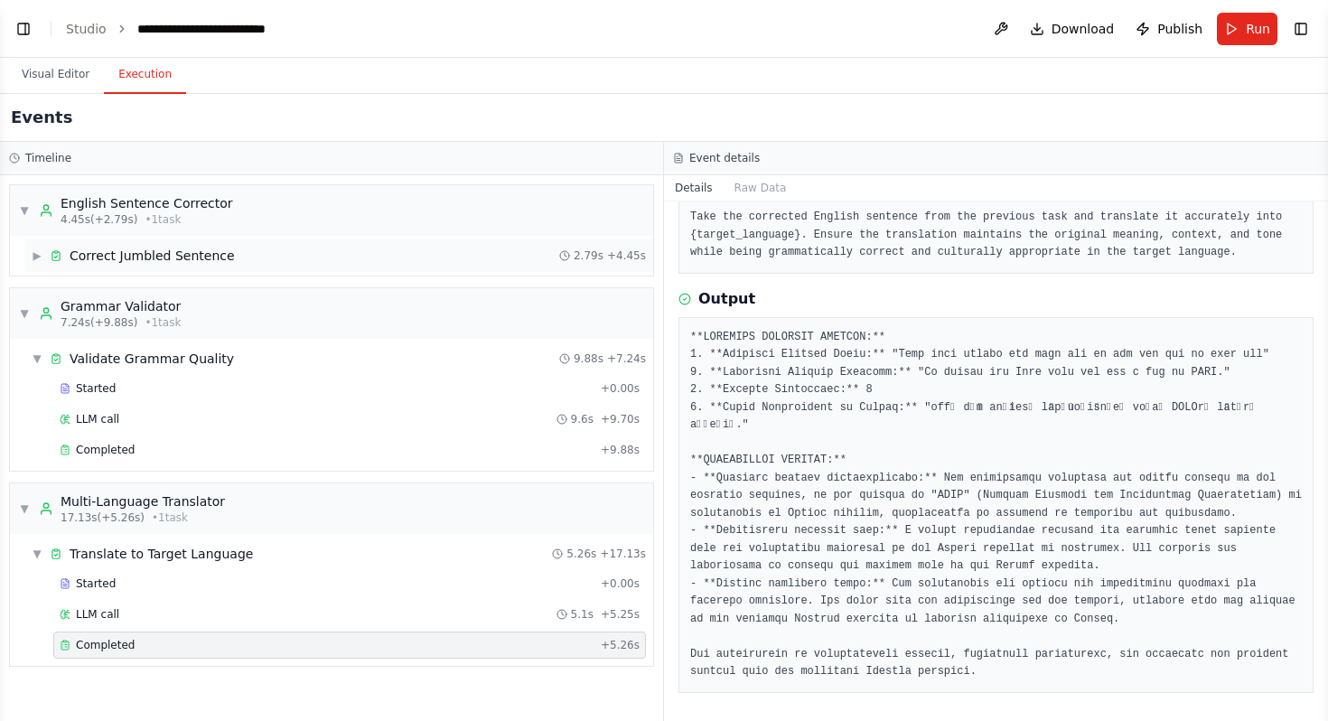
click at [152, 245] on div "▶ Correct Jumbled Sentence 2.79s + 4.45s" at bounding box center [338, 255] width 629 height 33
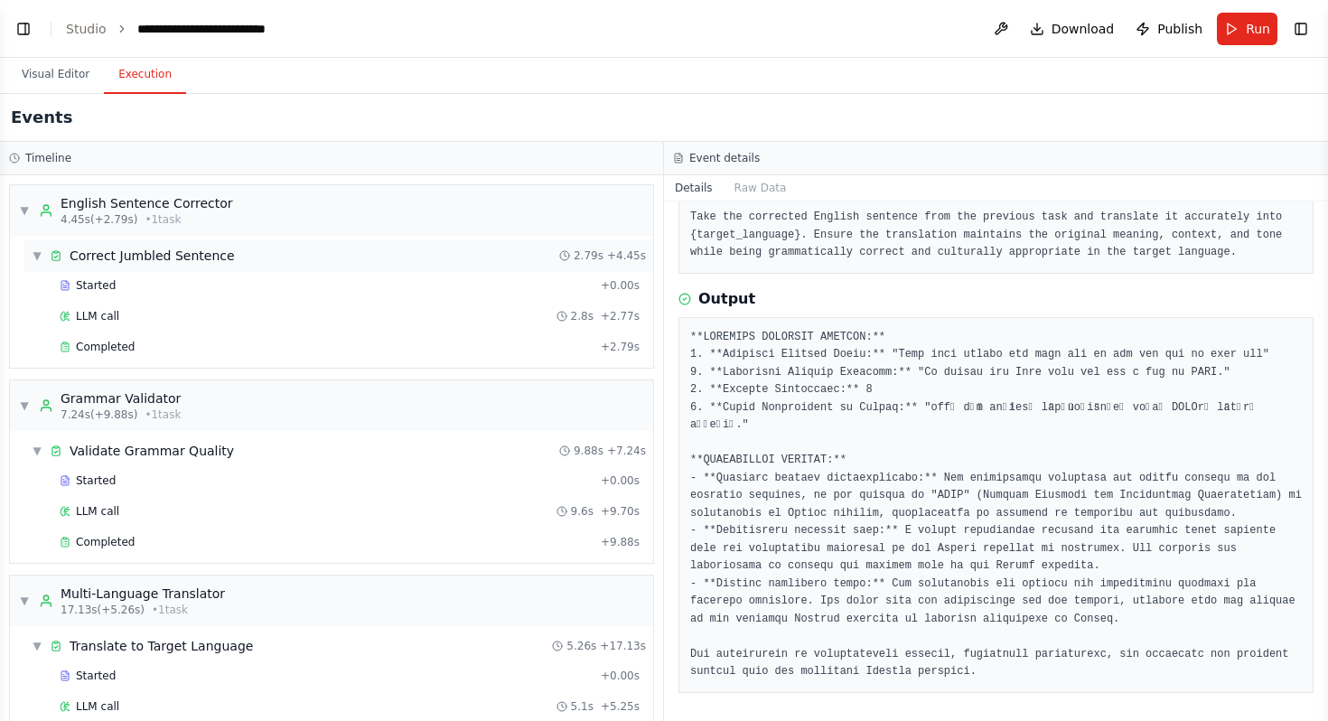
click at [152, 245] on div "▼ Correct Jumbled Sentence 2.79s + 4.45s" at bounding box center [338, 255] width 629 height 33
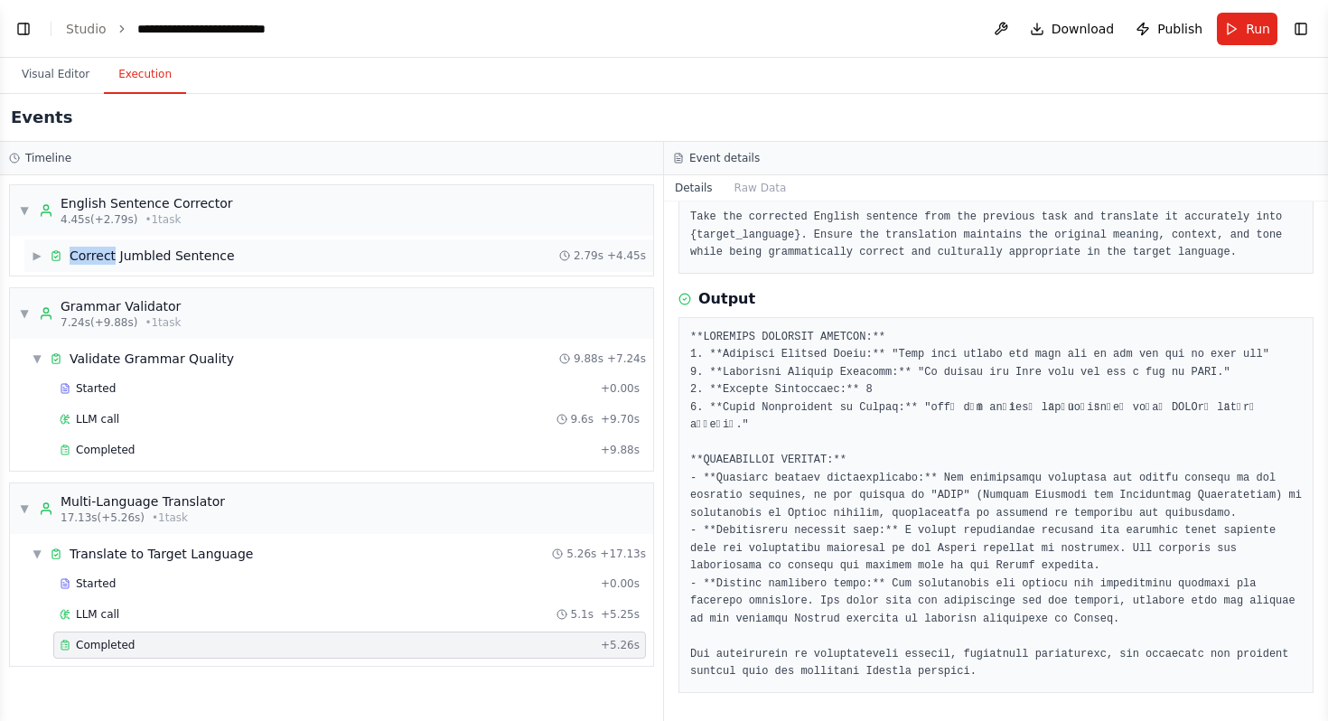
click at [152, 245] on div "▶ Correct Jumbled Sentence 2.79s + 4.45s" at bounding box center [338, 255] width 629 height 33
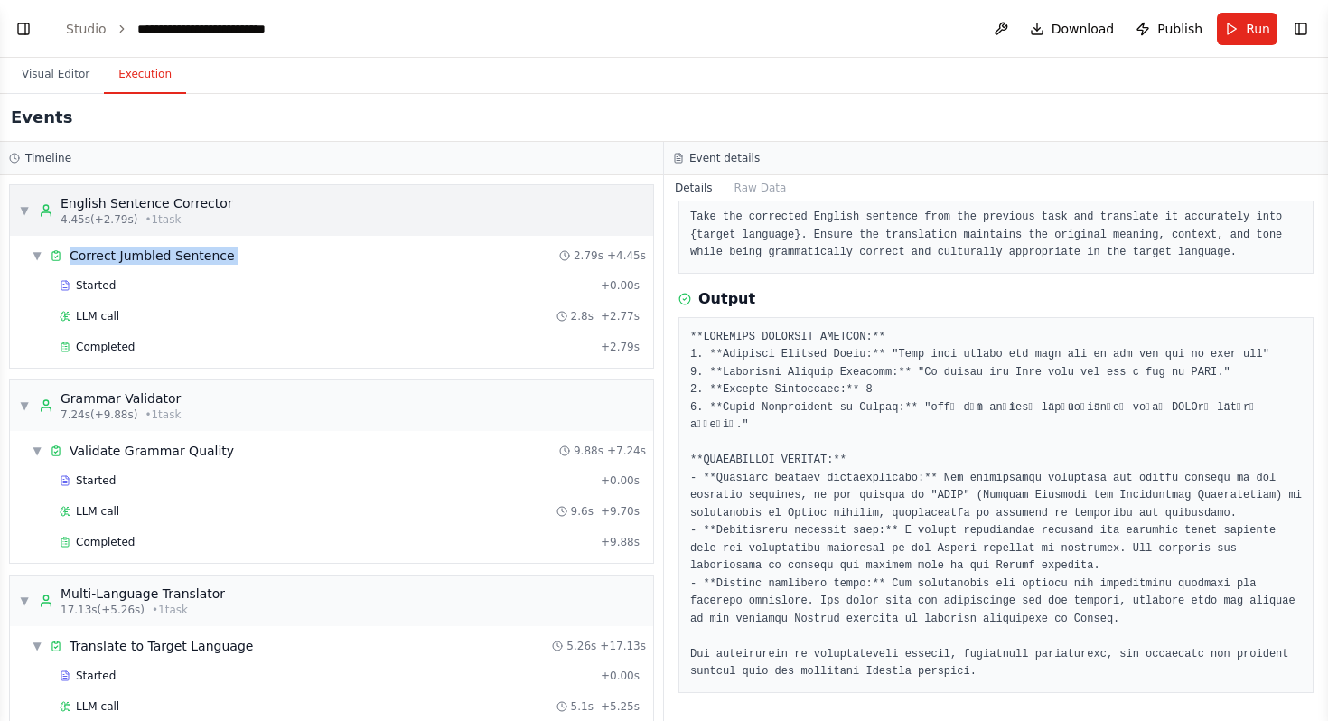
click at [153, 203] on div "English Sentence Corrector" at bounding box center [147, 203] width 173 height 18
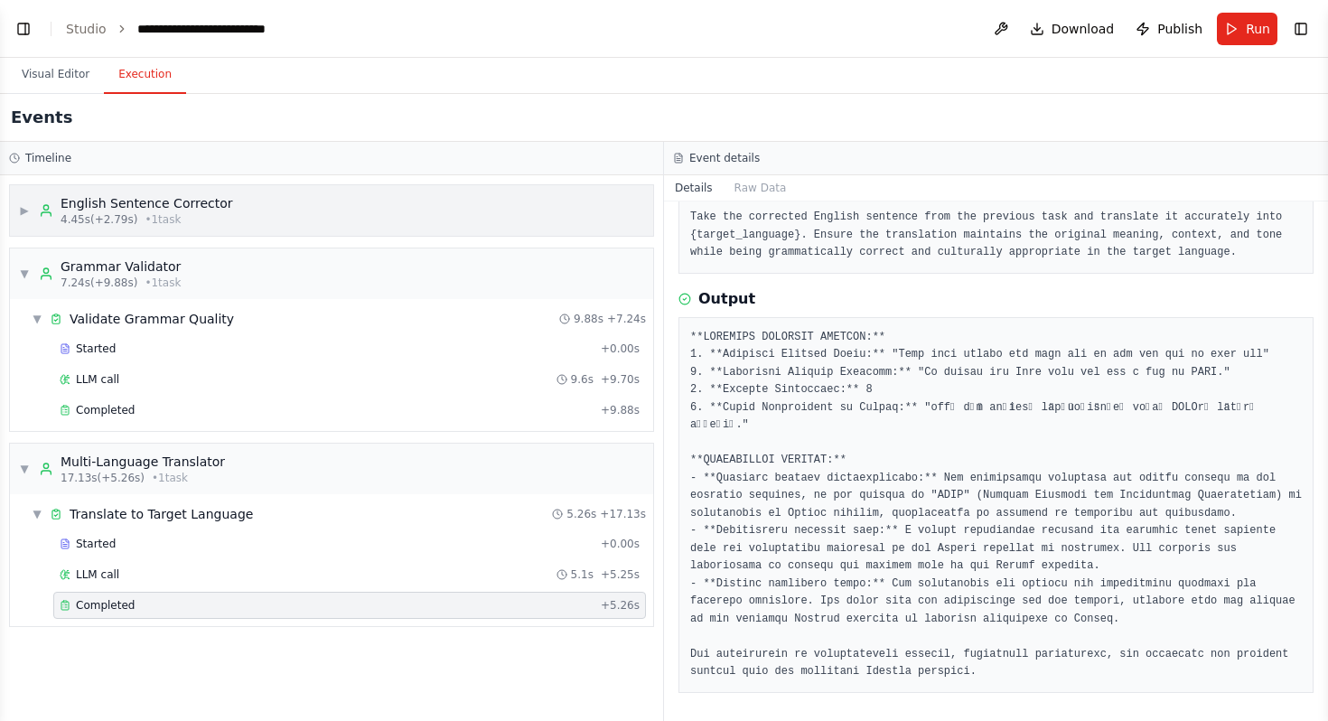
click at [153, 203] on div "English Sentence Corrector" at bounding box center [147, 203] width 173 height 18
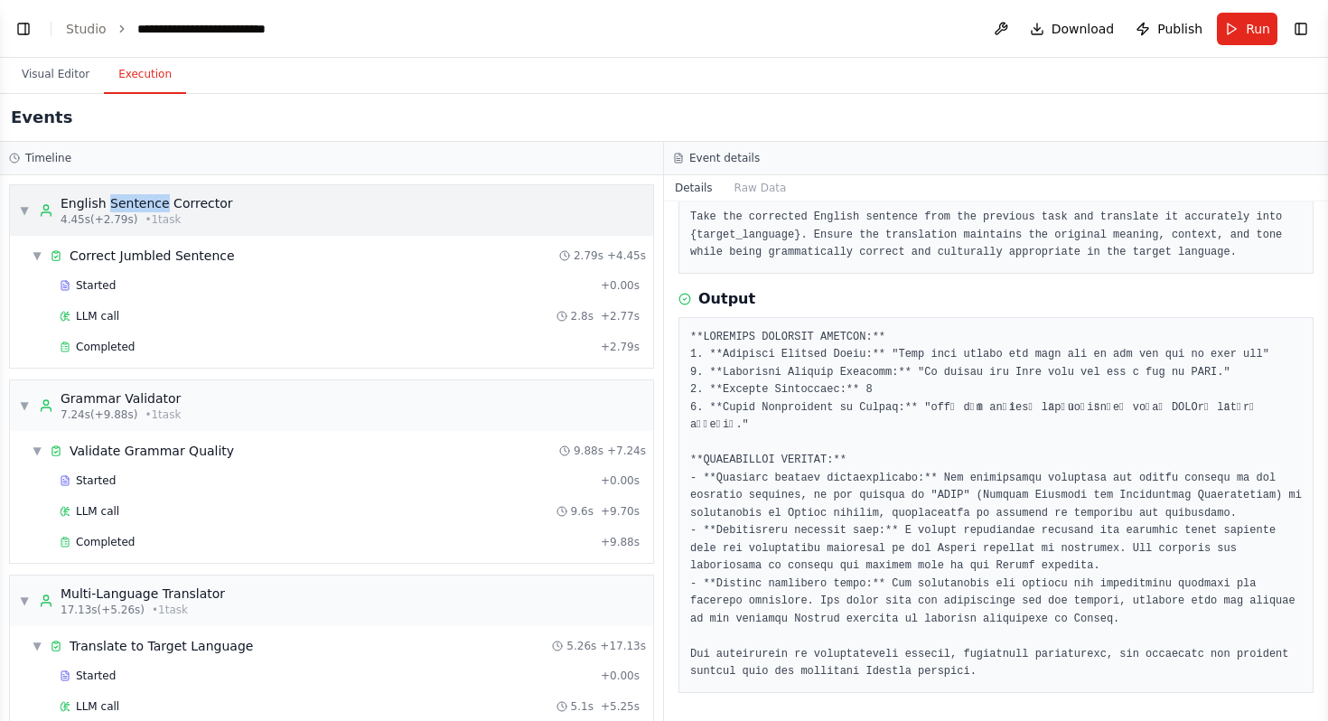
click at [340, 203] on div "▼ English Sentence Corrector 4.45s (+2.79s) • 1 task" at bounding box center [331, 210] width 643 height 51
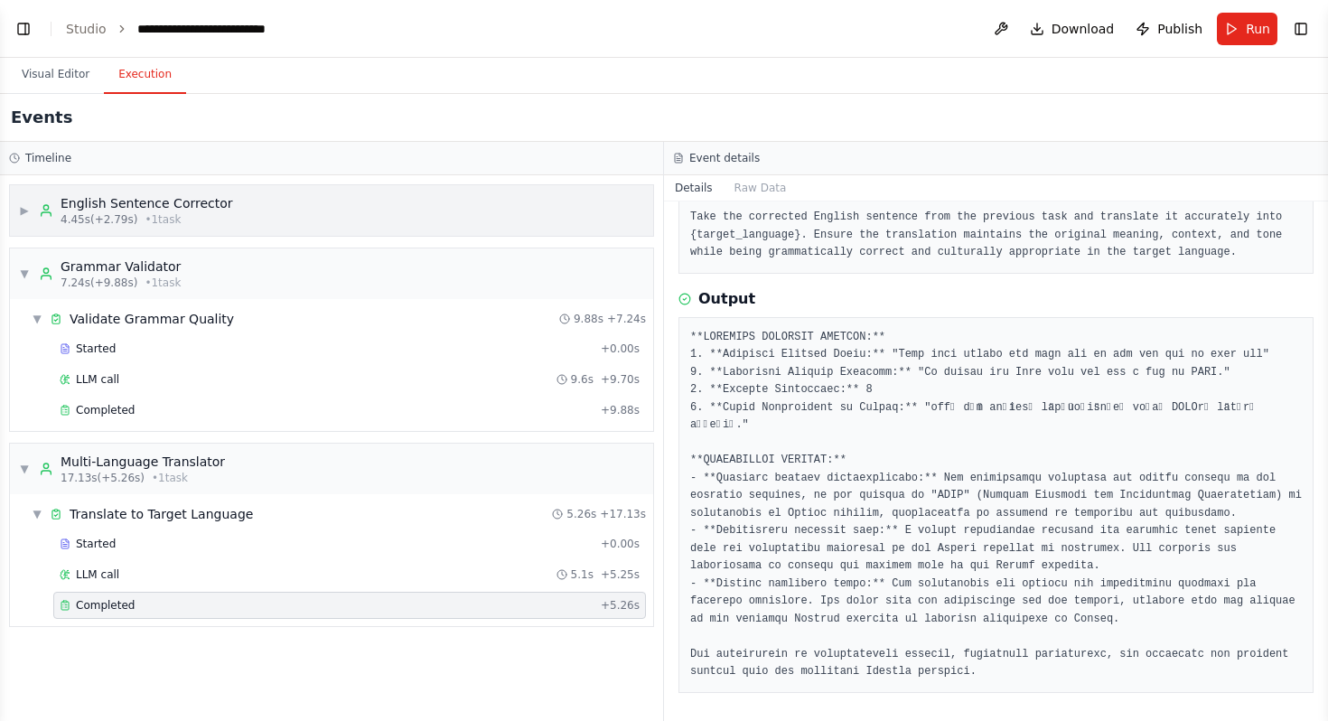
click at [340, 203] on div "▶ English Sentence Corrector 4.45s (+2.79s) • 1 task" at bounding box center [331, 210] width 643 height 51
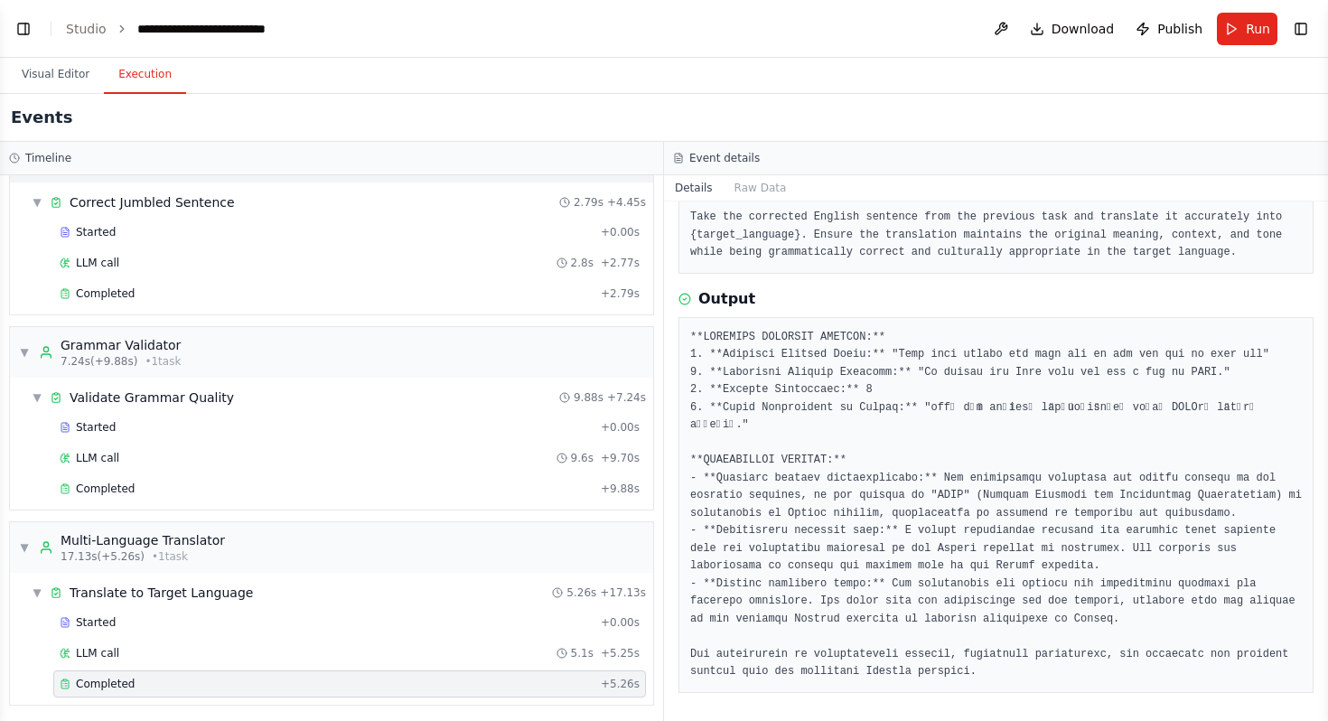
scroll to position [58, 0]
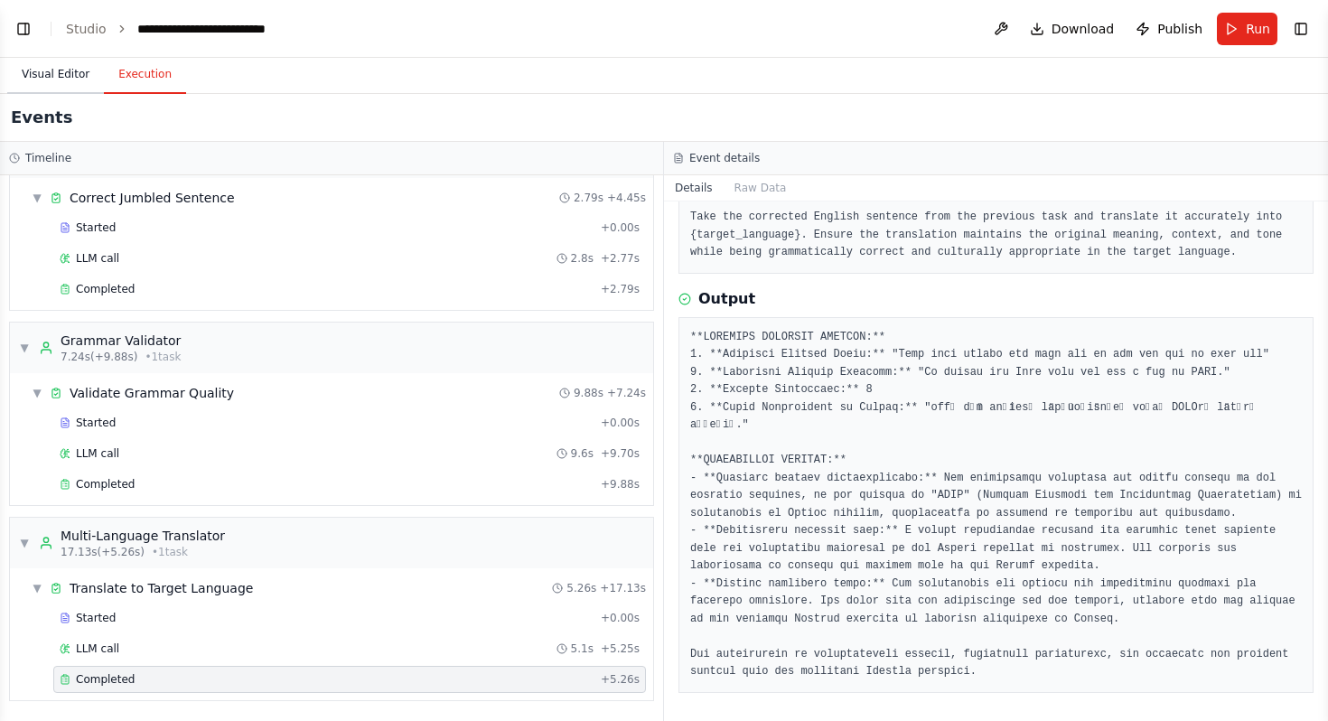
click at [68, 74] on button "Visual Editor" at bounding box center [55, 75] width 97 height 38
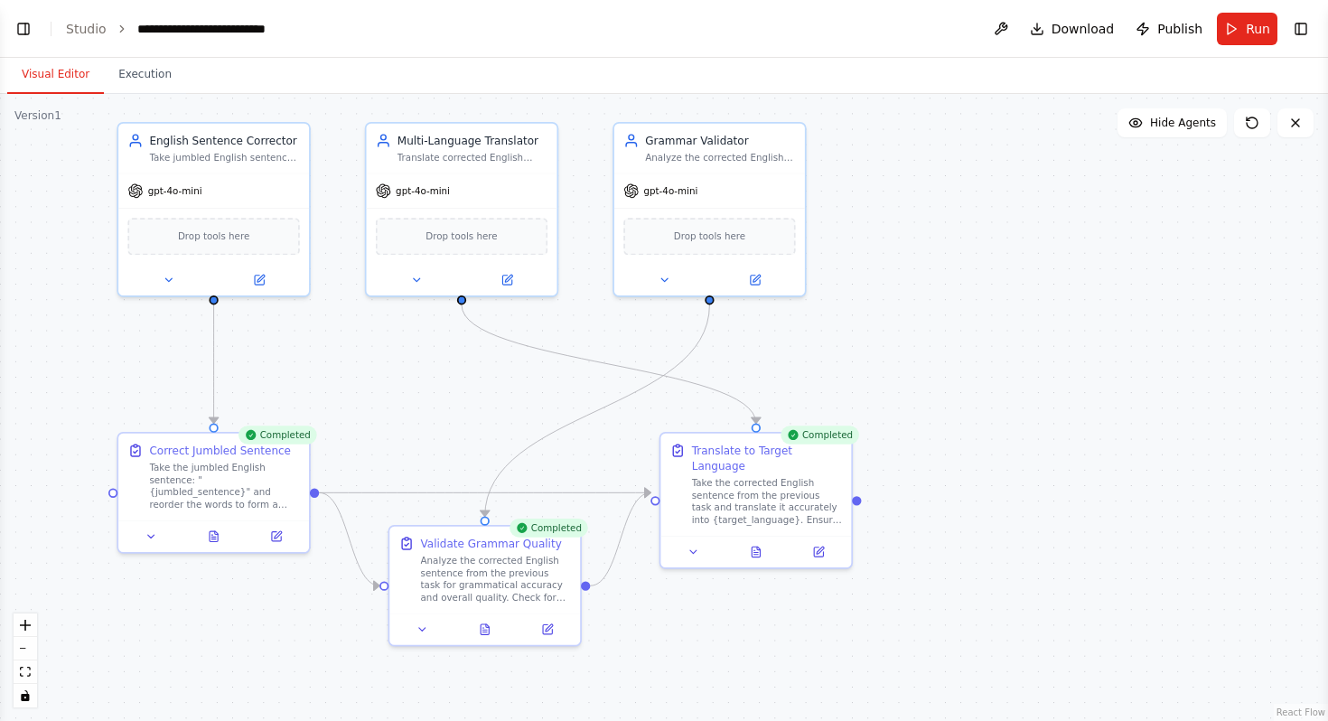
click at [10, 32] on header "**********" at bounding box center [664, 29] width 1328 height 58
click at [26, 25] on button "Toggle Left Sidebar" at bounding box center [23, 28] width 25 height 25
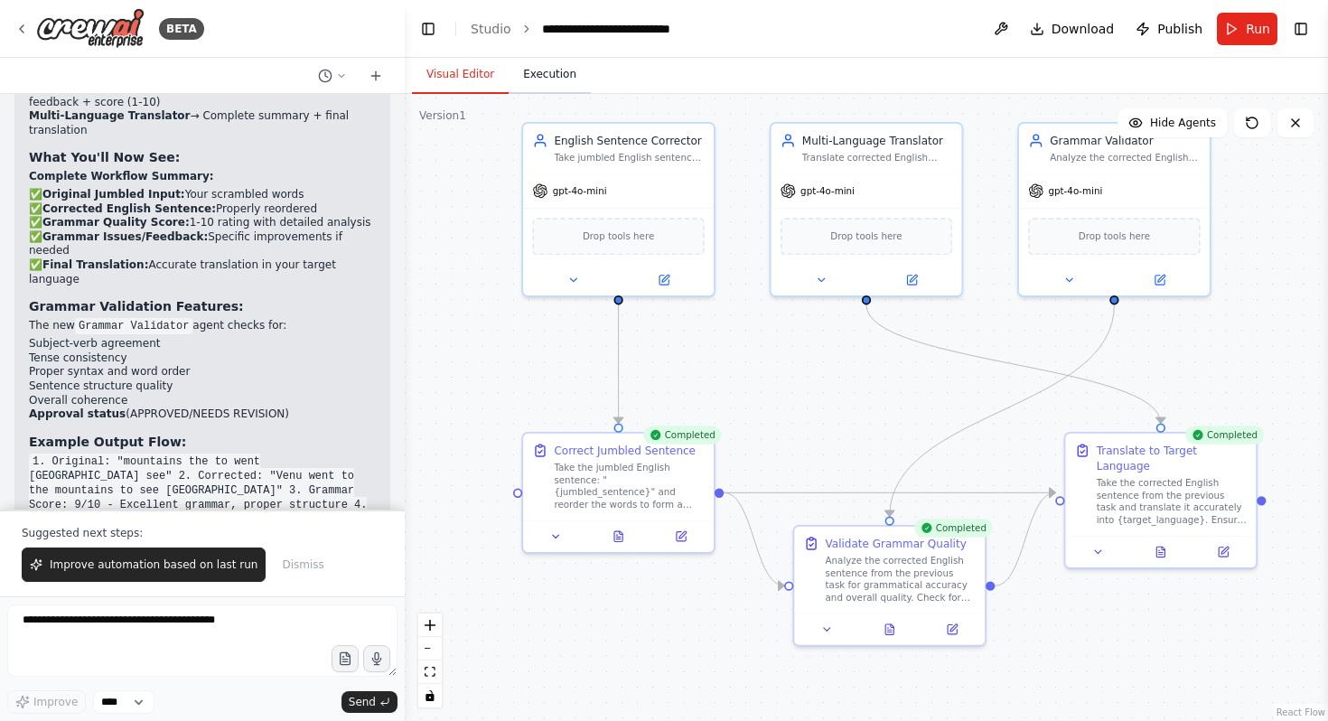
click at [573, 78] on button "Execution" at bounding box center [549, 75] width 82 height 38
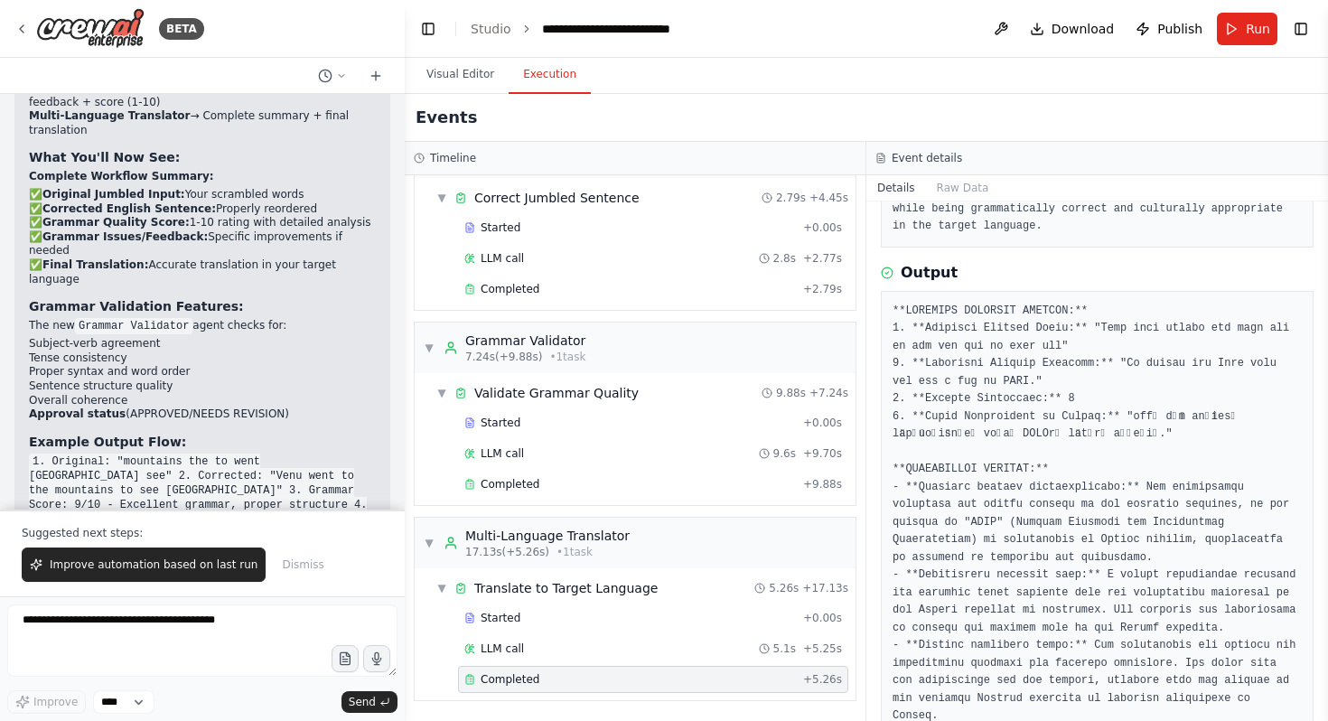
scroll to position [157, 0]
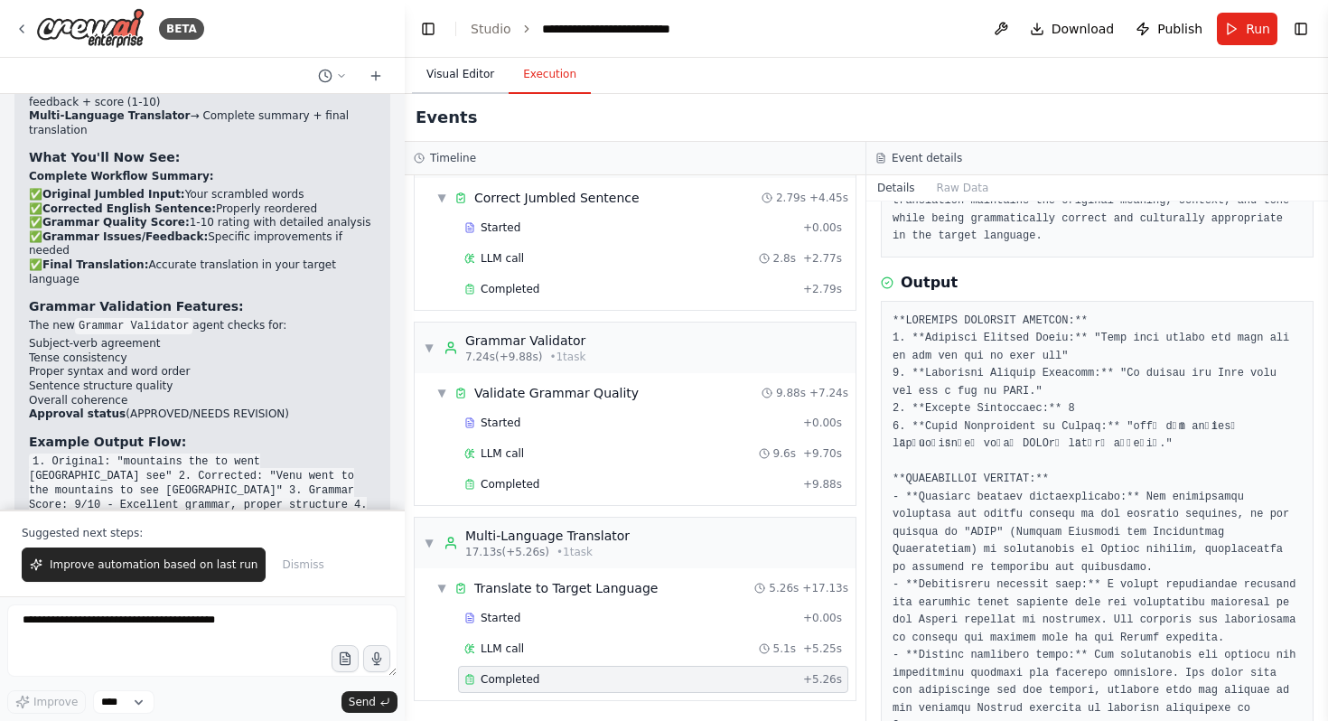
click at [443, 82] on button "Visual Editor" at bounding box center [460, 75] width 97 height 38
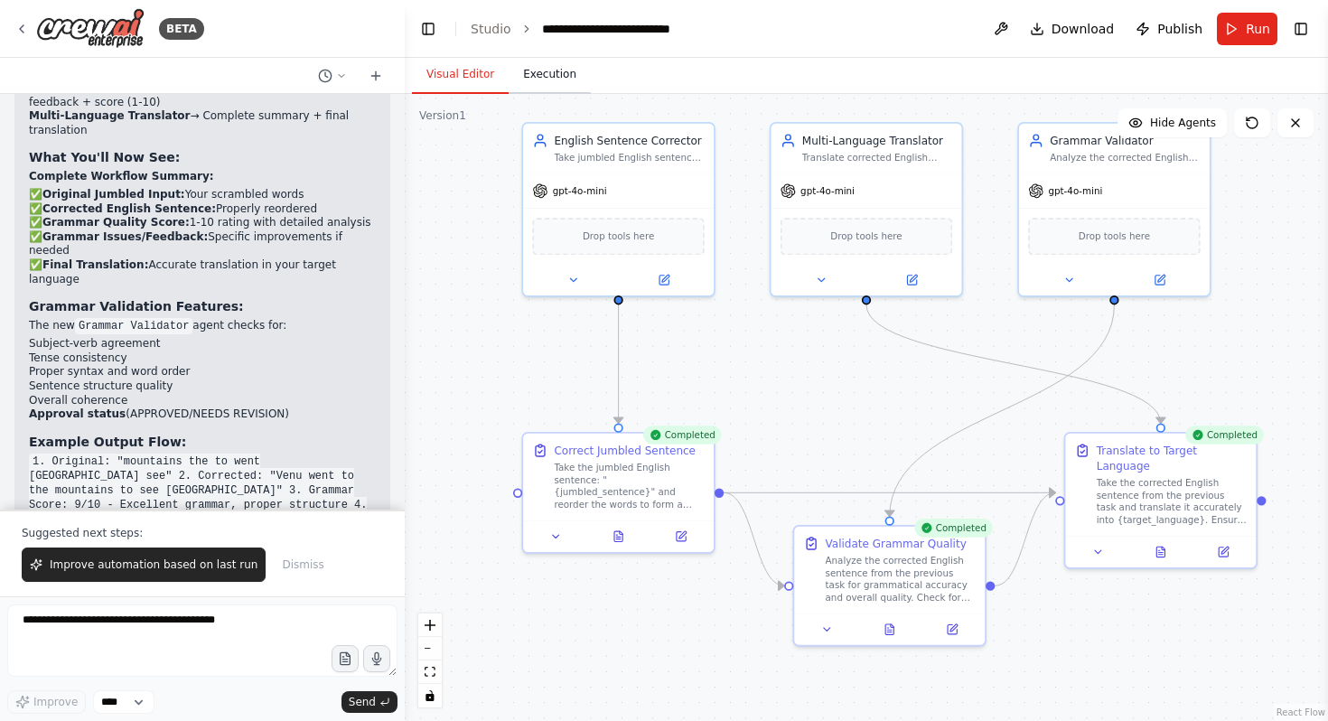
click at [529, 61] on button "Execution" at bounding box center [549, 75] width 82 height 38
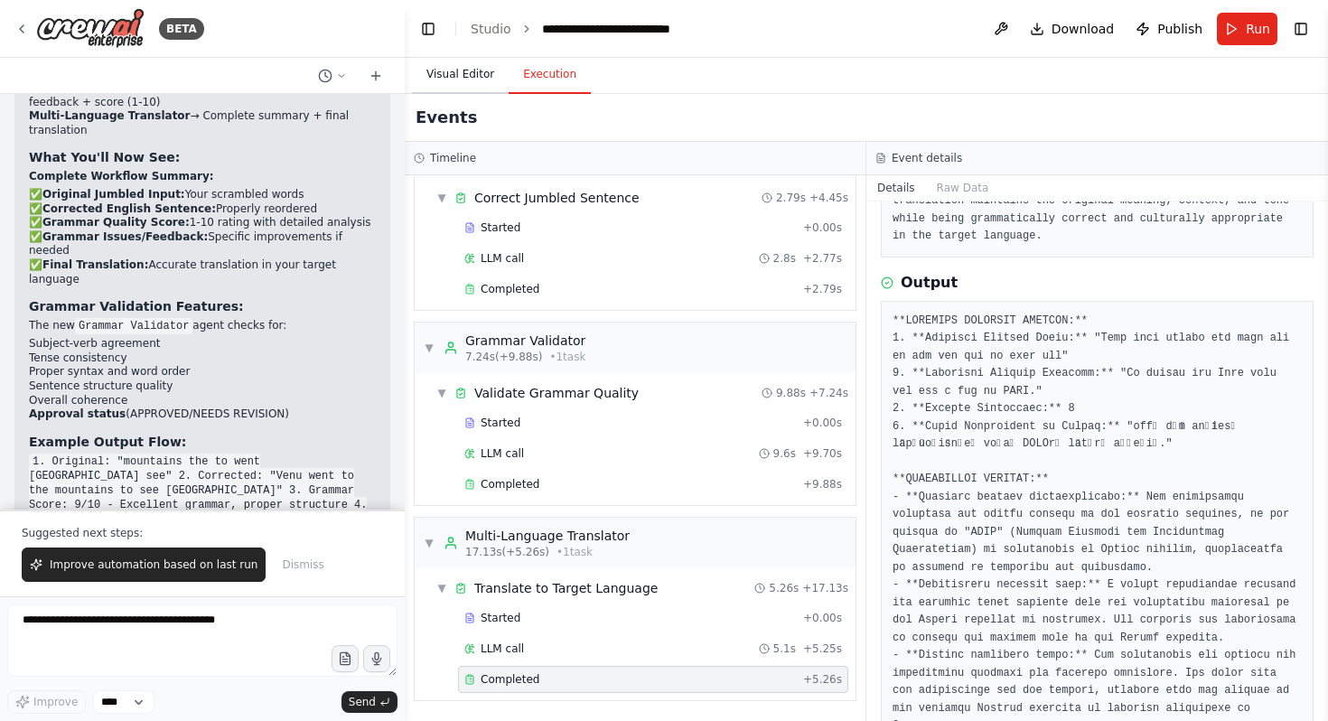
click at [458, 80] on button "Visual Editor" at bounding box center [460, 75] width 97 height 38
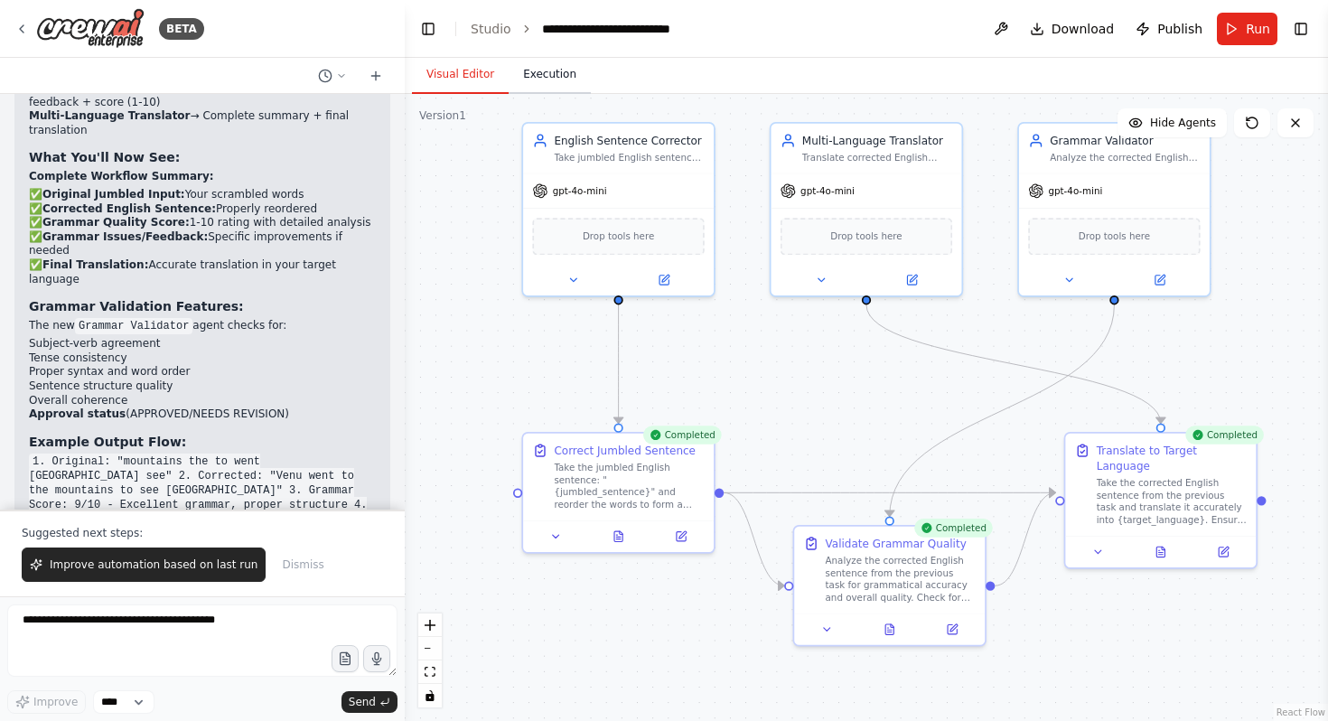
click at [554, 66] on button "Execution" at bounding box center [549, 75] width 82 height 38
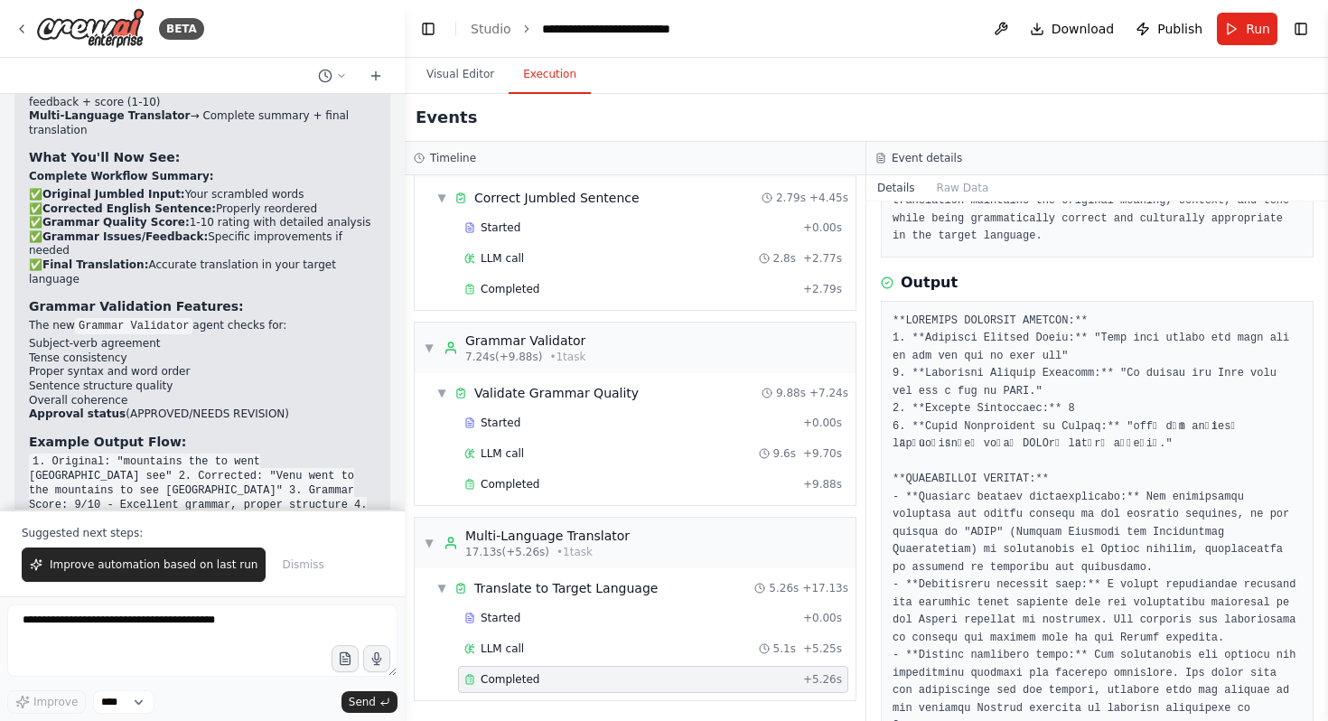
scroll to position [300, 0]
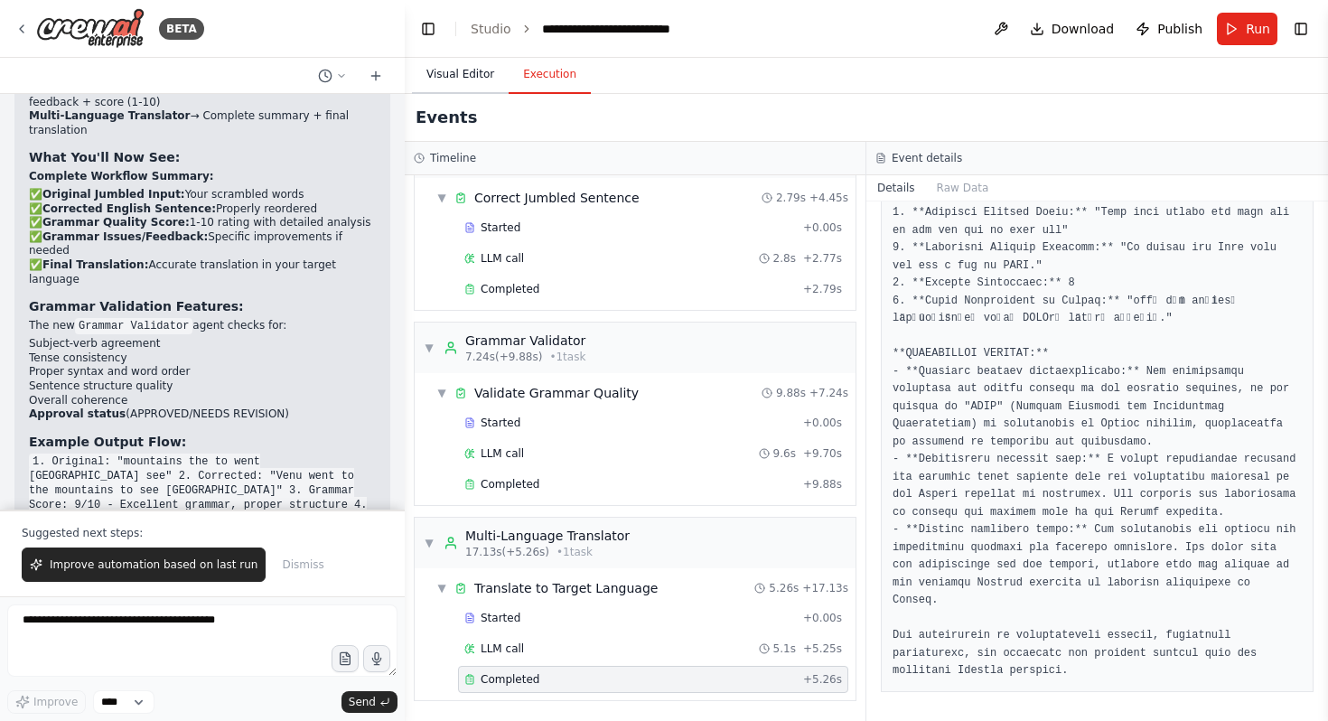
click at [452, 69] on button "Visual Editor" at bounding box center [460, 75] width 97 height 38
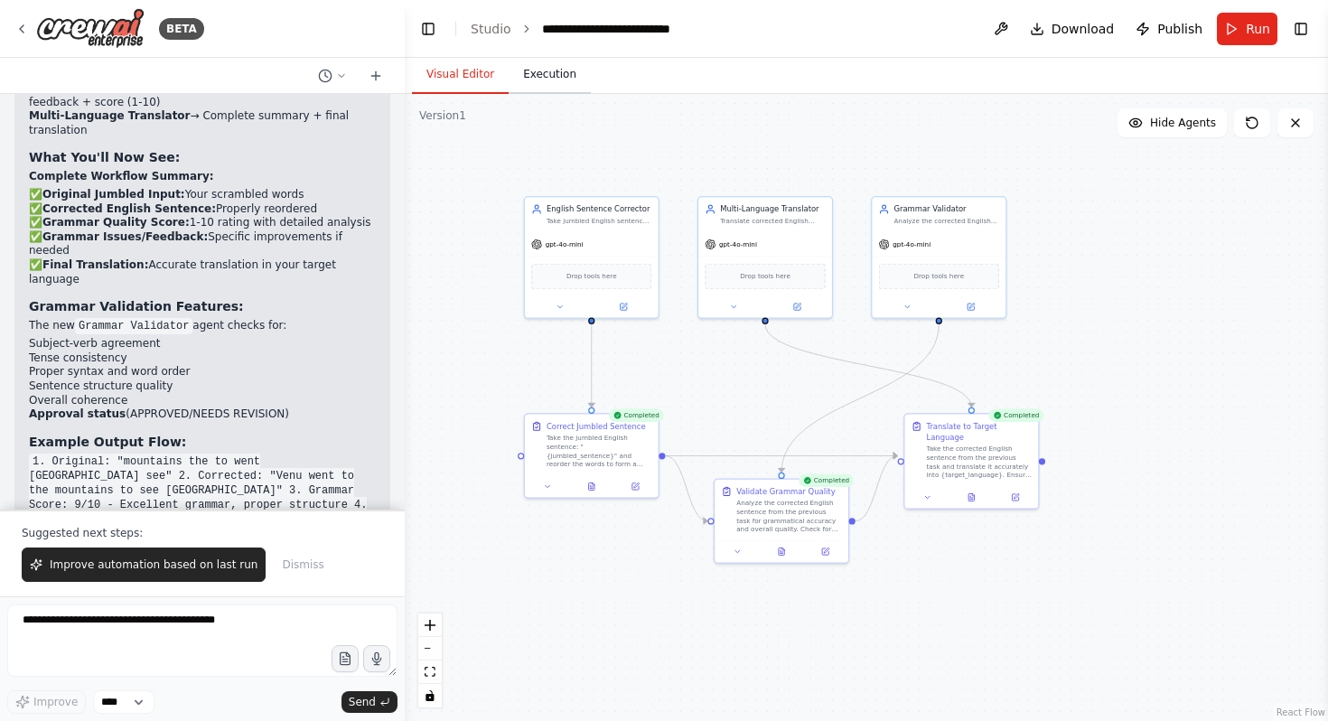
click at [546, 61] on button "Execution" at bounding box center [549, 75] width 82 height 38
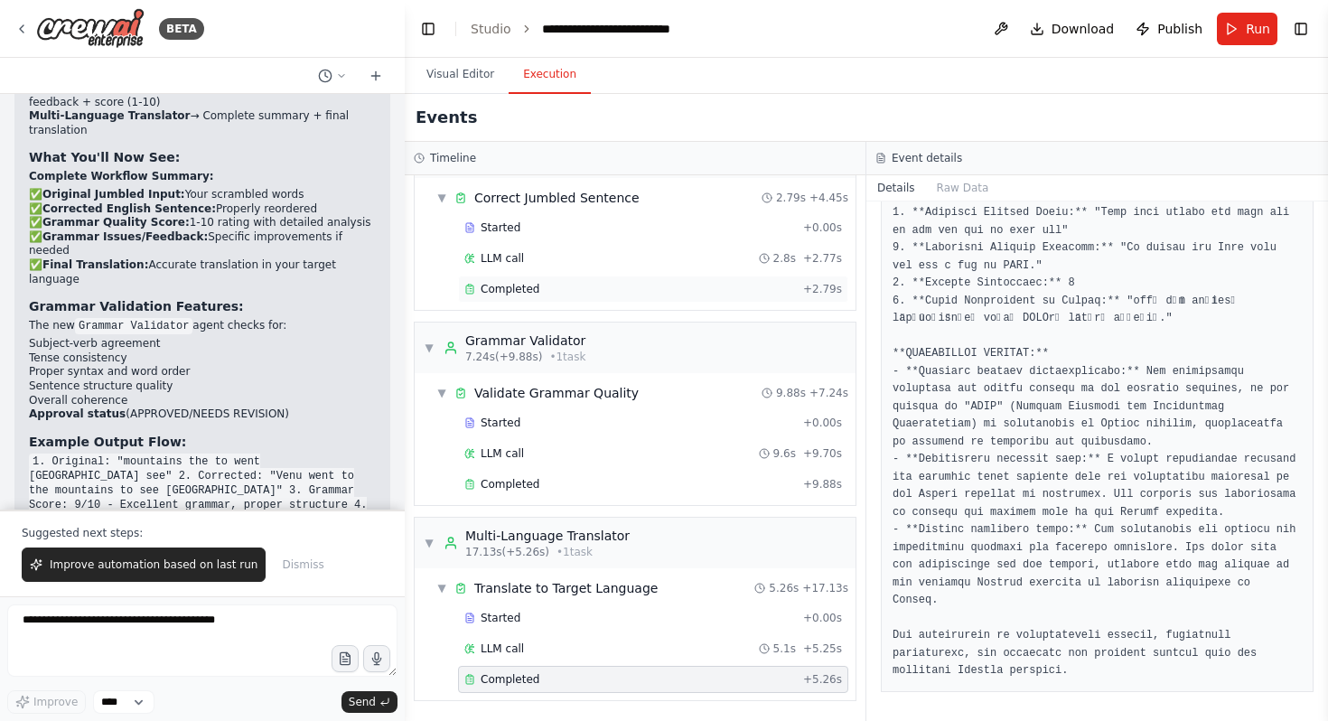
click at [492, 278] on div "Completed + 2.79s" at bounding box center [653, 288] width 390 height 27
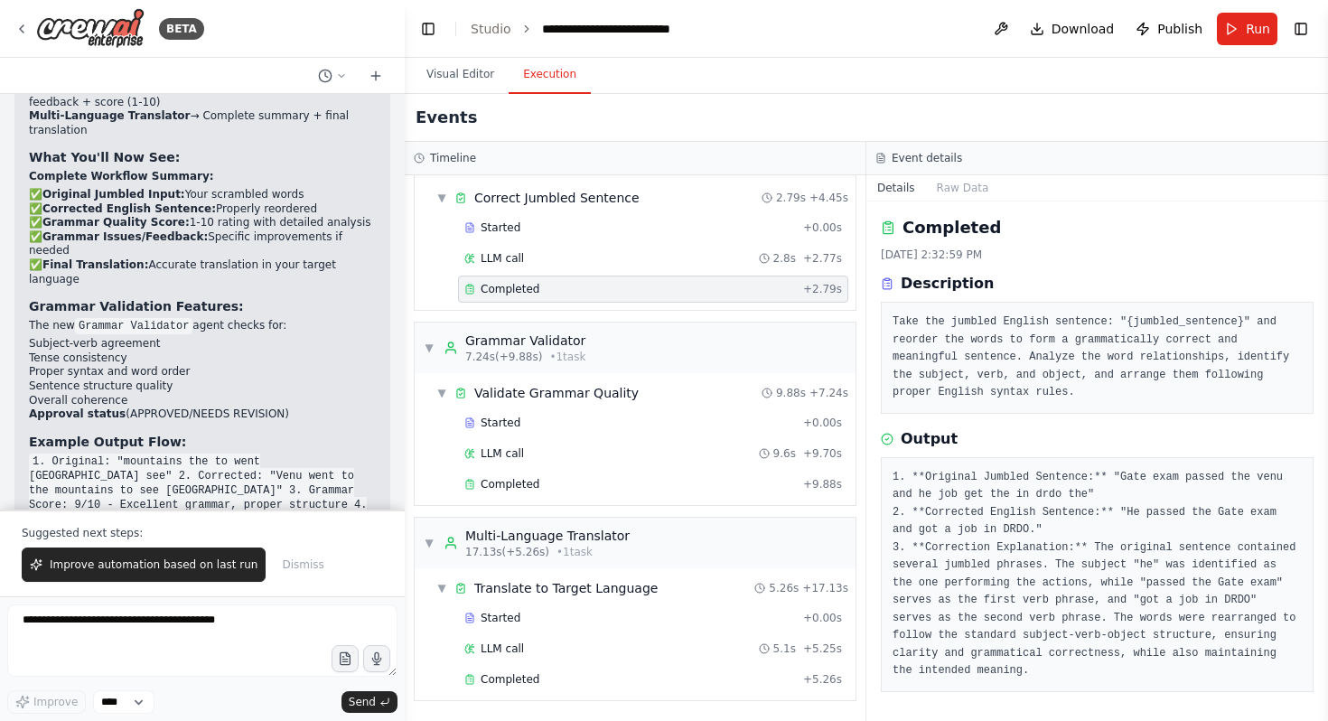
scroll to position [0, 0]
click at [544, 494] on div "Completed + 9.88s" at bounding box center [653, 484] width 390 height 27
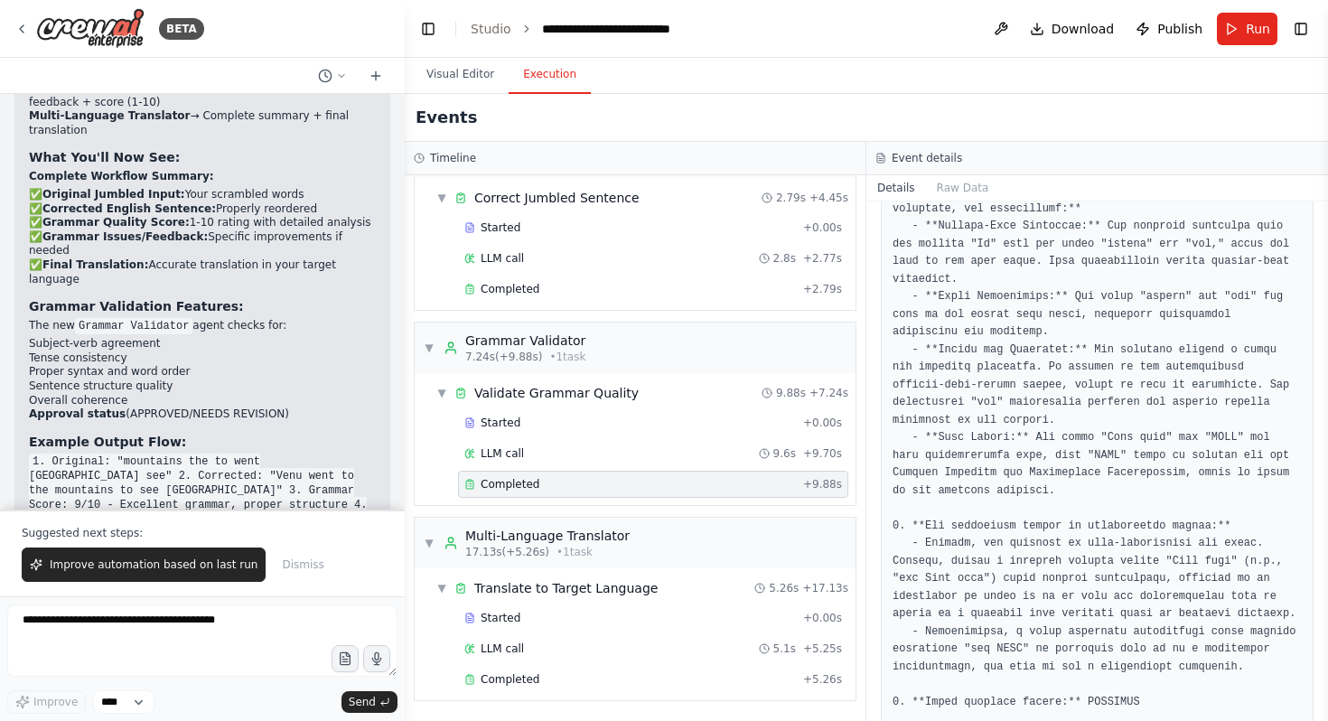
scroll to position [406, 0]
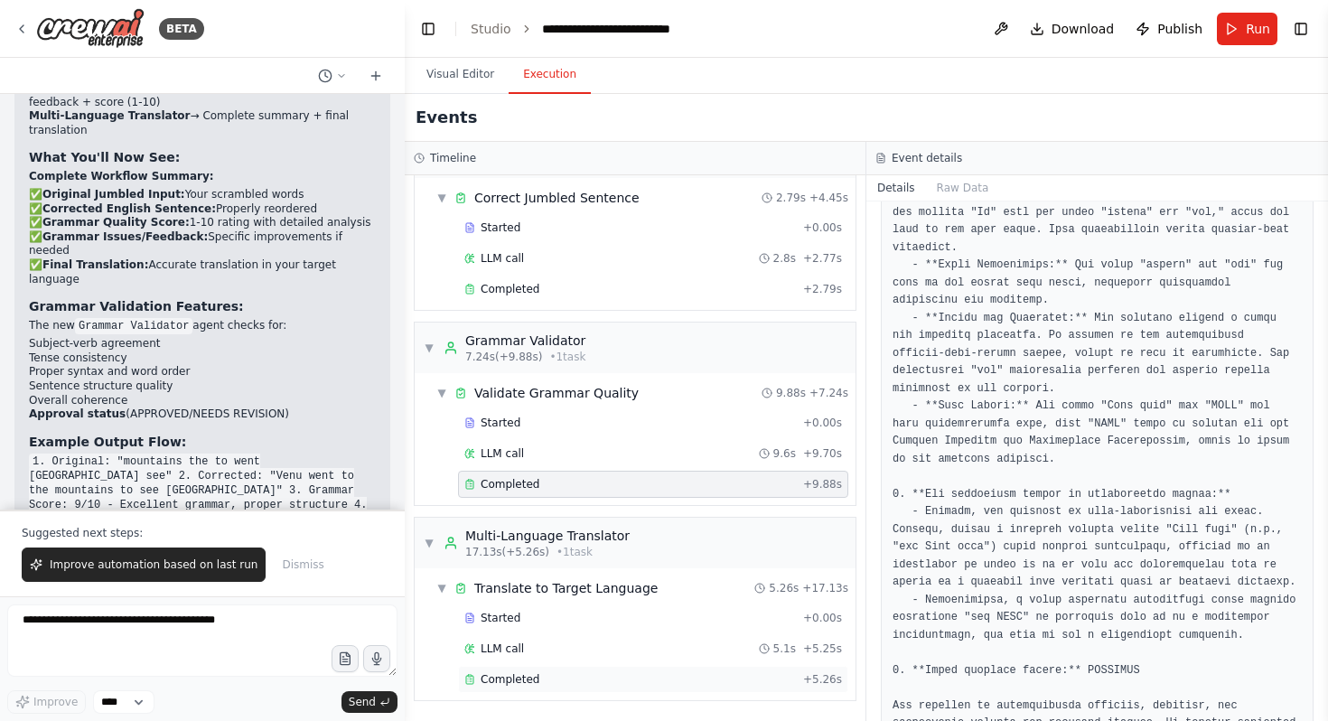
click at [564, 680] on div "Completed" at bounding box center [629, 679] width 331 height 14
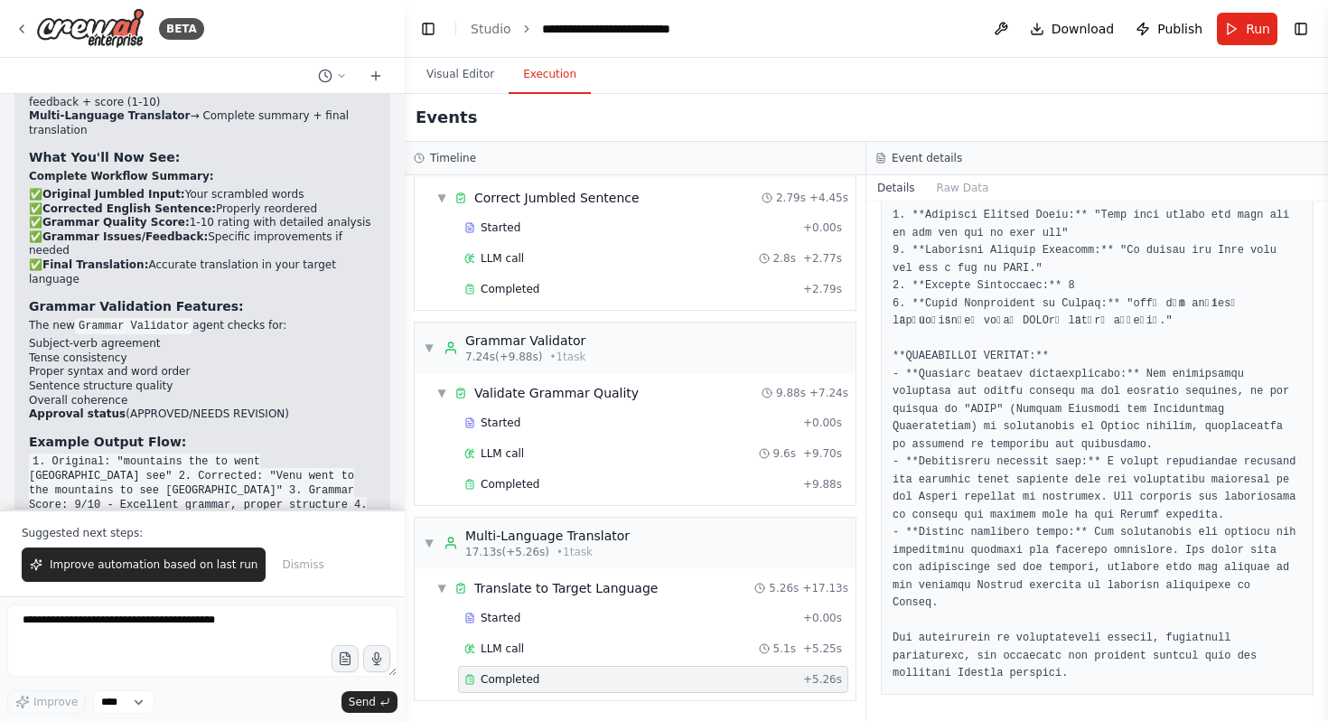
scroll to position [270, 0]
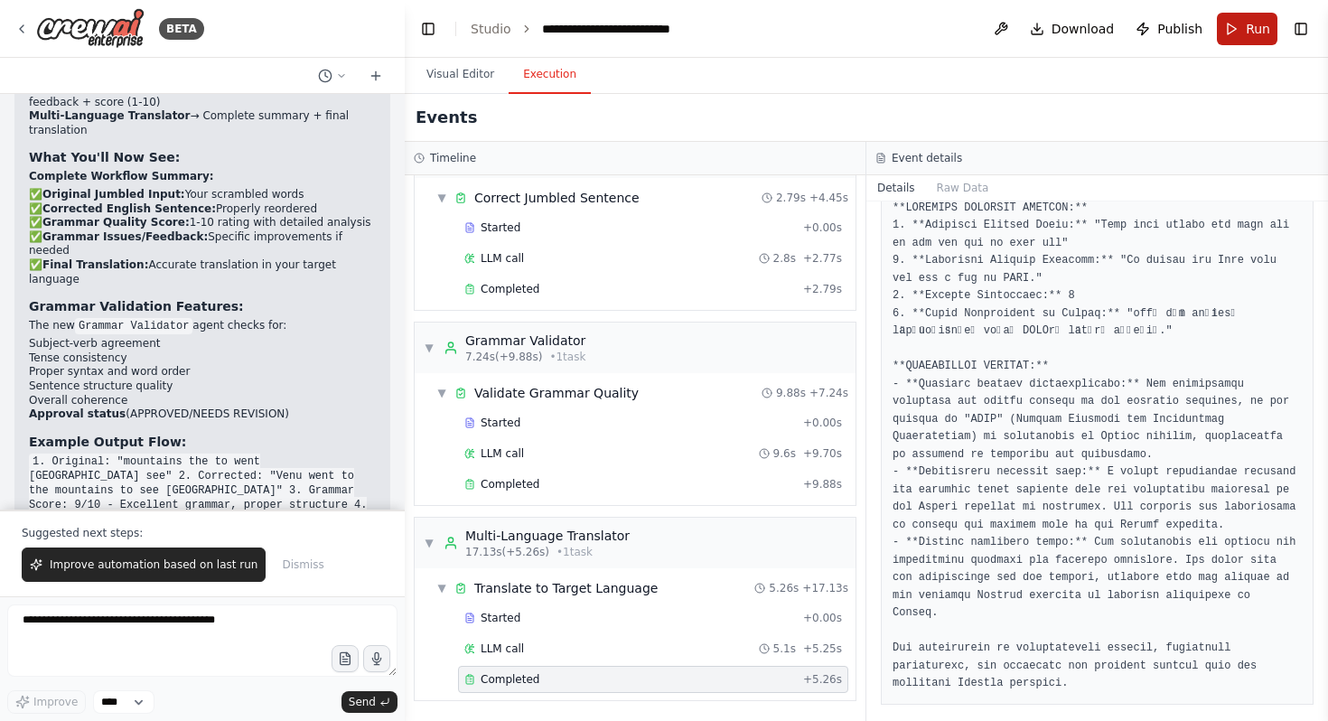
click at [1236, 28] on button "Run" at bounding box center [1247, 29] width 61 height 33
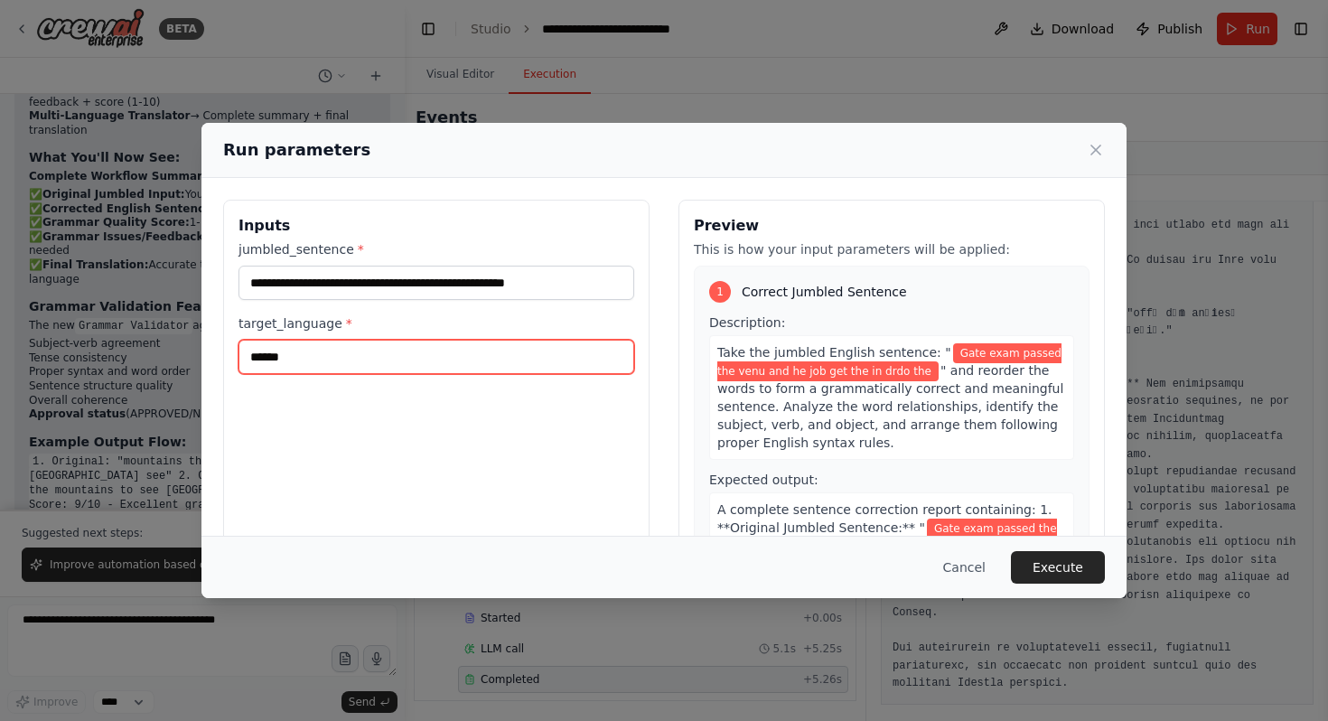
click at [351, 349] on input "******" at bounding box center [436, 357] width 396 height 34
type input "*"
type input "*******"
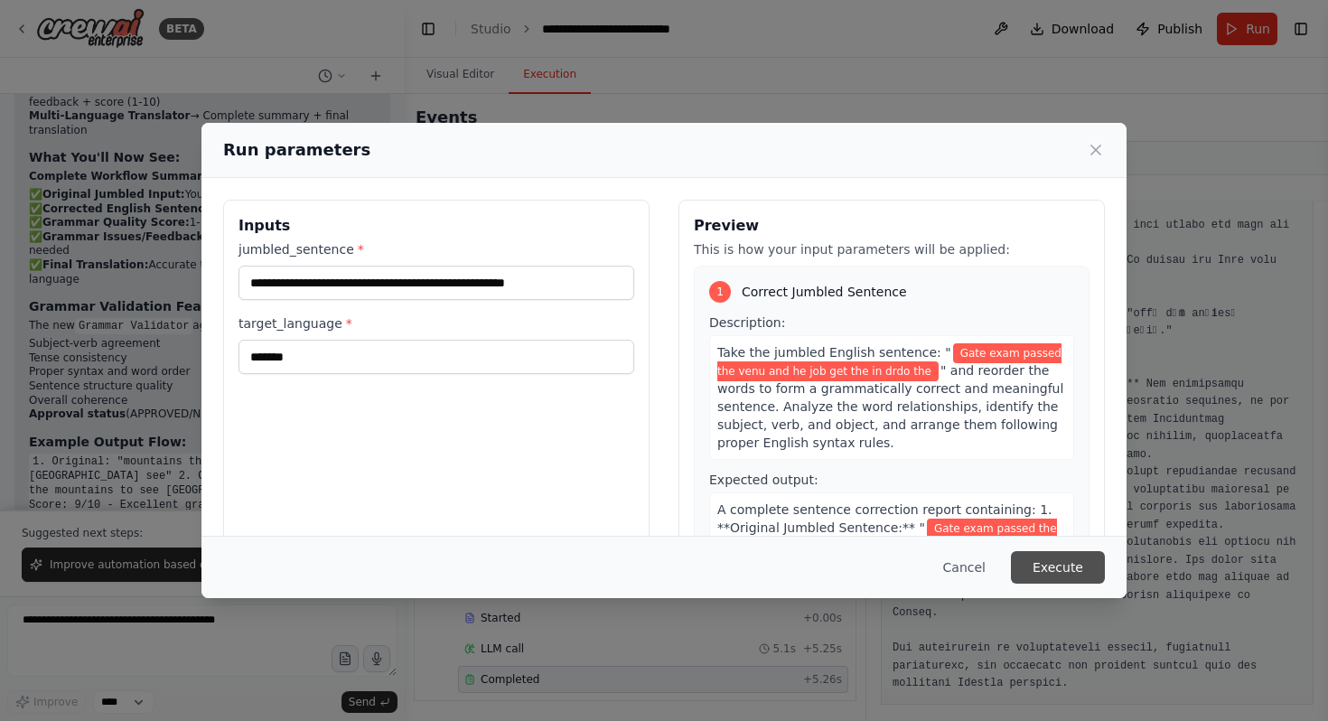
click at [1064, 574] on button "Execute" at bounding box center [1058, 567] width 94 height 33
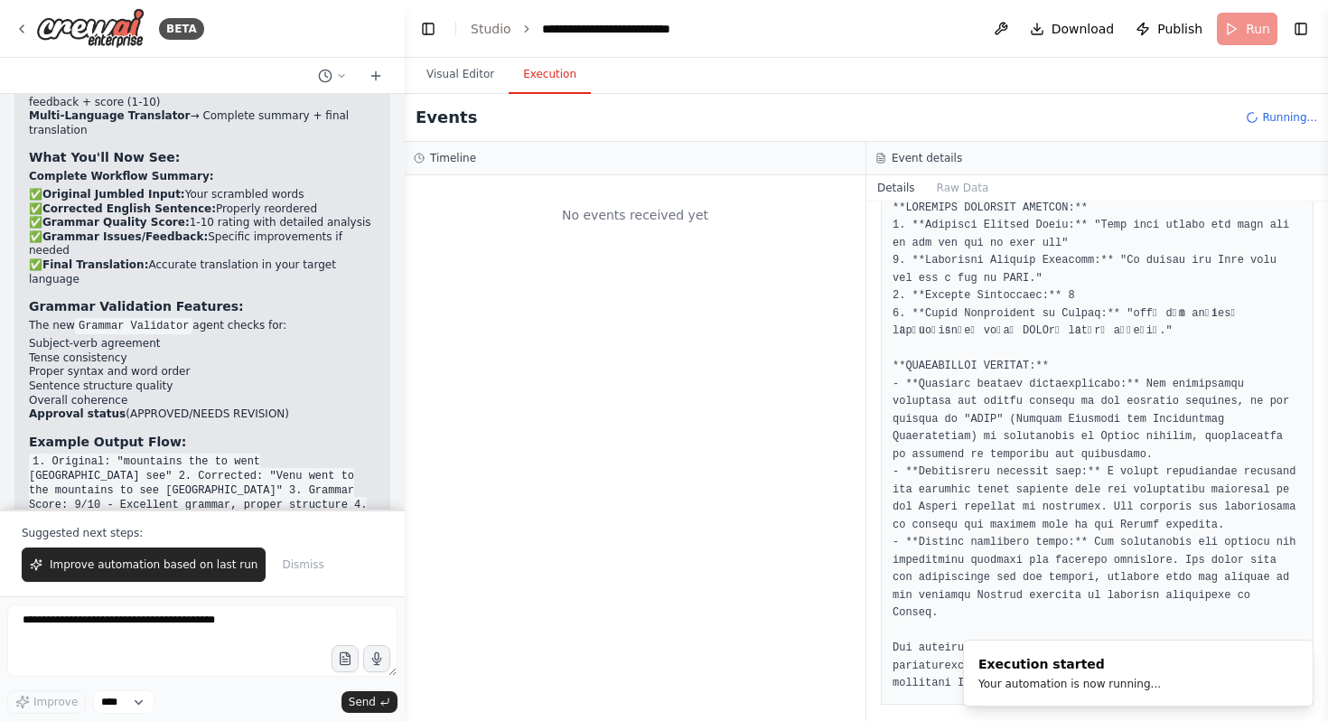
scroll to position [0, 0]
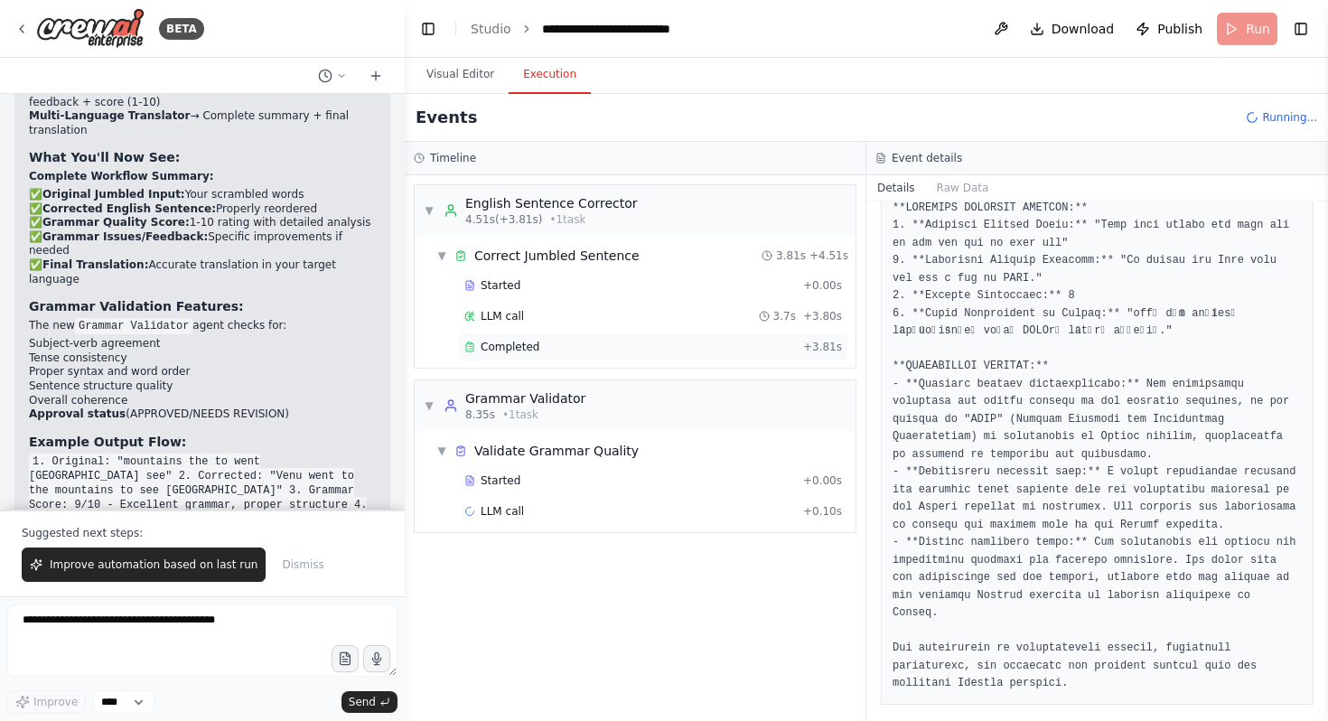
click at [508, 351] on span "Completed" at bounding box center [509, 347] width 59 height 14
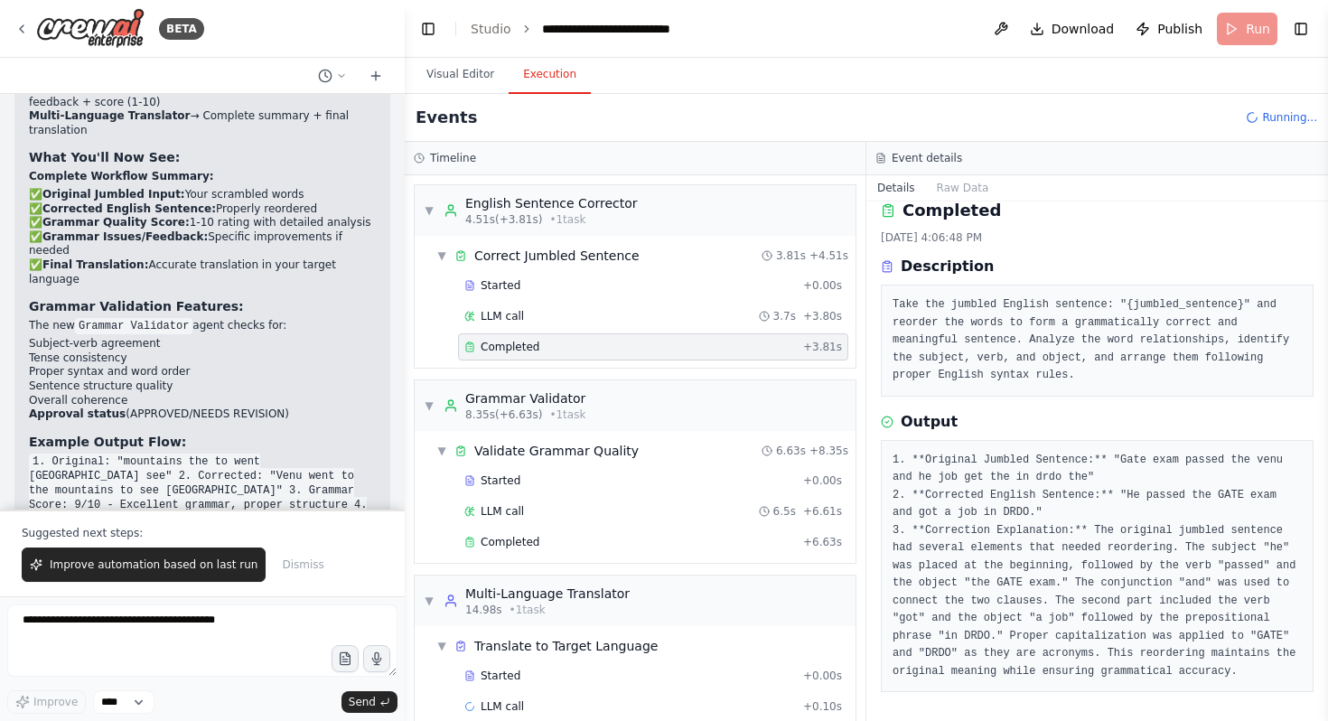
scroll to position [27, 0]
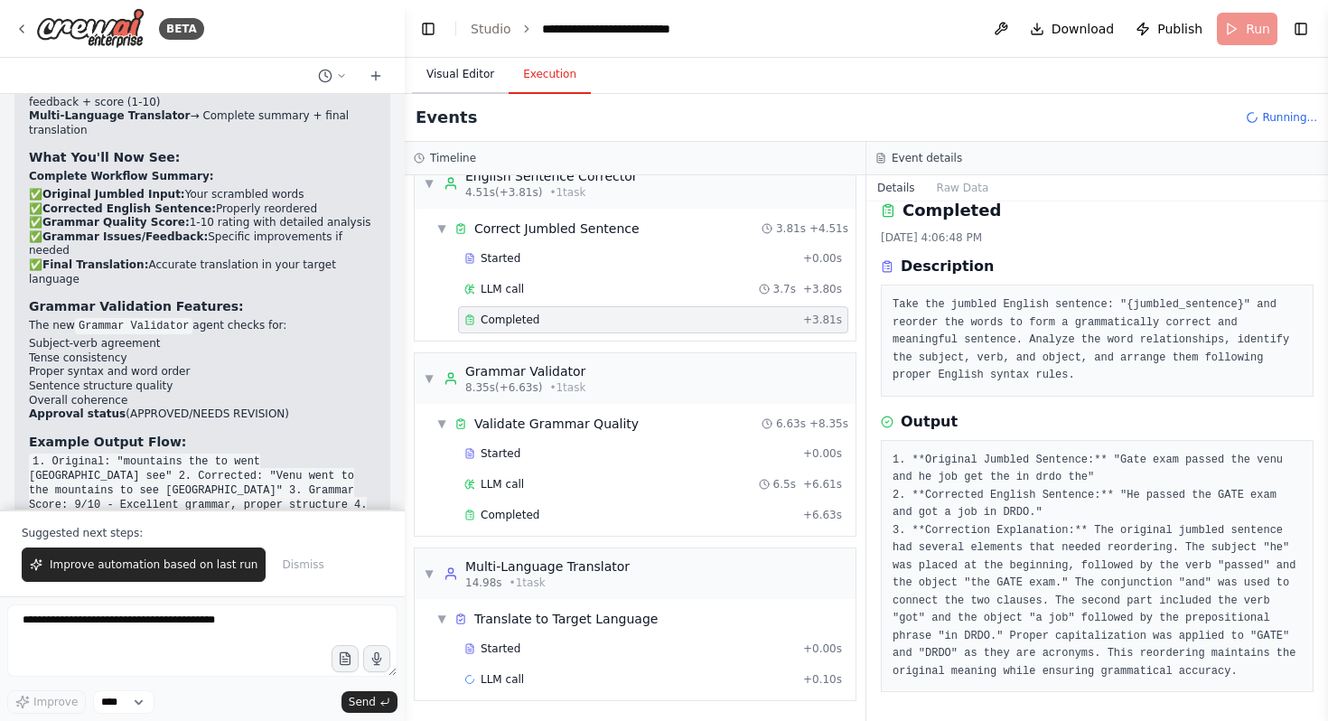
click at [458, 81] on button "Visual Editor" at bounding box center [460, 75] width 97 height 38
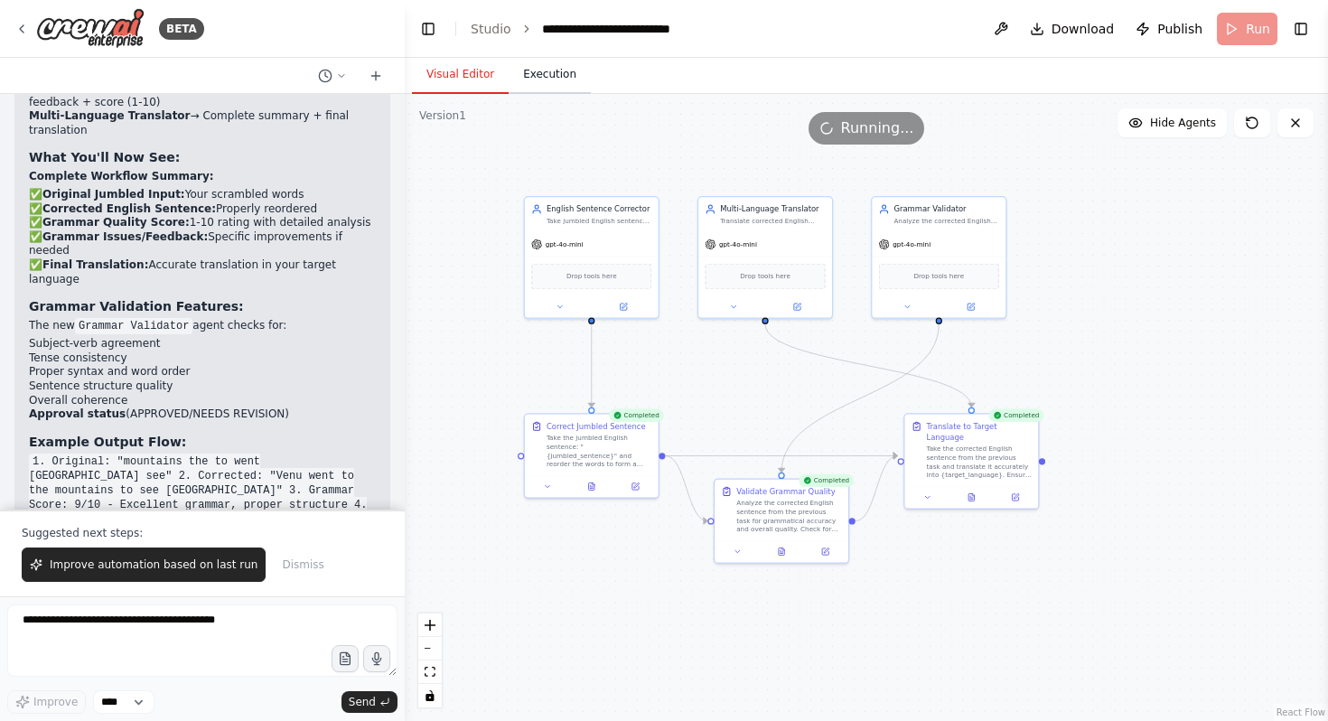
click at [542, 90] on button "Execution" at bounding box center [549, 75] width 82 height 38
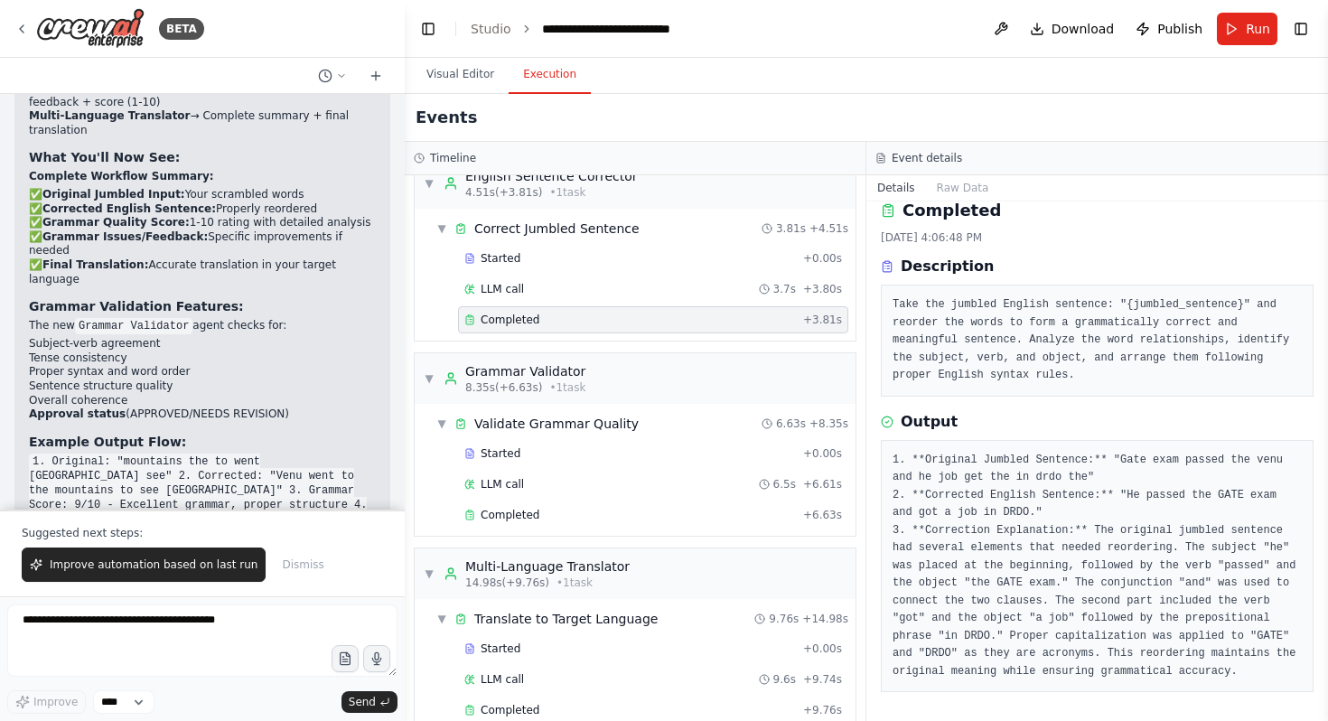
scroll to position [58, 0]
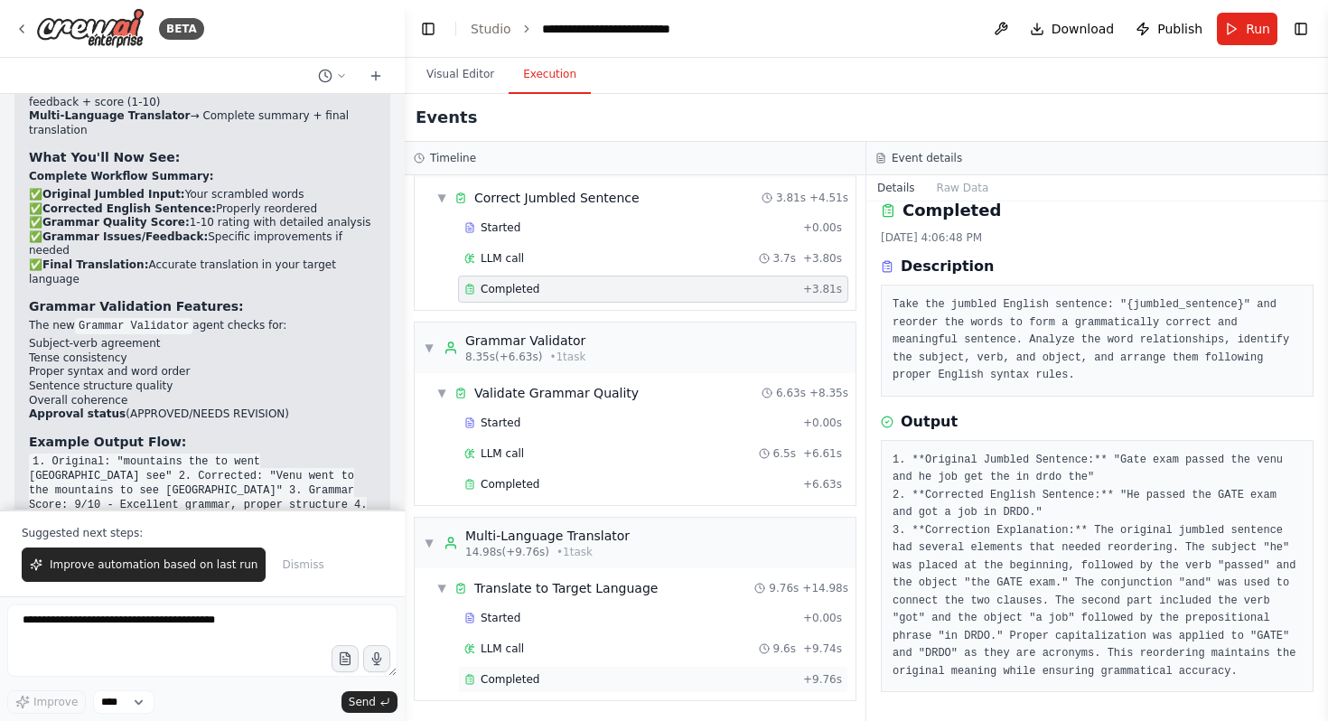
click at [518, 686] on span "Completed" at bounding box center [509, 679] width 59 height 14
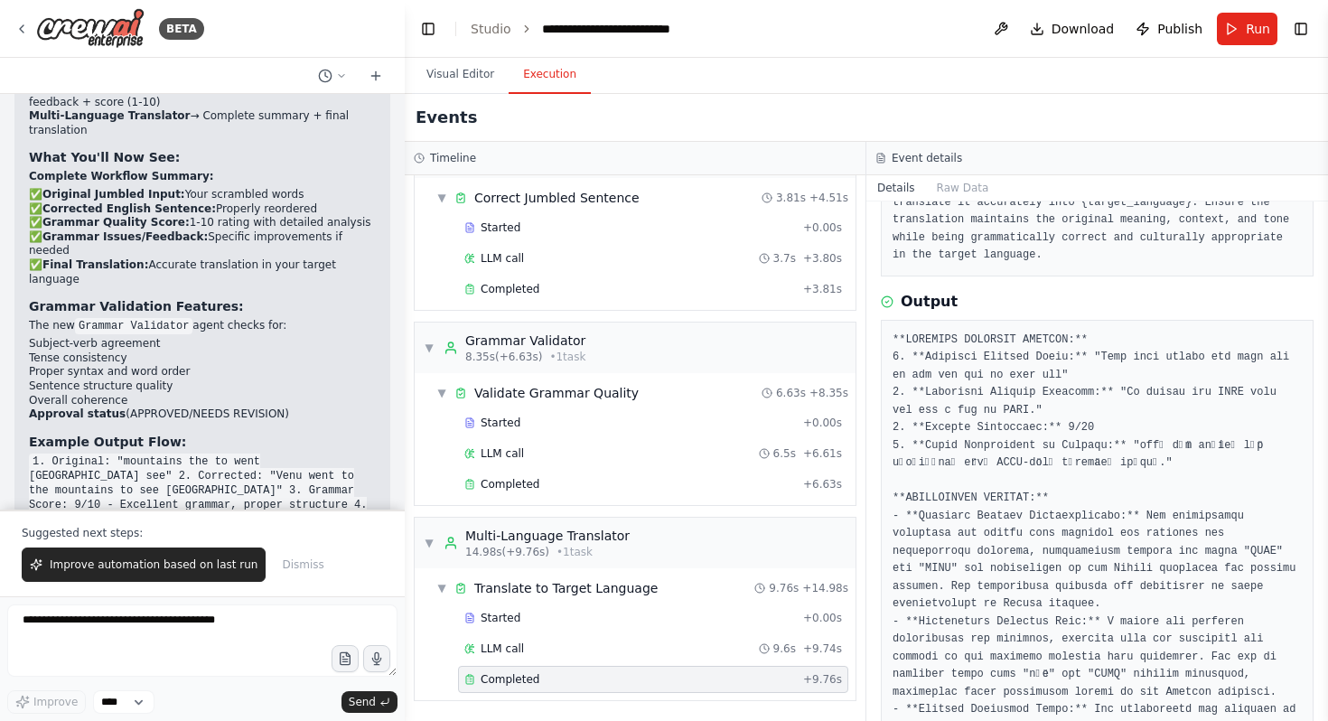
scroll to position [139, 0]
click at [1231, 23] on button "Run" at bounding box center [1247, 29] width 61 height 33
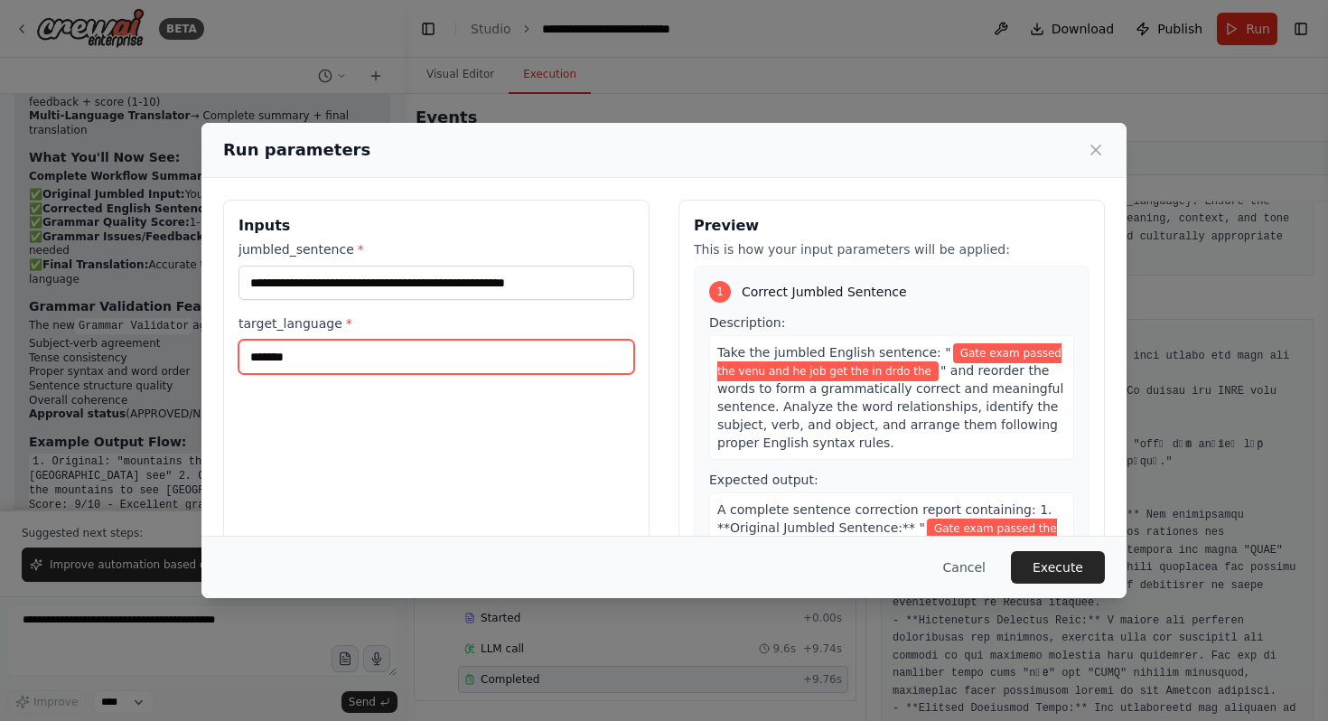
click at [463, 361] on input "*******" at bounding box center [436, 357] width 396 height 34
type input "*"
type input "*****"
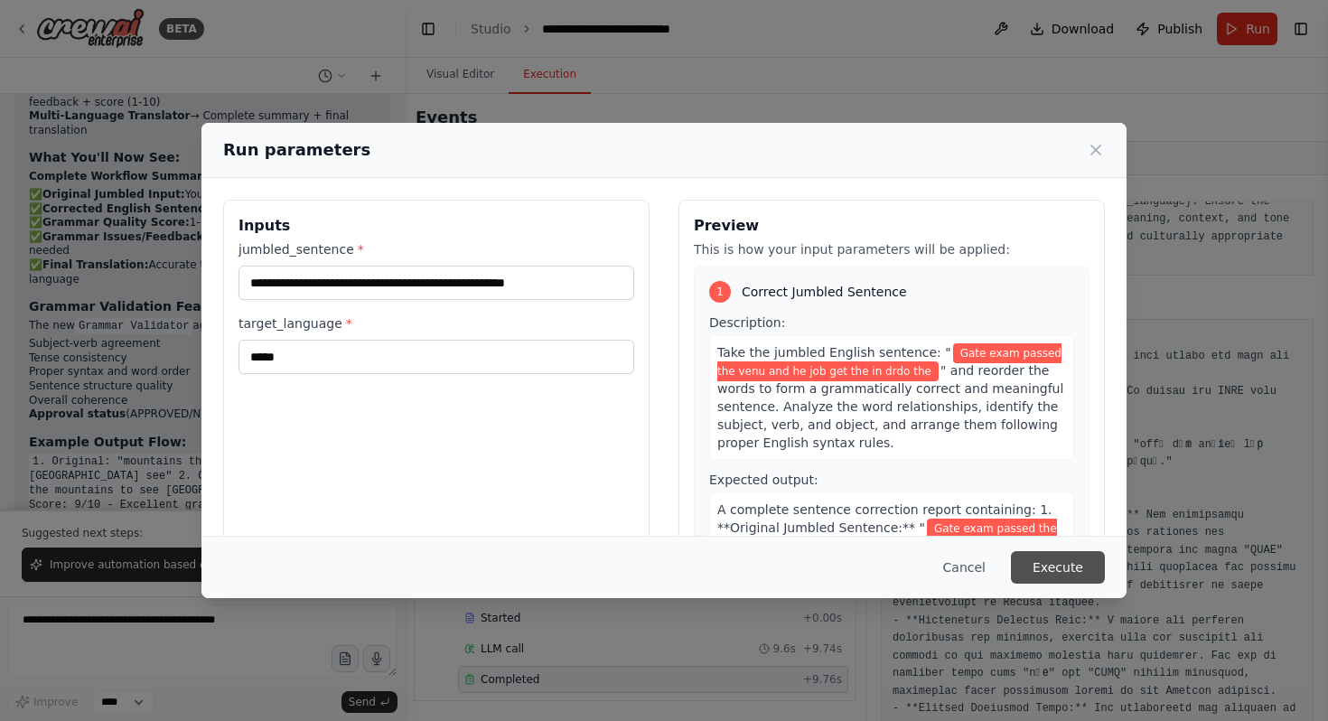
click at [1034, 574] on button "Execute" at bounding box center [1058, 567] width 94 height 33
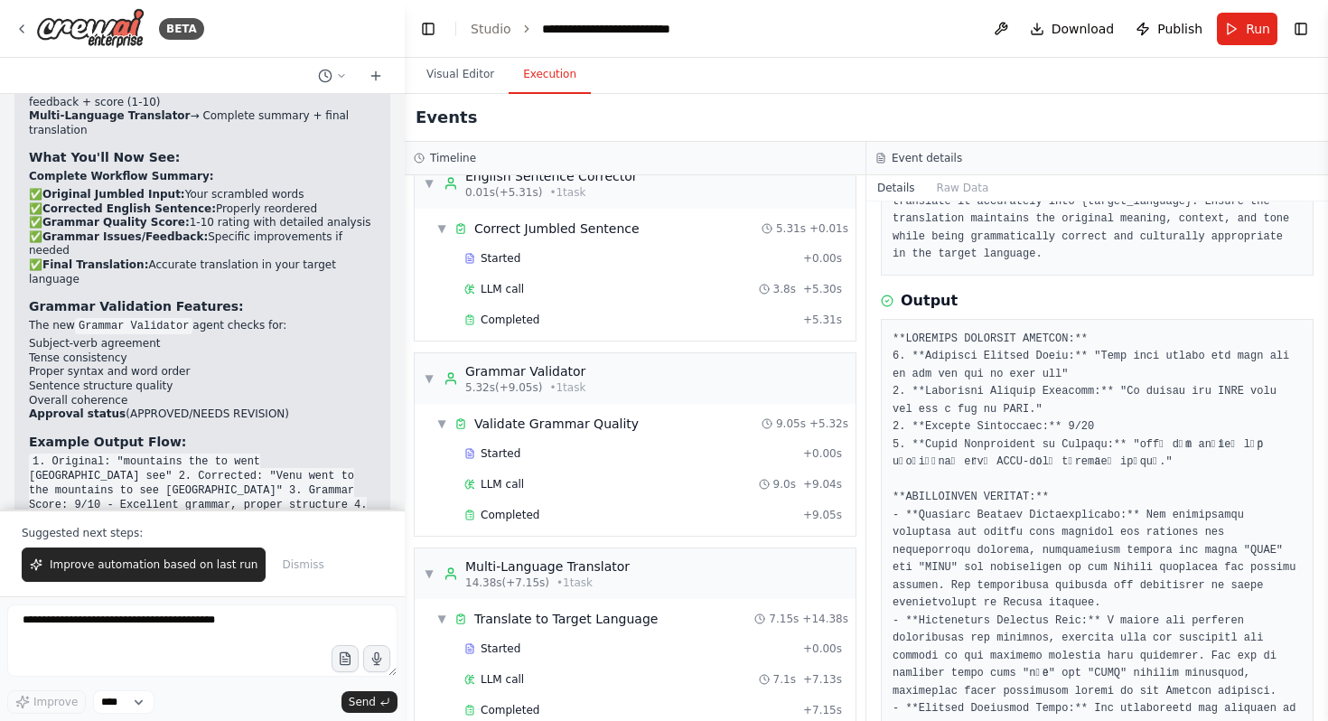
scroll to position [58, 0]
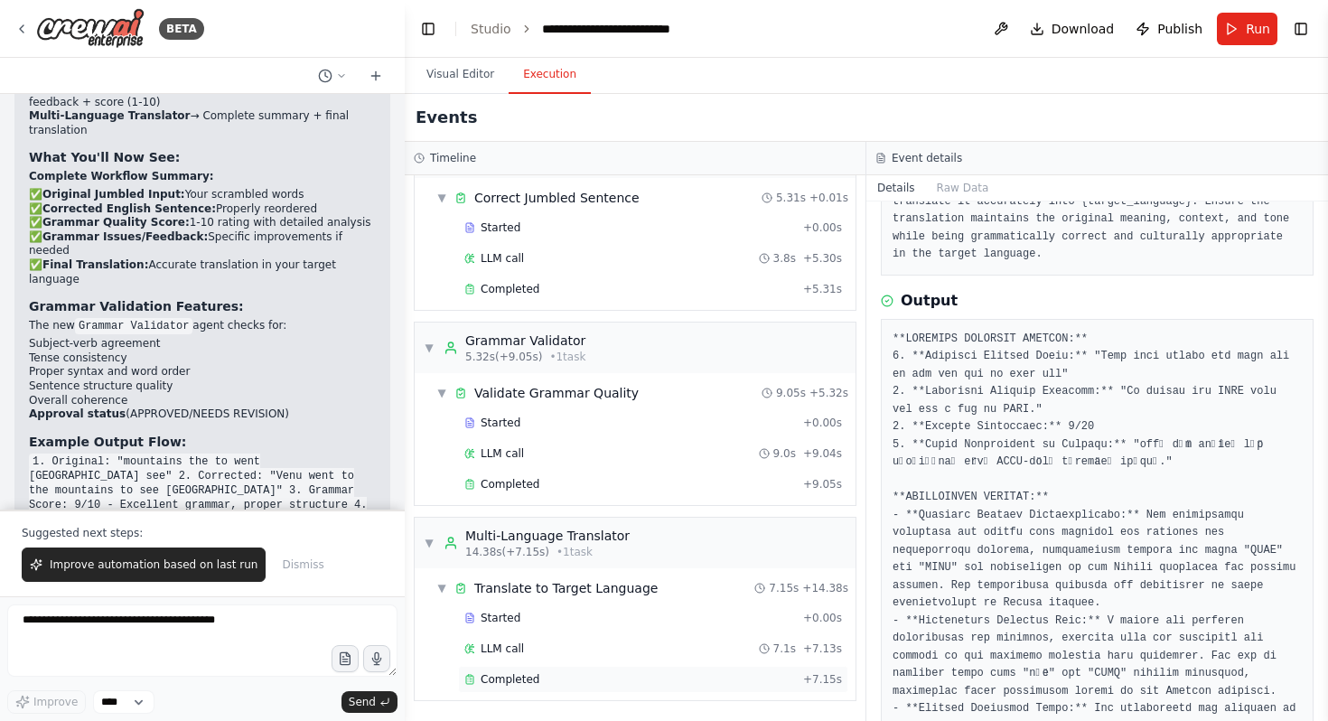
click at [502, 686] on span "Completed" at bounding box center [509, 679] width 59 height 14
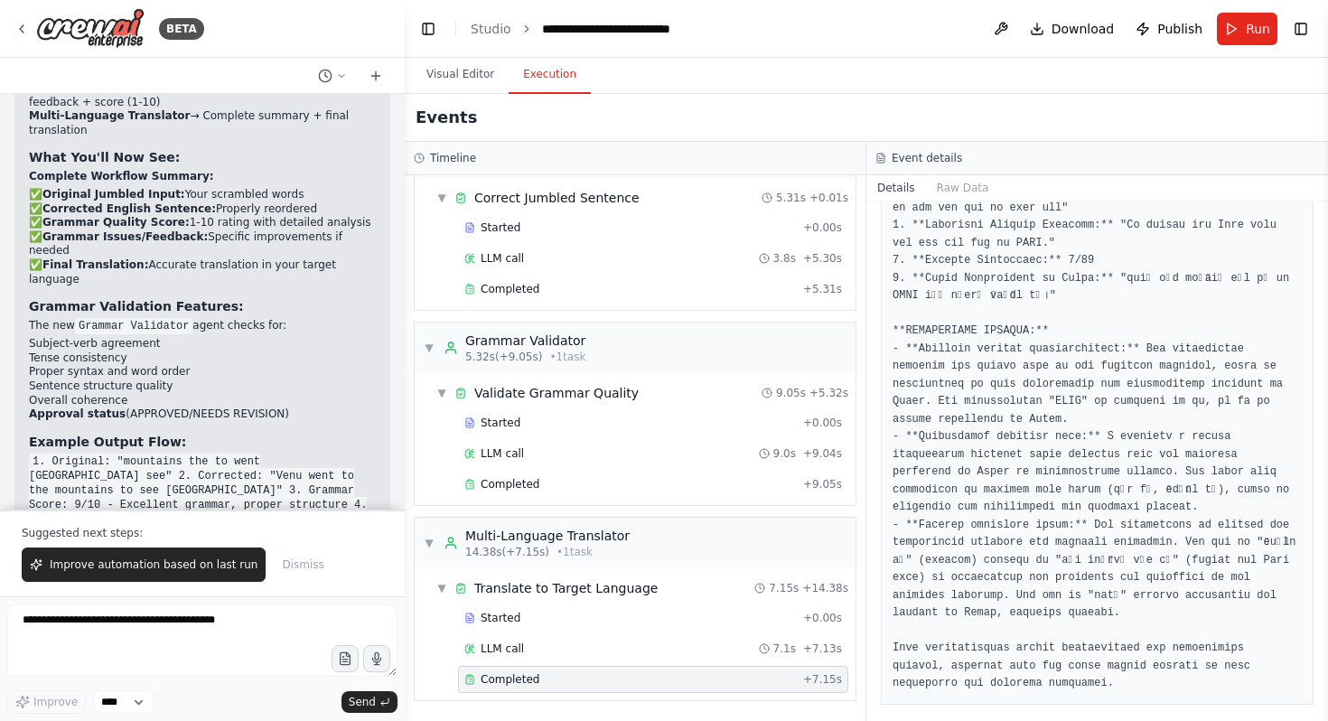
scroll to position [317, 0]
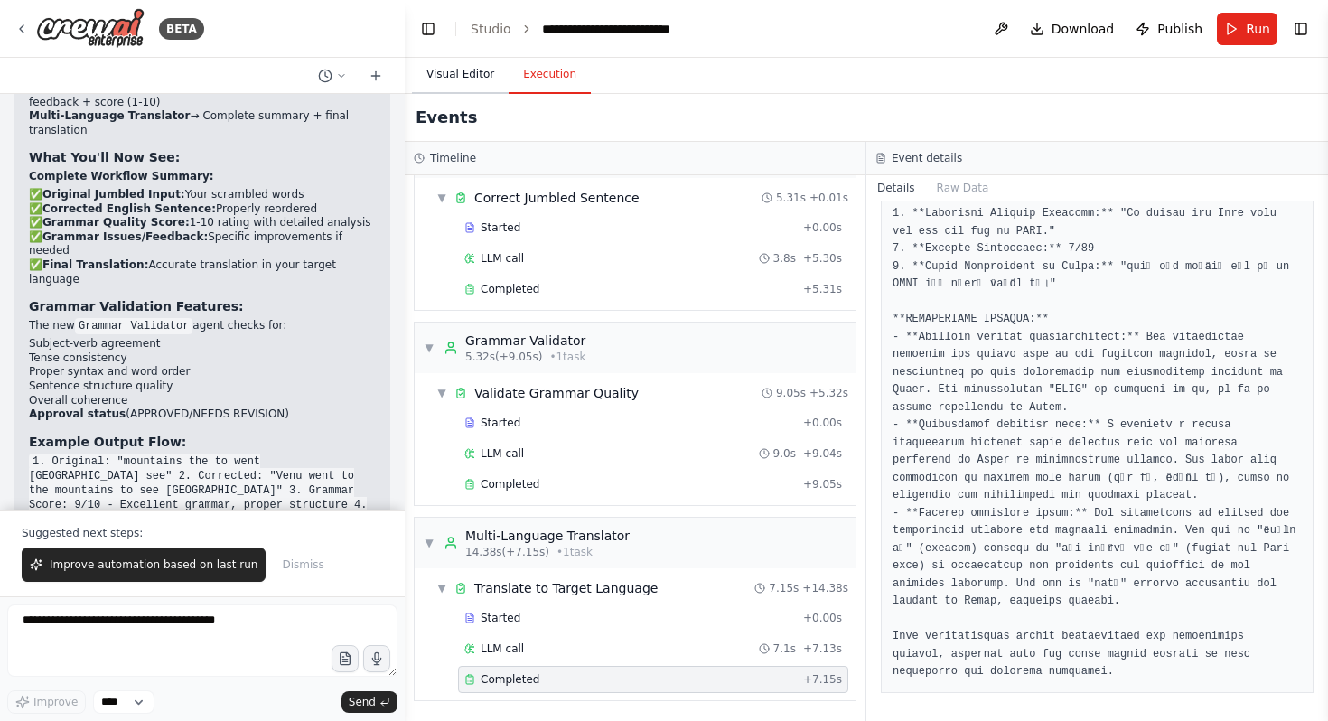
click at [475, 79] on button "Visual Editor" at bounding box center [460, 75] width 97 height 38
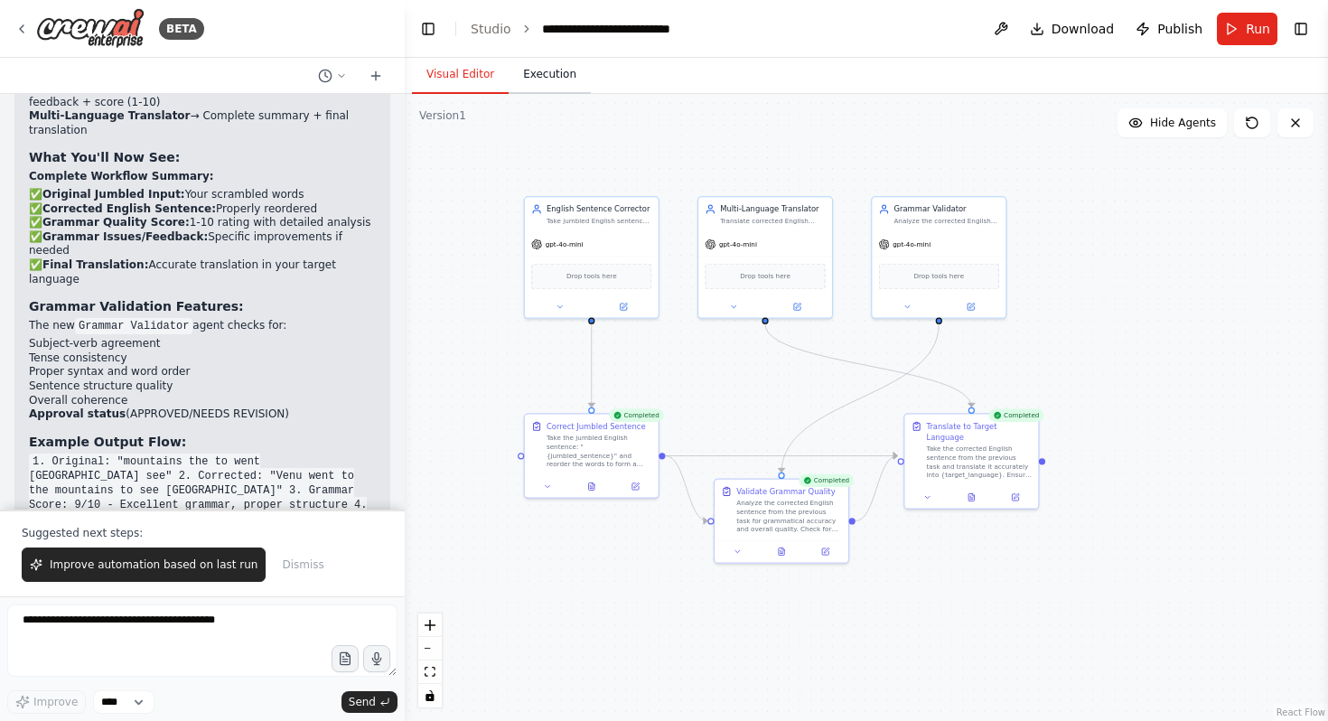
click at [550, 87] on button "Execution" at bounding box center [549, 75] width 82 height 38
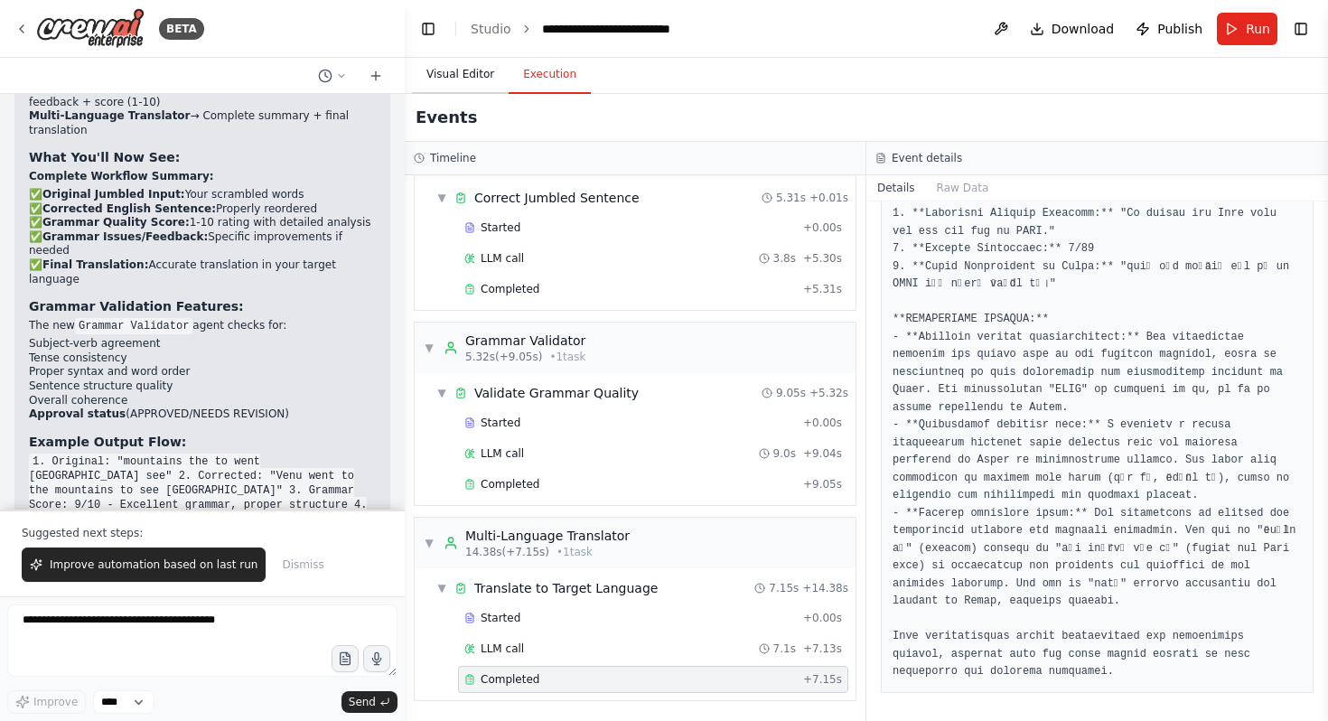
click at [472, 70] on button "Visual Editor" at bounding box center [460, 75] width 97 height 38
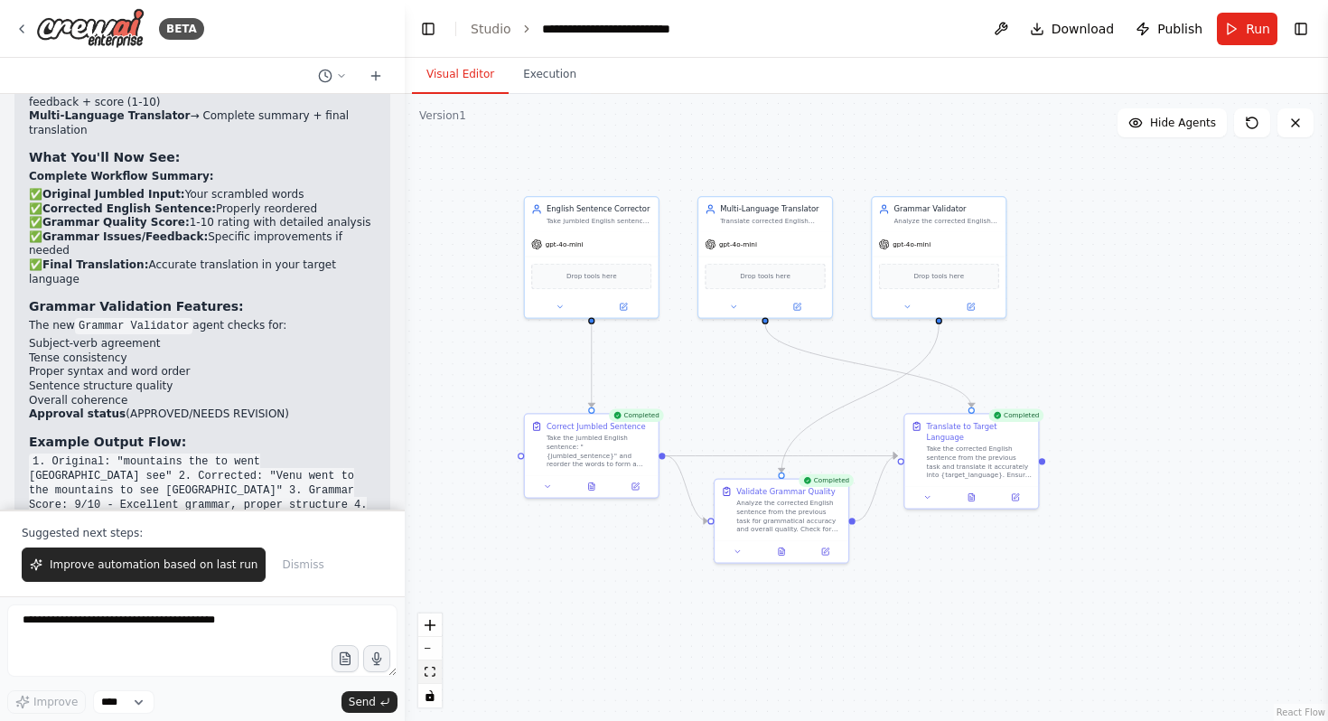
click at [428, 671] on icon "fit view" at bounding box center [429, 672] width 11 height 10
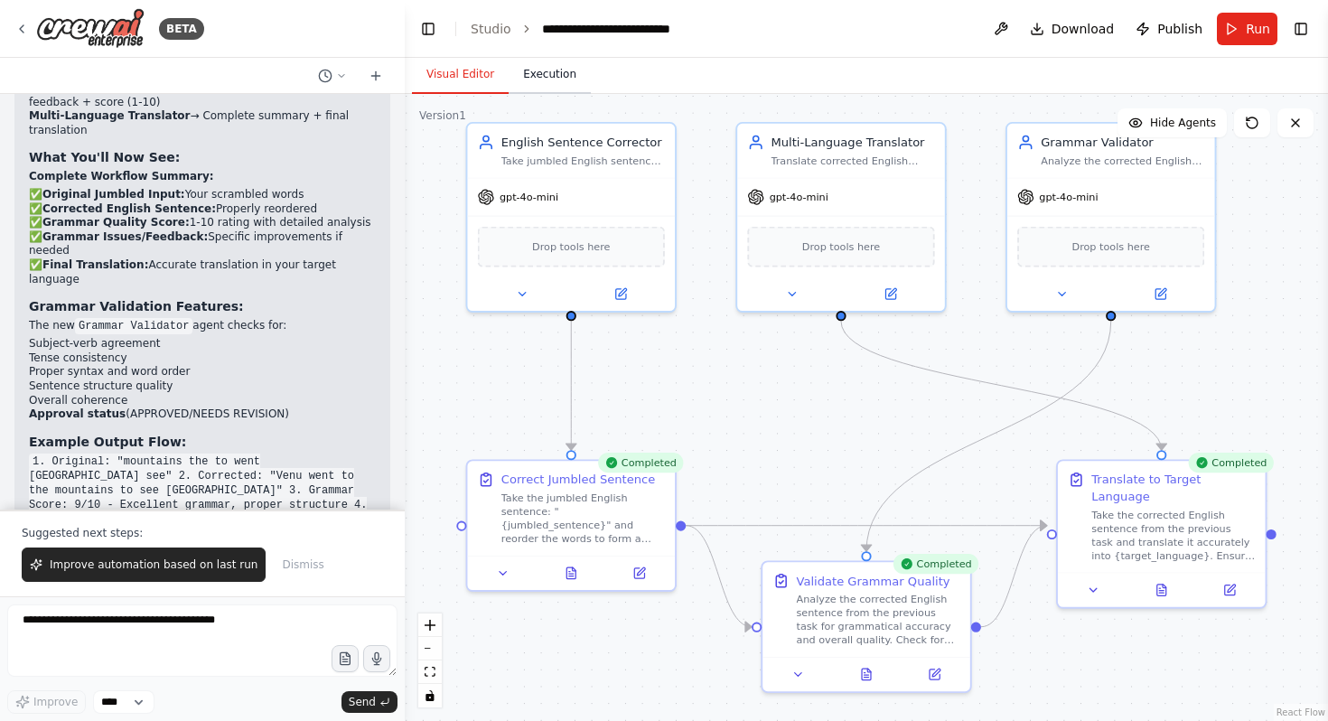
click at [524, 84] on button "Execution" at bounding box center [549, 75] width 82 height 38
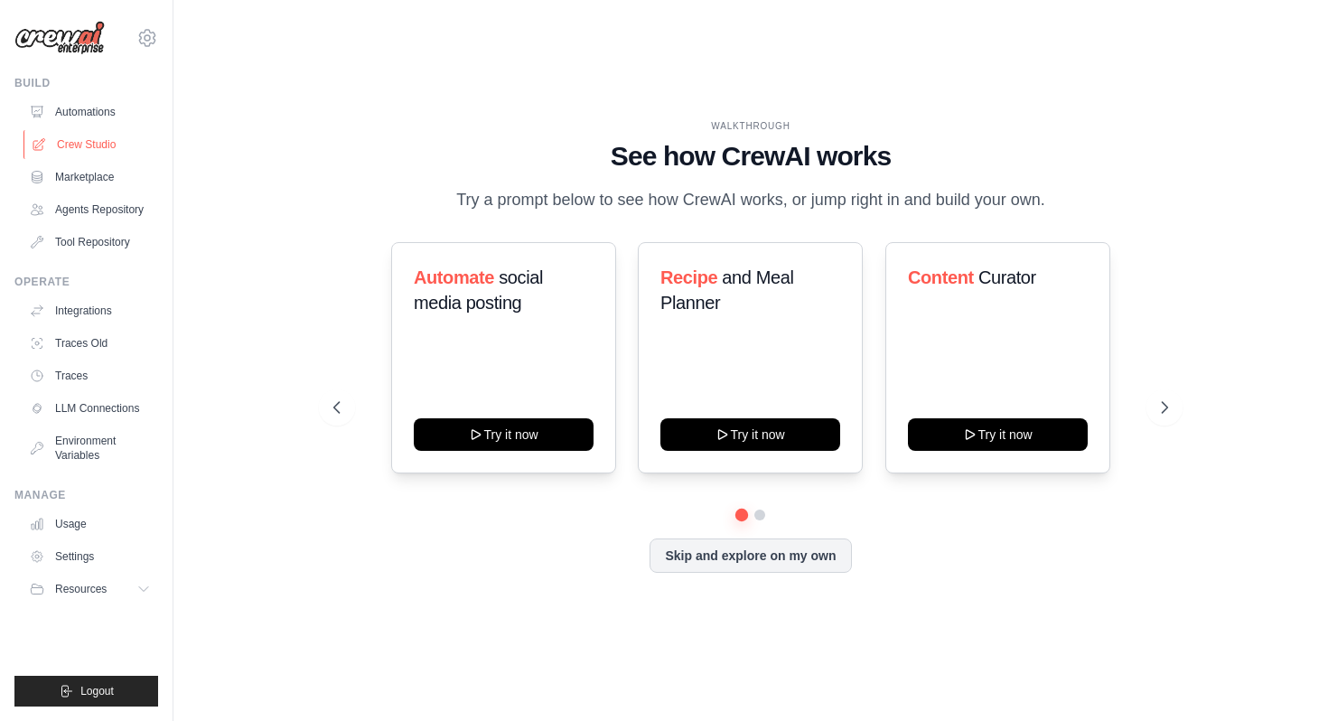
click at [109, 135] on link "Crew Studio" at bounding box center [91, 144] width 136 height 29
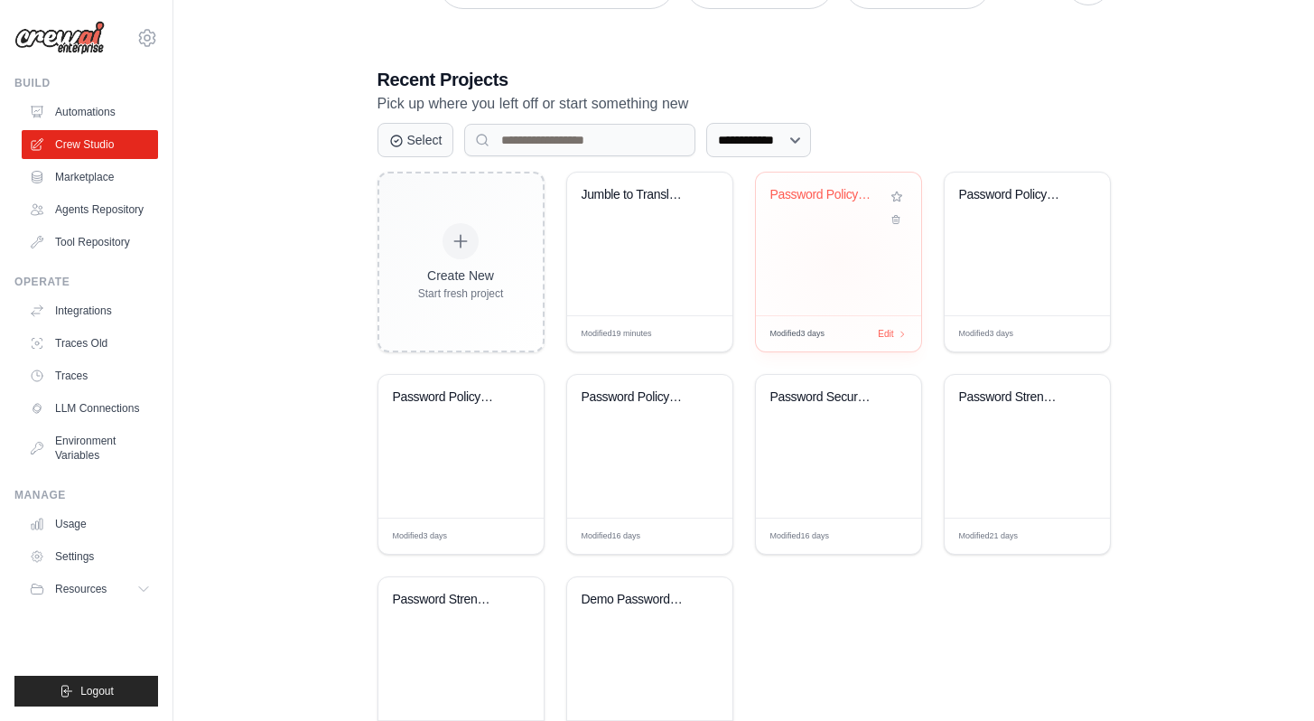
scroll to position [337, 0]
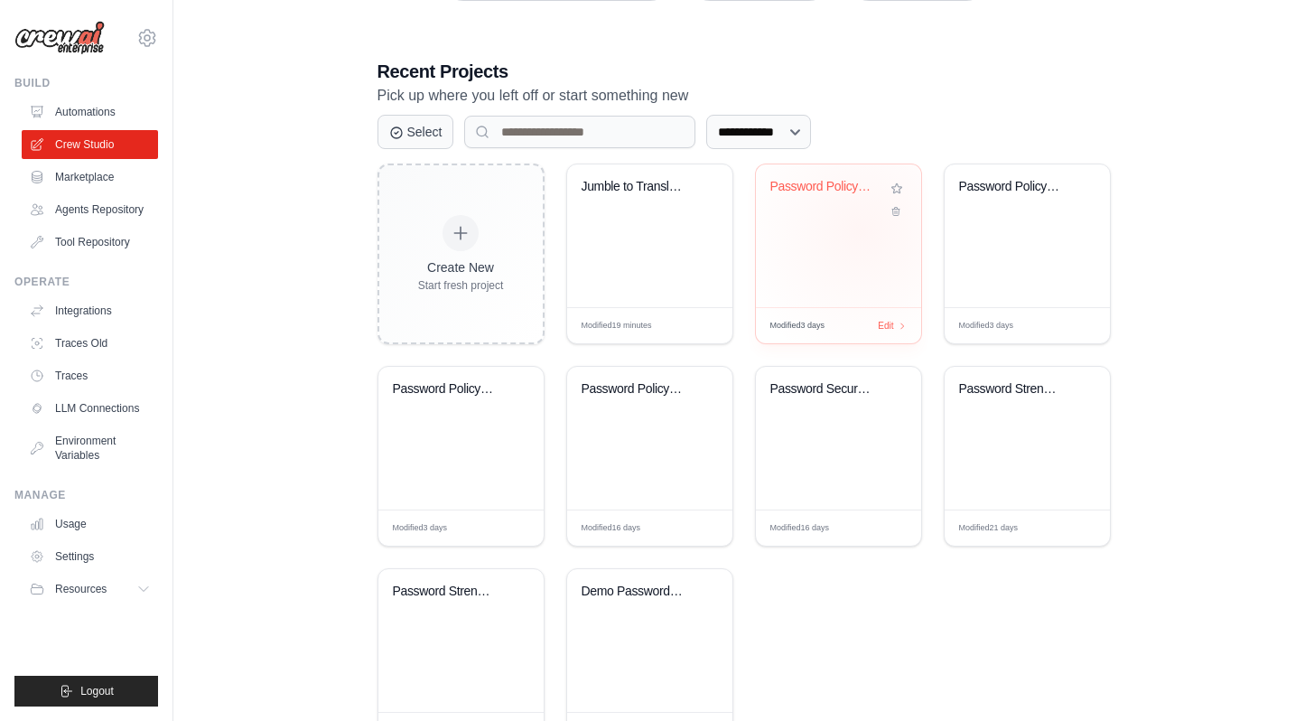
click at [862, 230] on div "Password Policy Security Analyzer" at bounding box center [838, 235] width 165 height 143
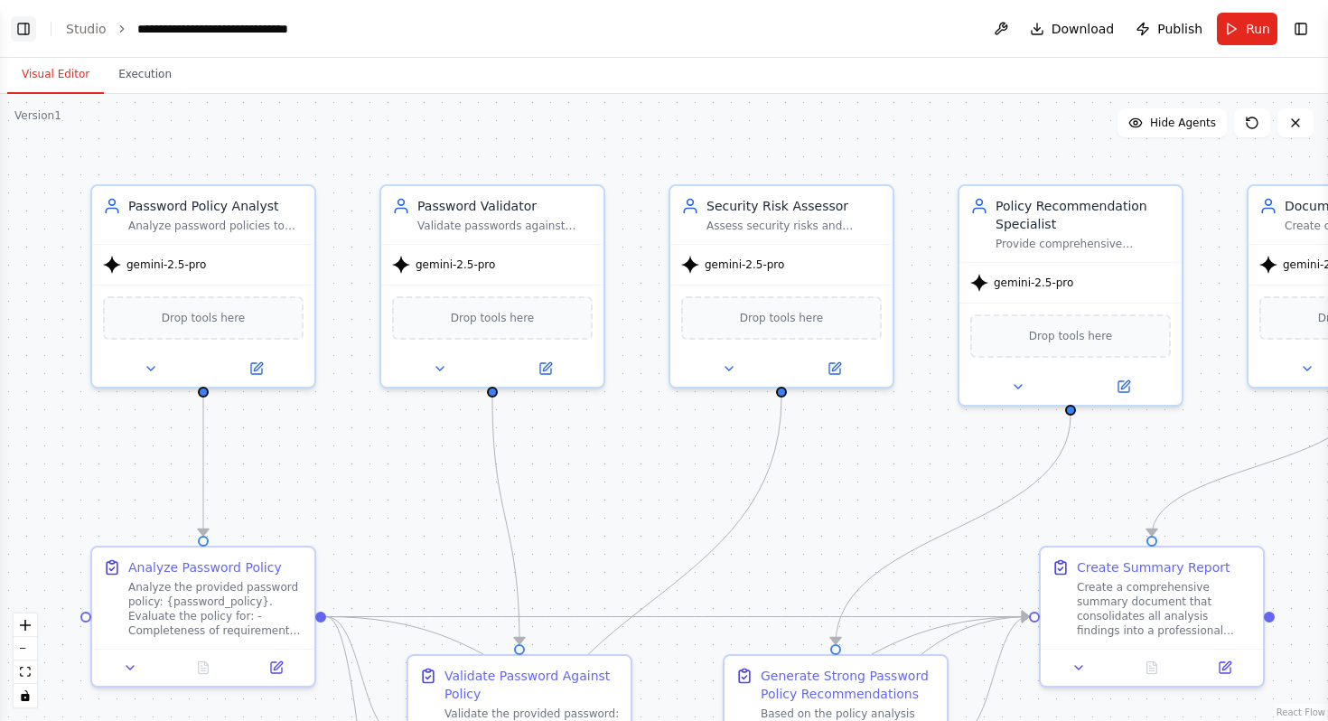
scroll to position [2955, 0]
click at [15, 36] on button "Toggle Left Sidebar" at bounding box center [23, 28] width 25 height 25
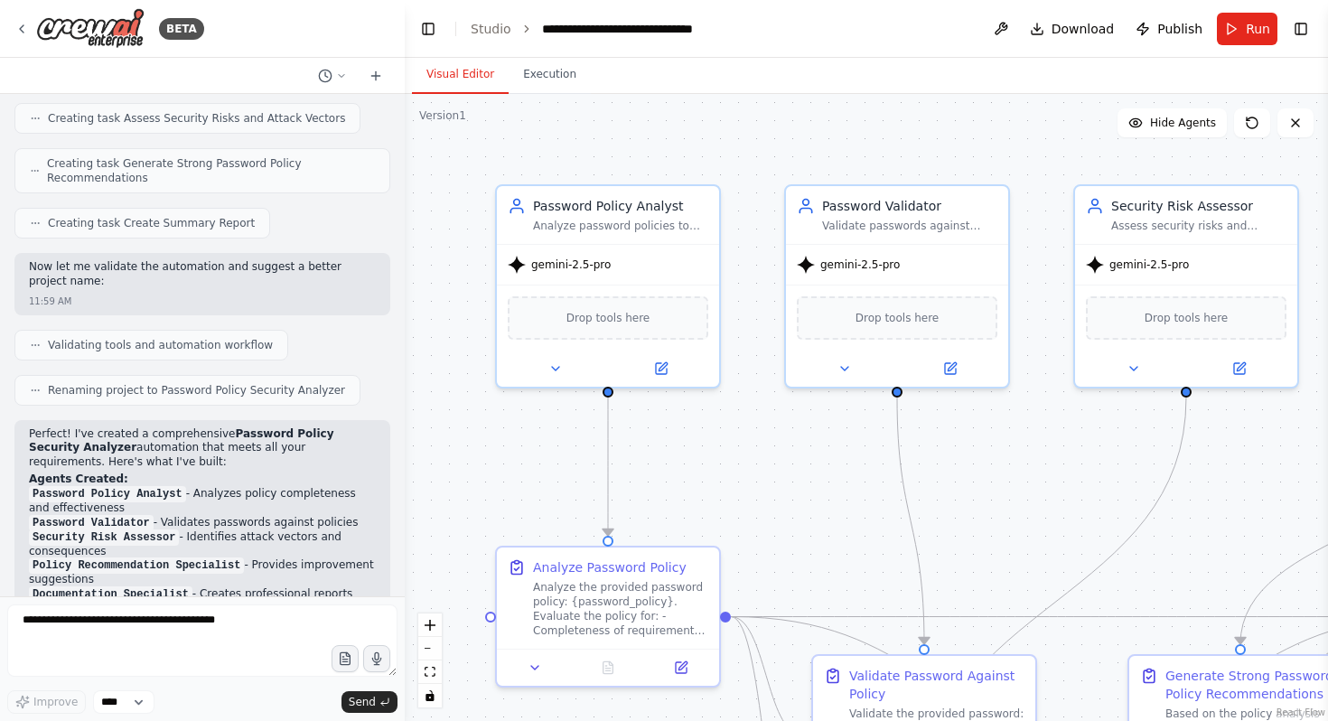
scroll to position [0, 0]
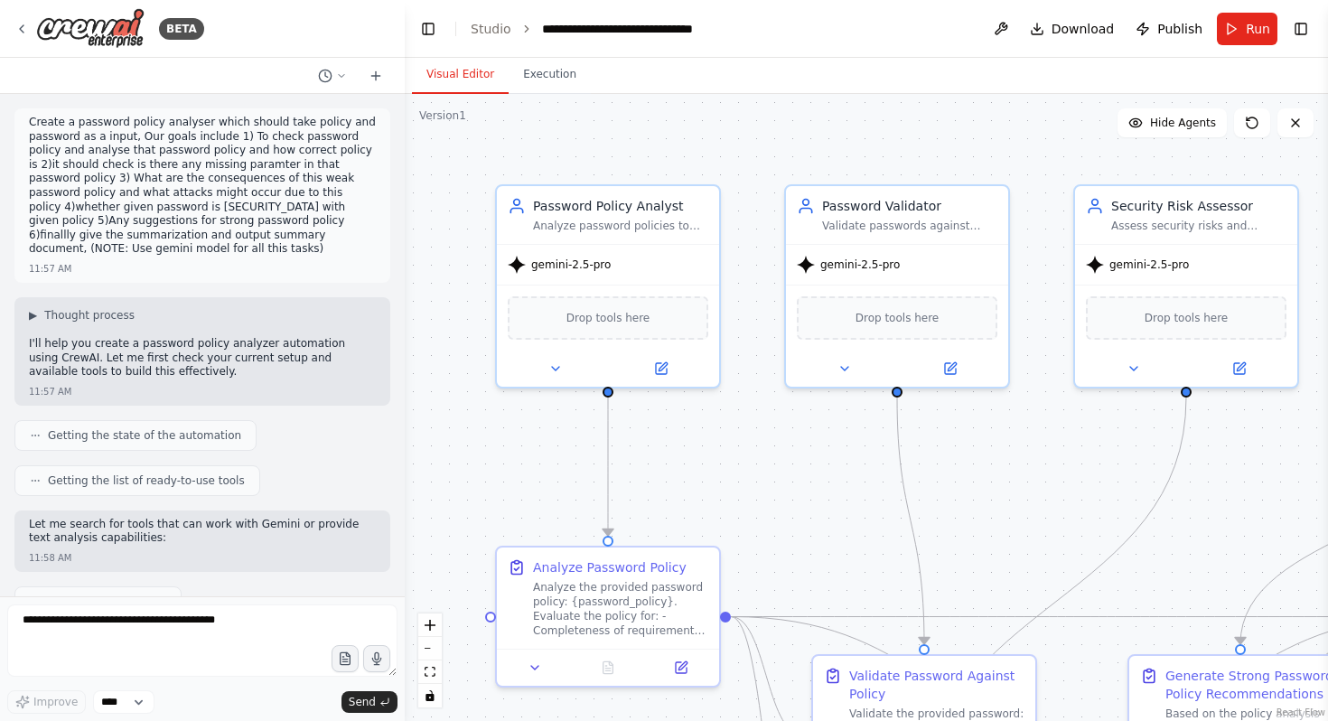
click at [27, 117] on div "Create a password policy analyser which should take policy and password as a in…" at bounding box center [202, 195] width 376 height 174
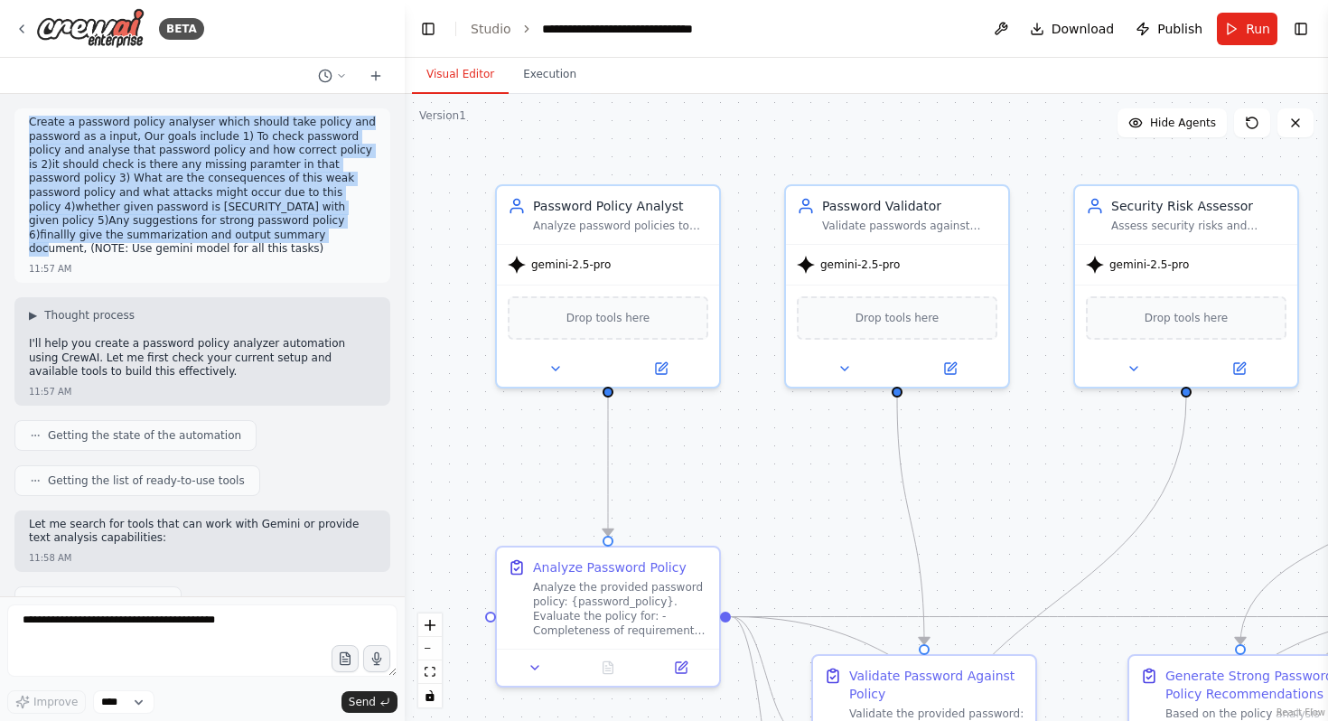
drag, startPoint x: 27, startPoint y: 117, endPoint x: 270, endPoint y: 230, distance: 268.3
click at [270, 230] on div "Create a password policy analyser which should take policy and password as a in…" at bounding box center [202, 195] width 376 height 174
copy p "Create a password policy analyser which should take policy and password as a in…"
click at [289, 261] on div "Create a password policy analyser which should take policy and password as a in…" at bounding box center [202, 195] width 376 height 174
